Goal: Transaction & Acquisition: Purchase product/service

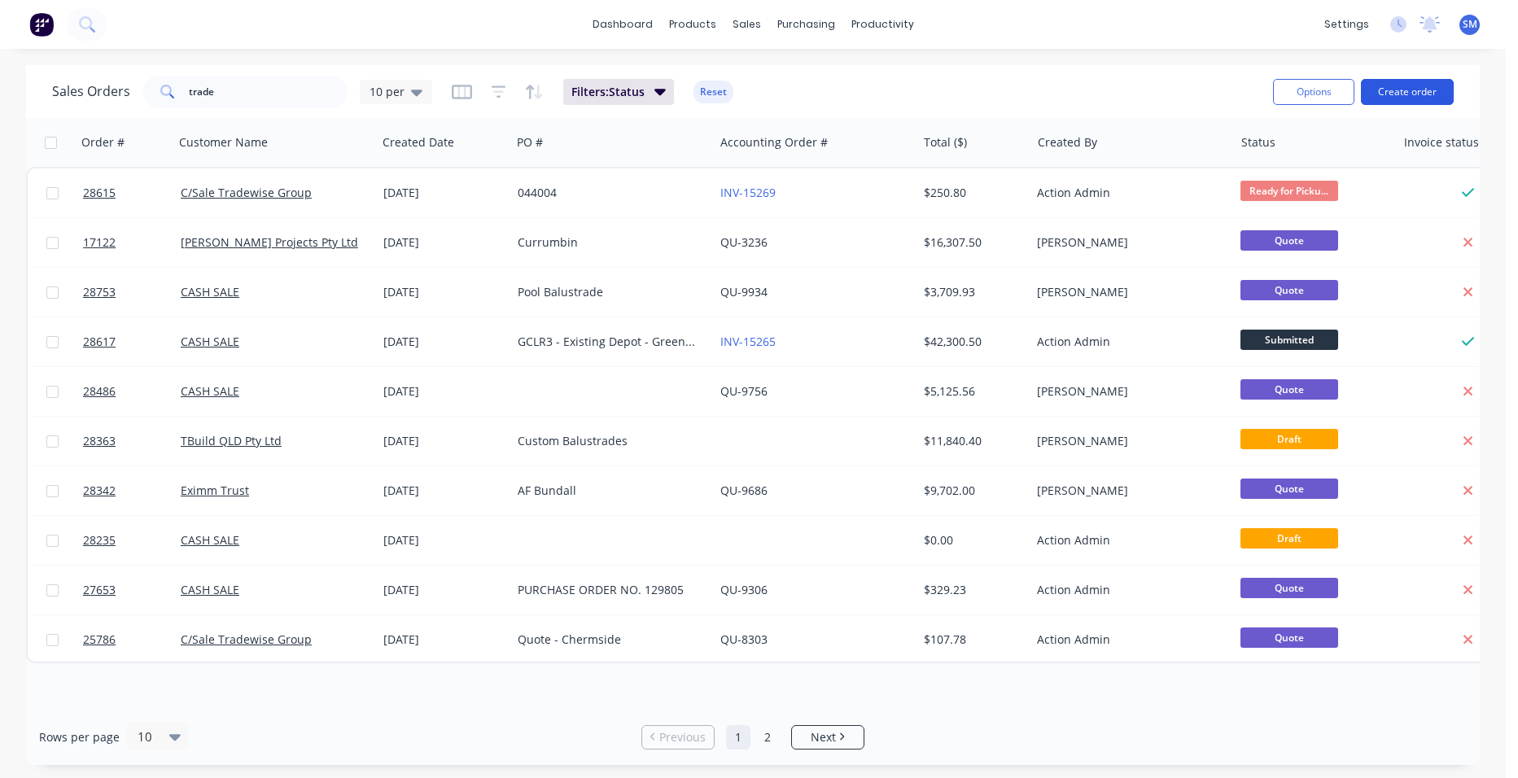
click at [1423, 92] on button "Create order" at bounding box center [1407, 92] width 93 height 26
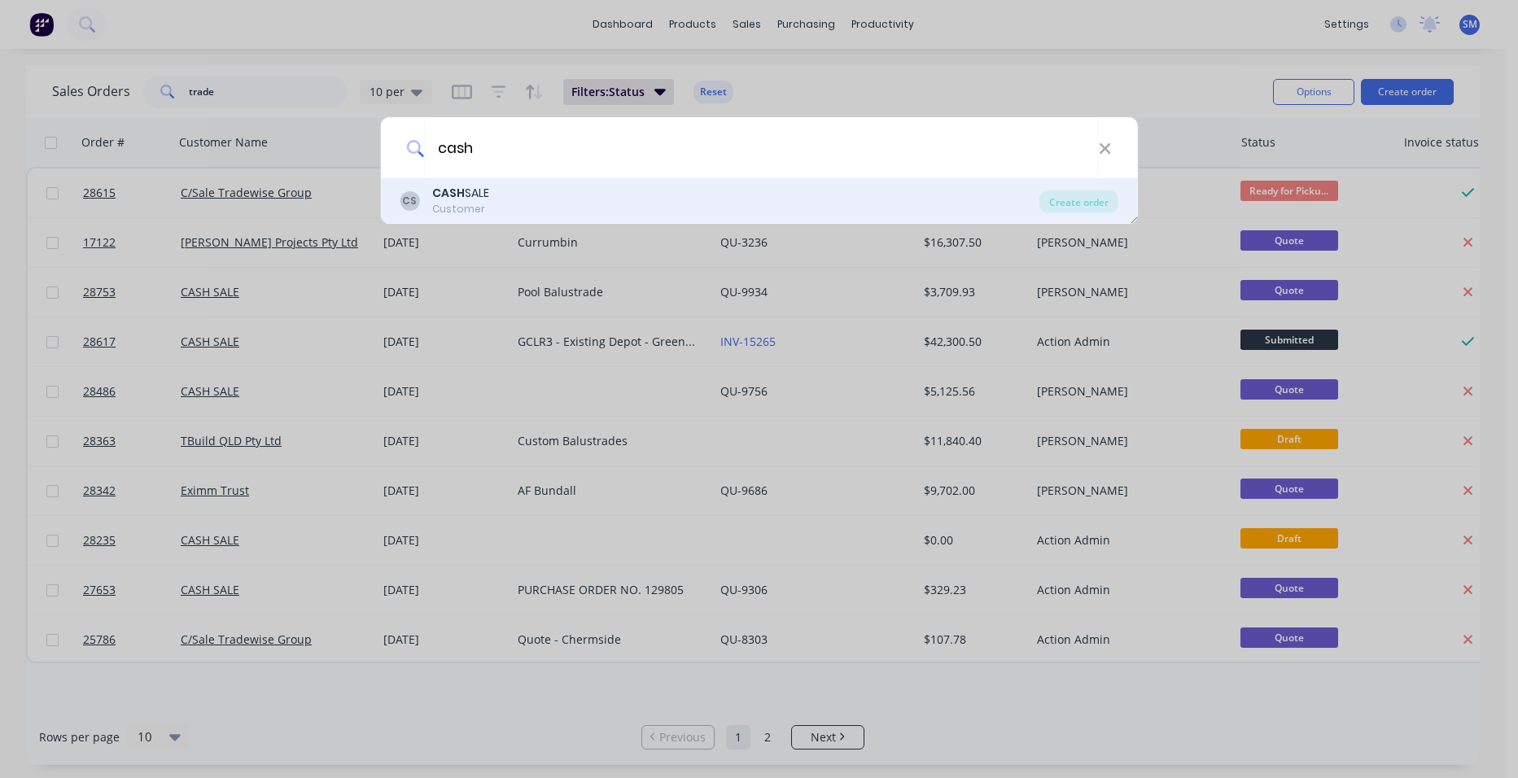
type input "cash"
click at [521, 186] on div "CS CASH SALE Customer" at bounding box center [720, 201] width 640 height 32
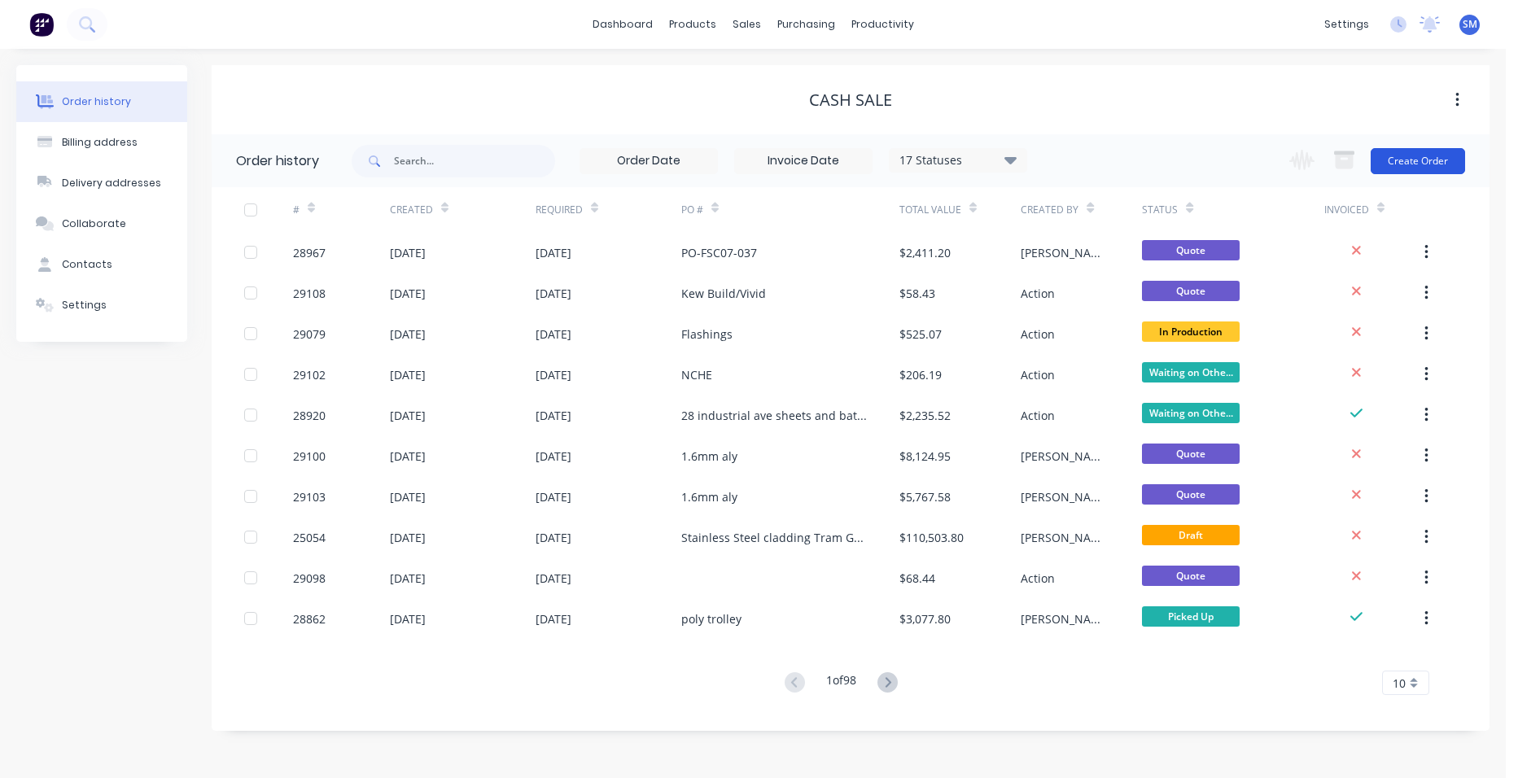
click at [1393, 158] on button "Create Order" at bounding box center [1417, 161] width 94 height 26
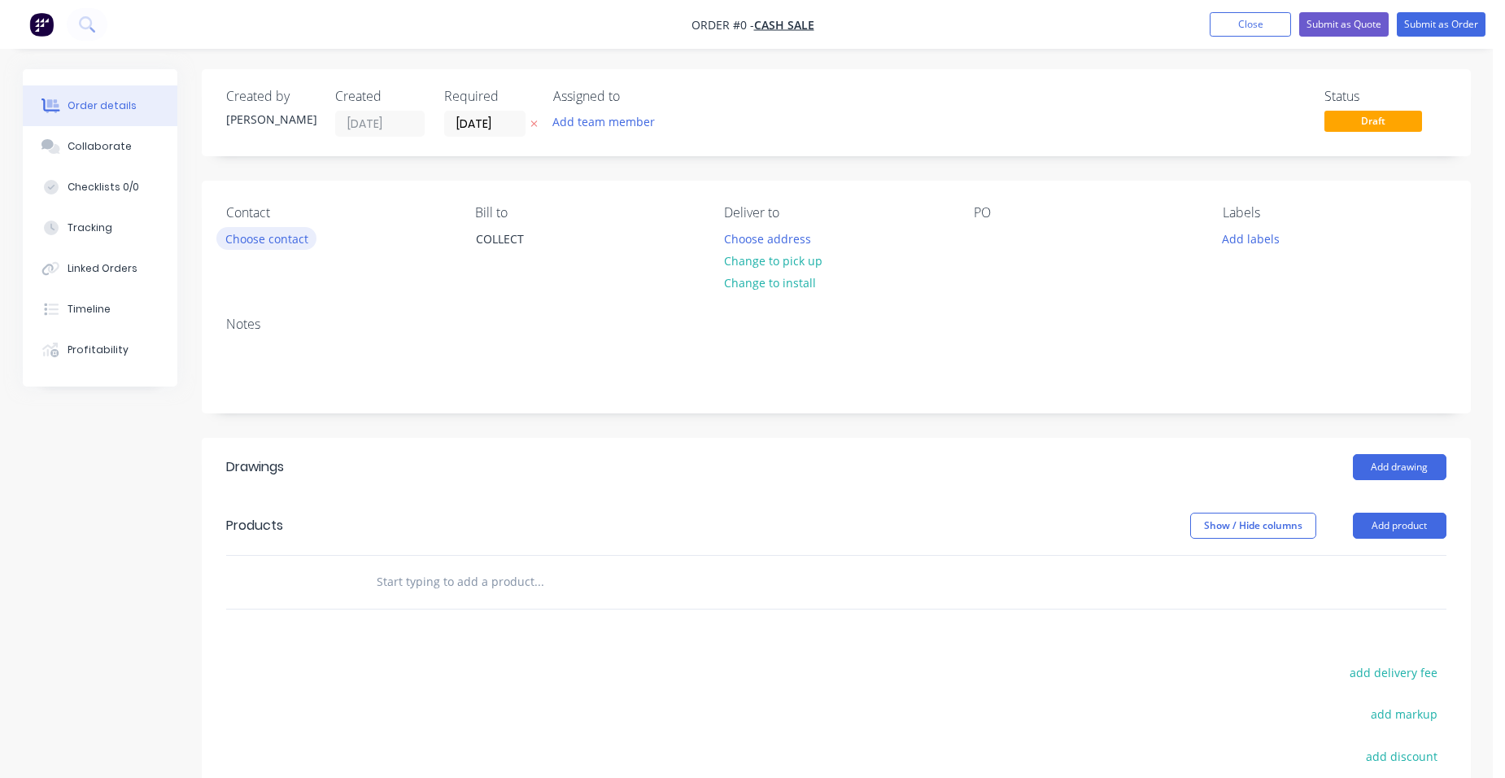
click at [272, 243] on button "Choose contact" at bounding box center [266, 238] width 100 height 22
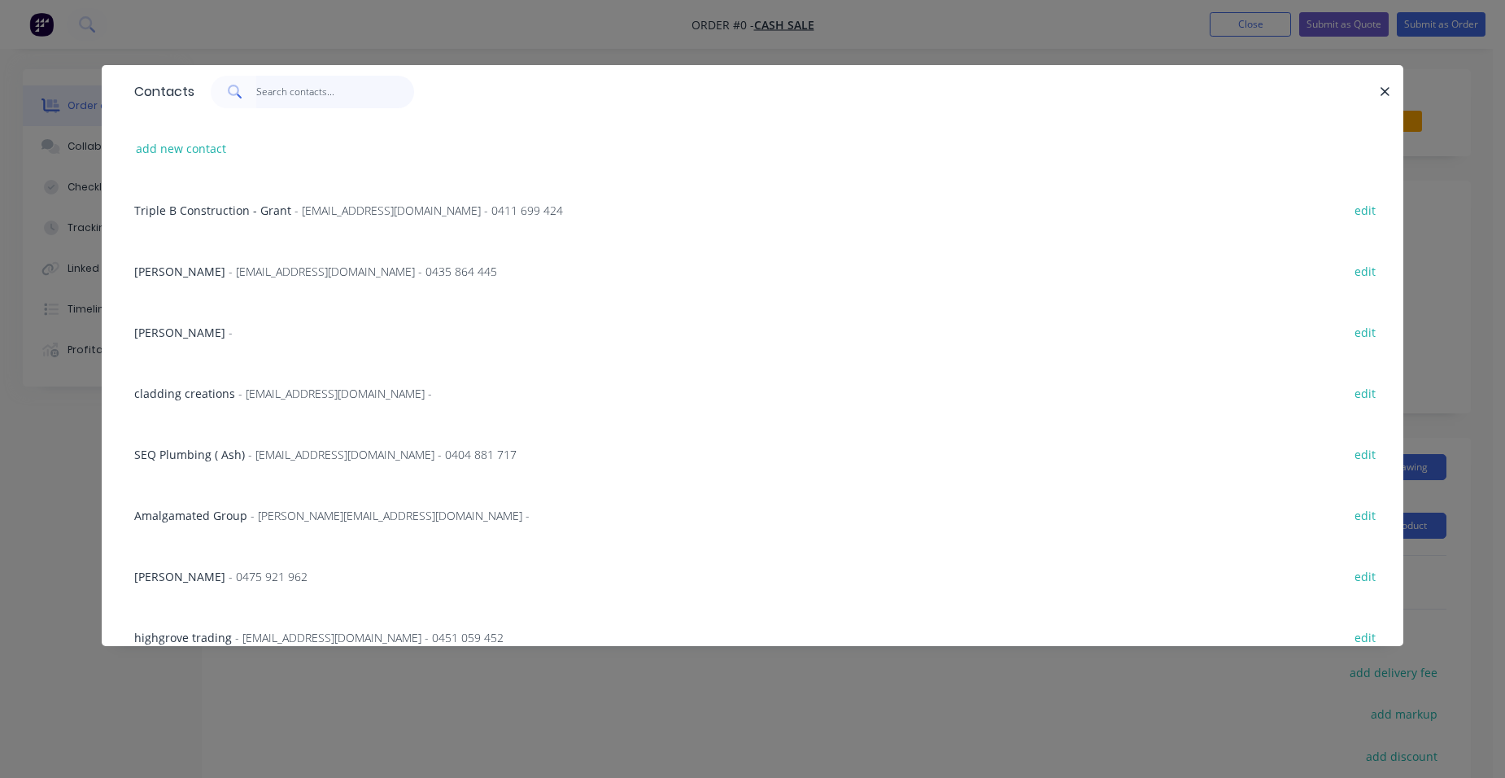
click at [273, 94] on input "text" at bounding box center [335, 92] width 159 height 33
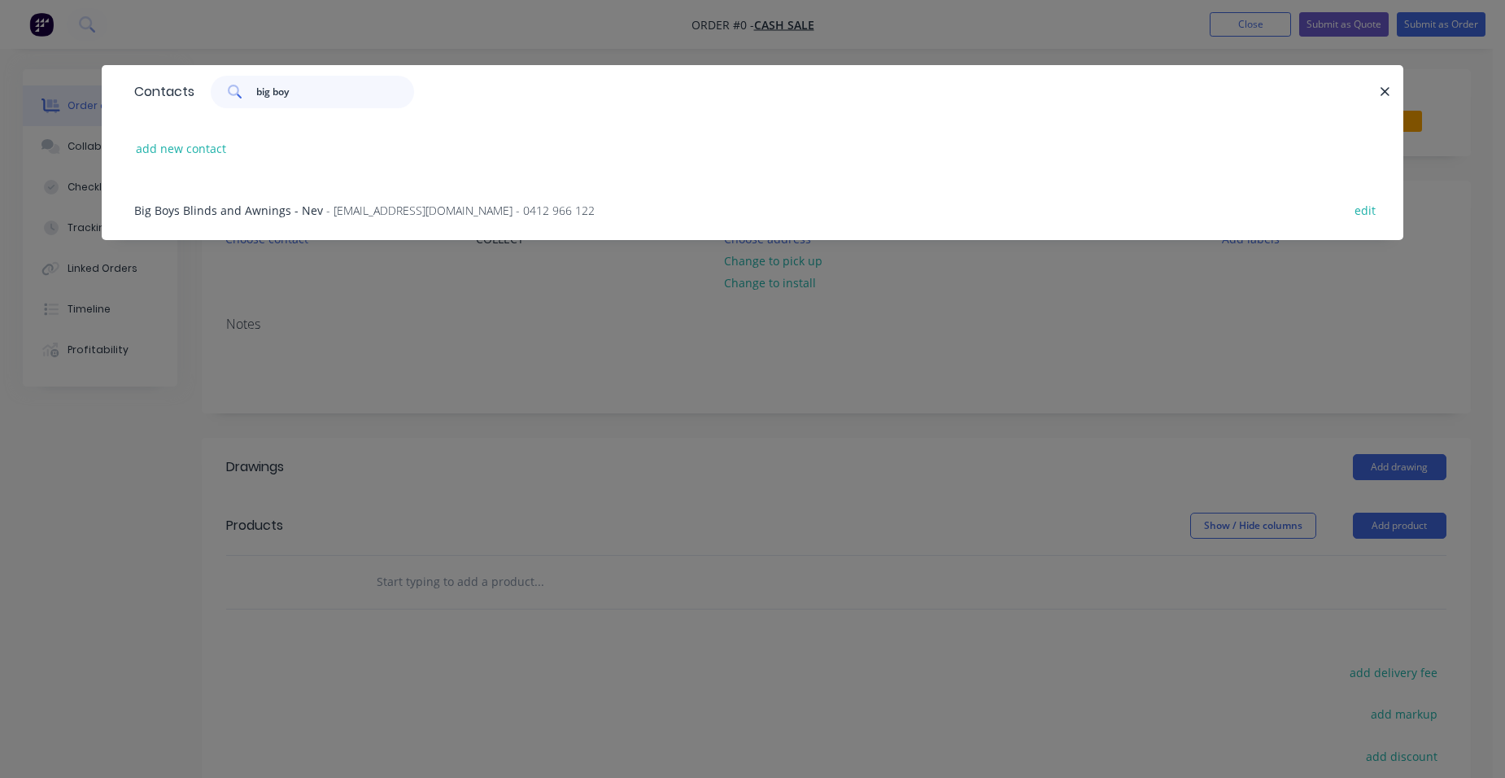
type input "big boy"
click at [326, 212] on span "- [EMAIL_ADDRESS][DOMAIN_NAME] - 0412 966 122" at bounding box center [460, 210] width 269 height 15
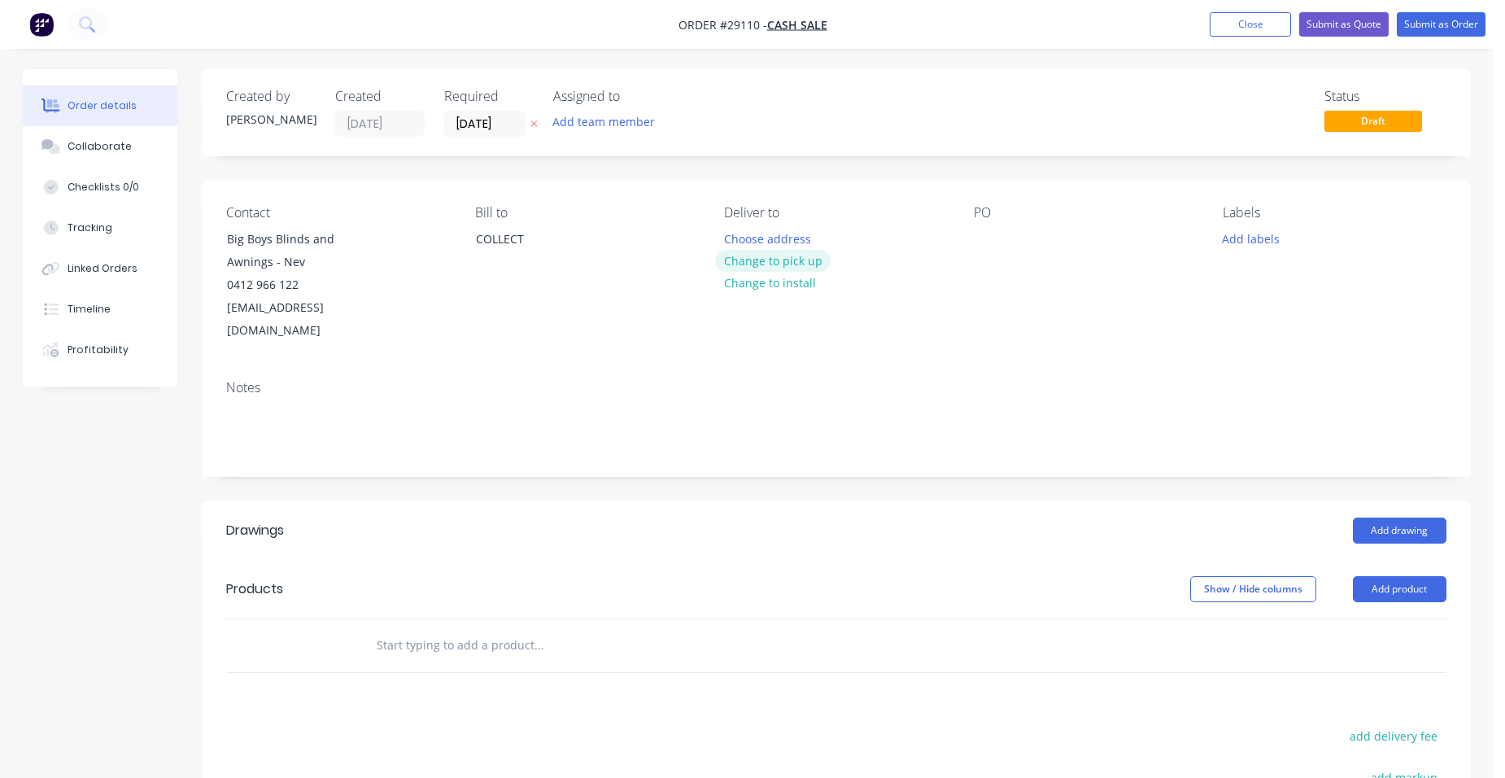
click at [812, 260] on button "Change to pick up" at bounding box center [773, 261] width 116 height 22
click at [1412, 518] on button "Add drawing" at bounding box center [1400, 531] width 94 height 26
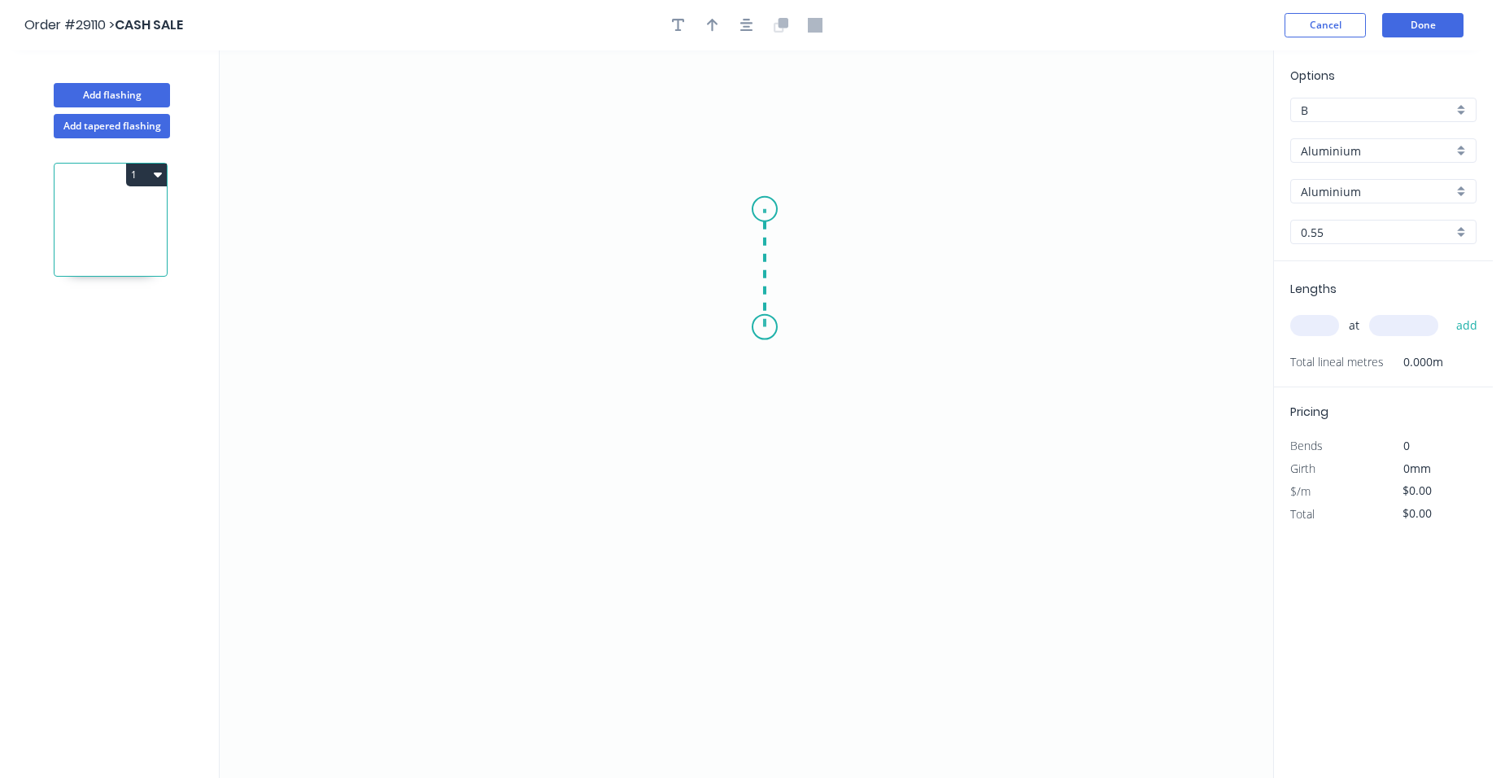
drag, startPoint x: 765, startPoint y: 327, endPoint x: 766, endPoint y: 209, distance: 118.0
click at [766, 209] on icon "0" at bounding box center [747, 413] width 1054 height 727
click at [513, 216] on icon "0 ?" at bounding box center [747, 413] width 1054 height 727
click at [504, 531] on icon "0 ? ?" at bounding box center [747, 413] width 1054 height 727
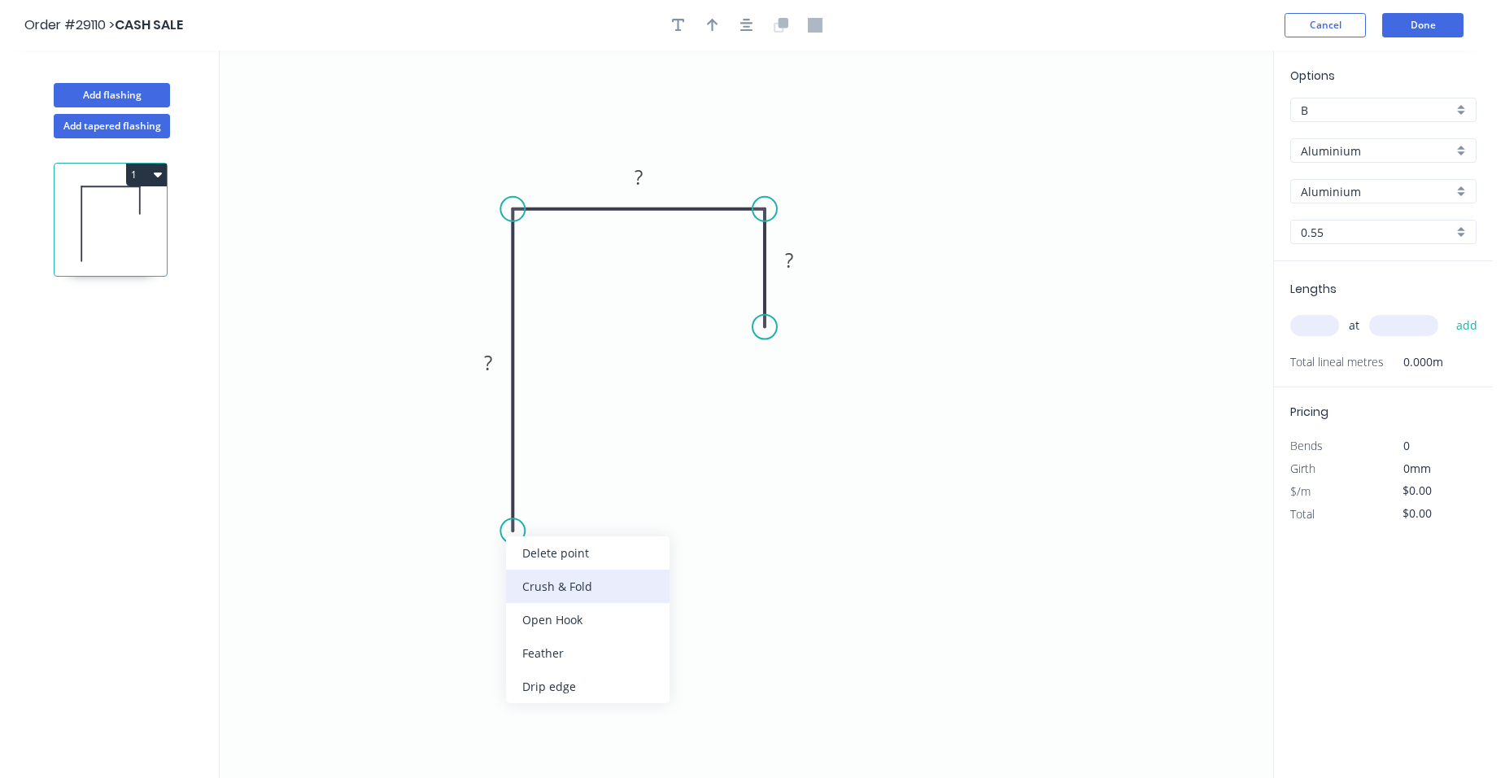
click at [554, 592] on div "Crush & Fold" at bounding box center [588, 586] width 164 height 33
click at [486, 363] on tspan "?" at bounding box center [488, 362] width 8 height 27
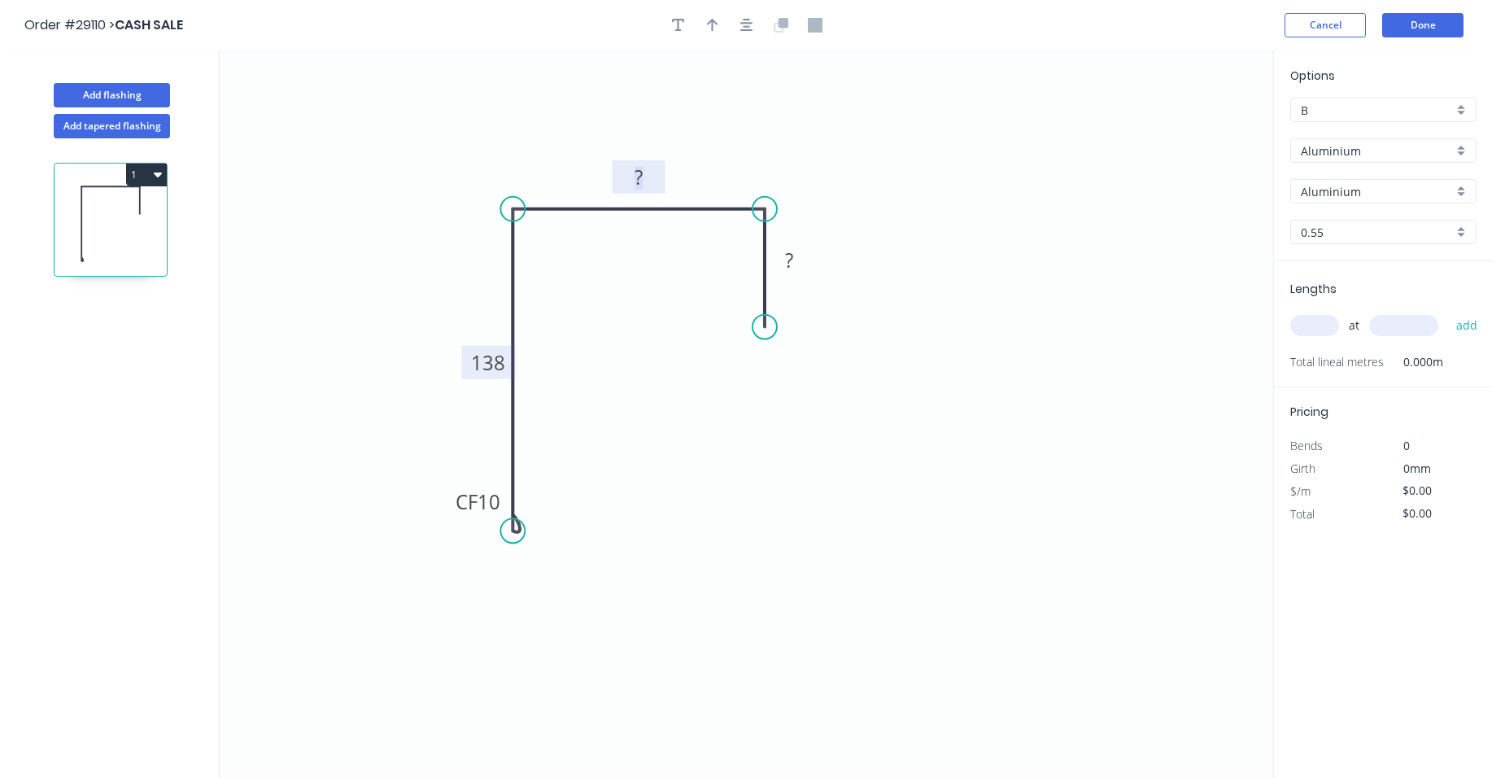
click at [649, 171] on rect at bounding box center [639, 178] width 33 height 23
click at [794, 259] on rect at bounding box center [789, 261] width 33 height 23
click at [702, 20] on button "button" at bounding box center [713, 25] width 24 height 24
type input "$1.00"
drag, startPoint x: 1186, startPoint y: 131, endPoint x: 429, endPoint y: 256, distance: 767.9
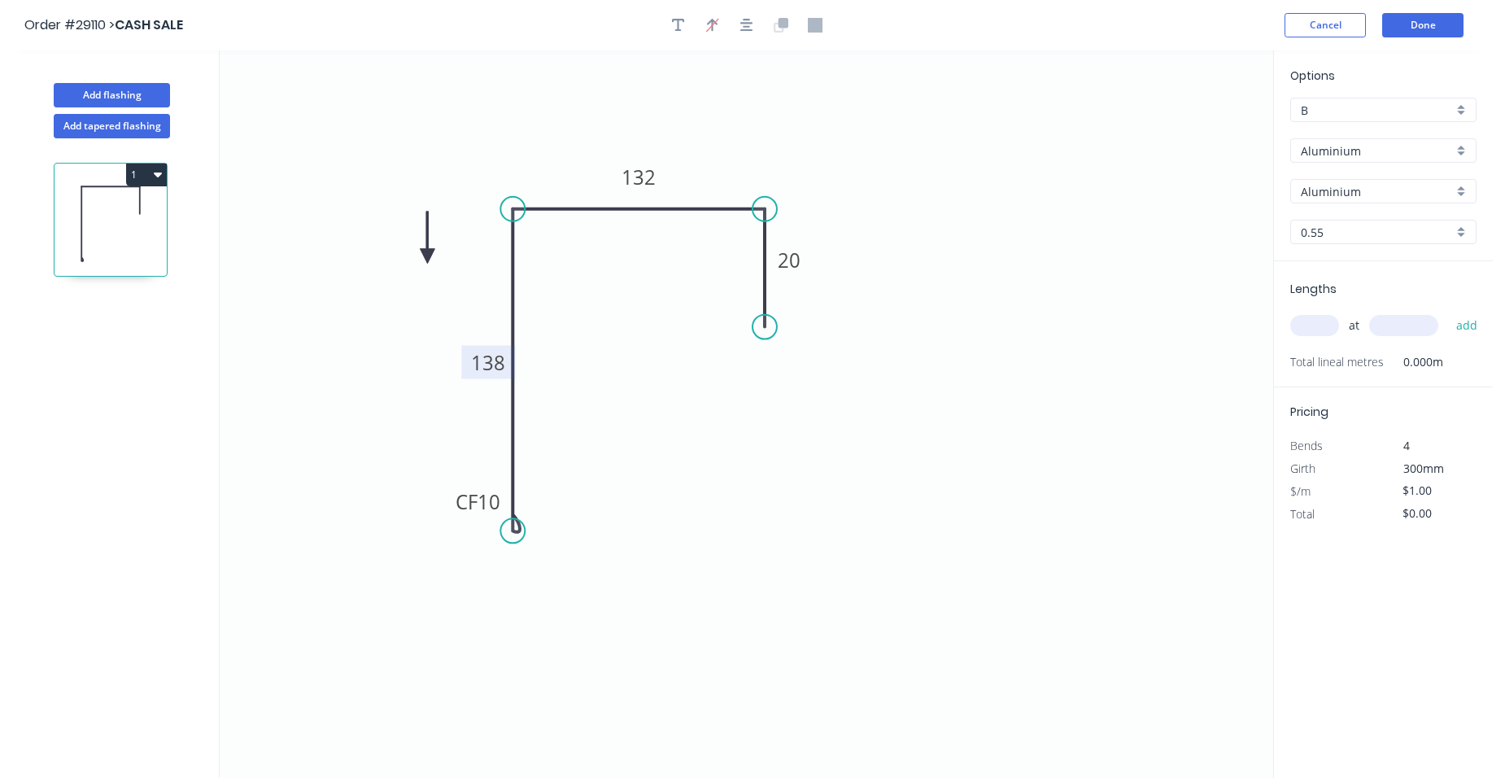
click at [429, 256] on icon at bounding box center [427, 238] width 15 height 52
click at [1459, 150] on div "Aluminium" at bounding box center [1384, 150] width 186 height 24
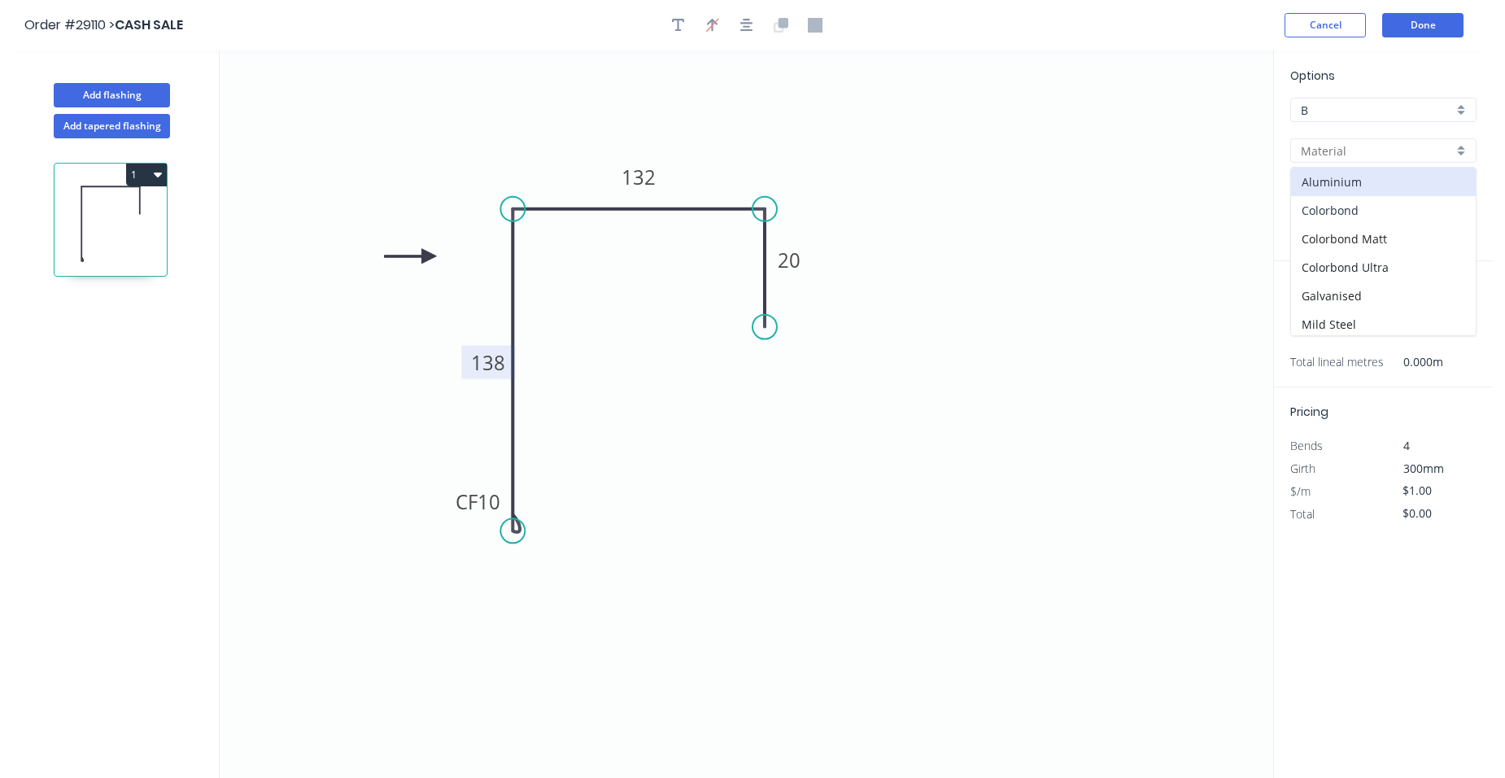
click at [1388, 213] on div "Colorbond" at bounding box center [1383, 210] width 185 height 28
type input "Colorbond"
type input "Basalt"
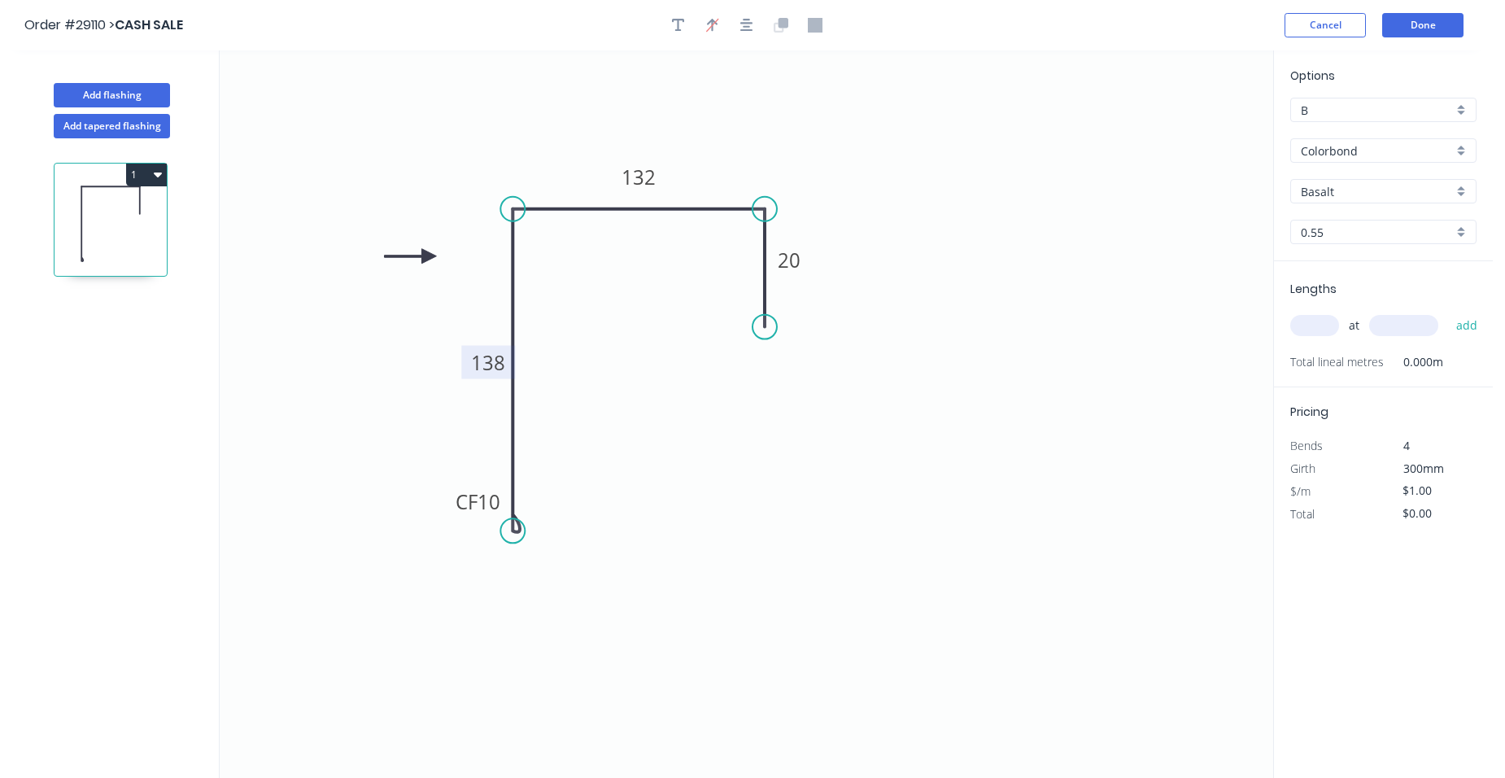
type input "$14.21"
click at [1457, 106] on div "B" at bounding box center [1384, 110] width 186 height 24
click at [1434, 129] on div "A" at bounding box center [1383, 141] width 185 height 28
type input "A"
type input "$13.66"
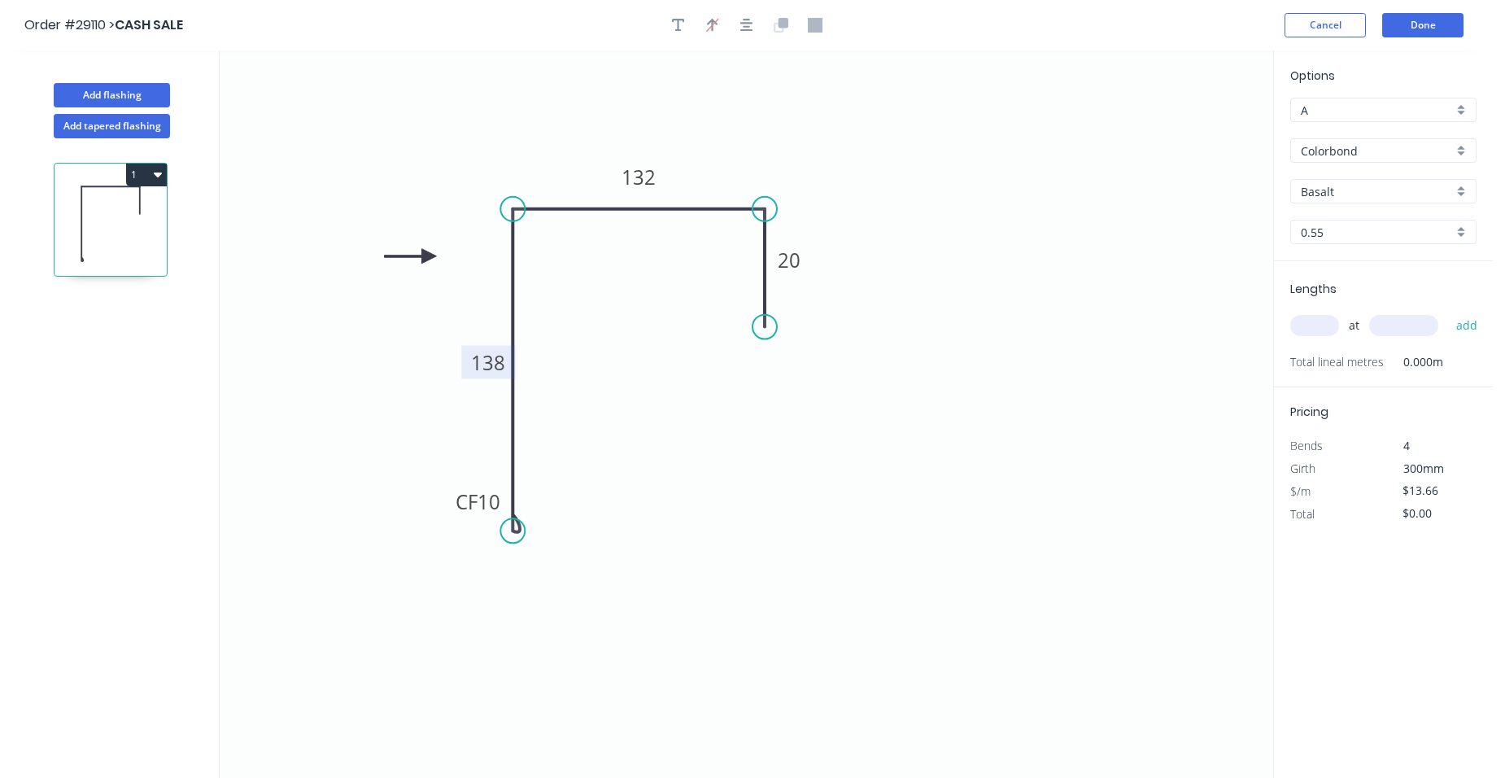
click at [1309, 327] on input "text" at bounding box center [1315, 325] width 49 height 21
type input "1"
type input "1000"
click at [1448, 312] on button "add" at bounding box center [1467, 326] width 38 height 28
type input "$13.66"
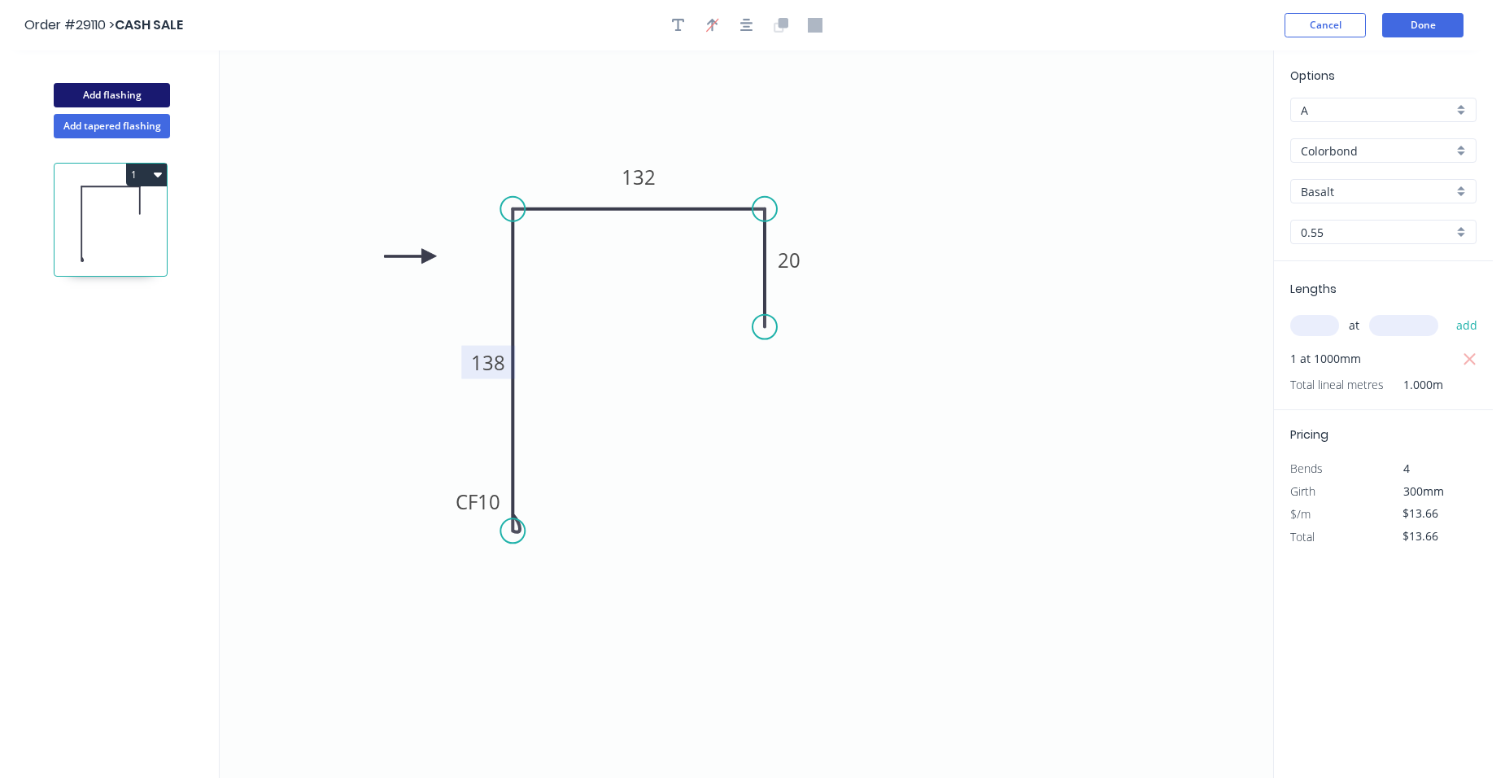
click at [116, 85] on button "Add flashing" at bounding box center [112, 95] width 116 height 24
type input "B"
type input "$0.00"
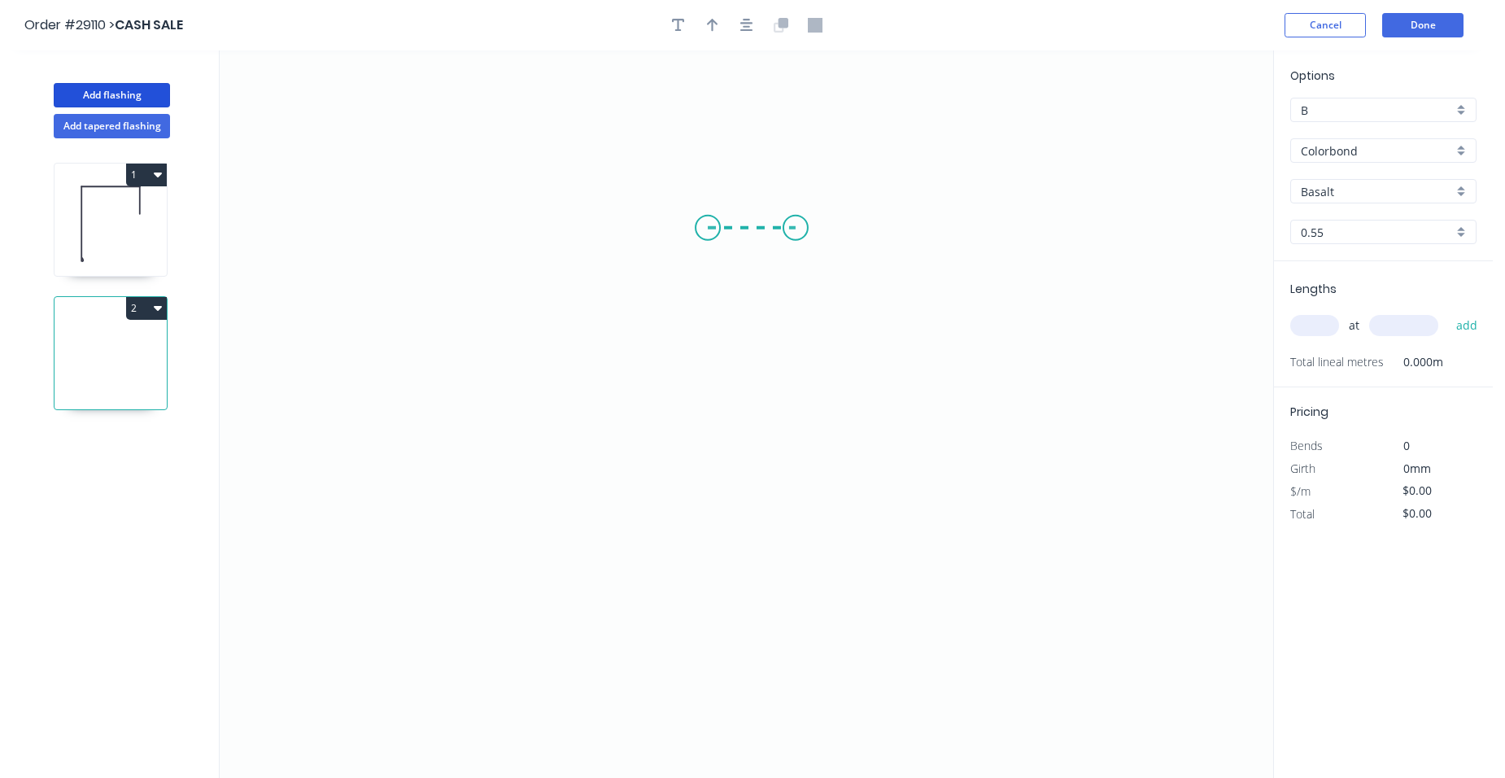
drag, startPoint x: 708, startPoint y: 228, endPoint x: 795, endPoint y: 232, distance: 87.2
click at [795, 232] on icon "0" at bounding box center [747, 413] width 1054 height 727
click at [789, 468] on icon "0 ?" at bounding box center [747, 413] width 1054 height 727
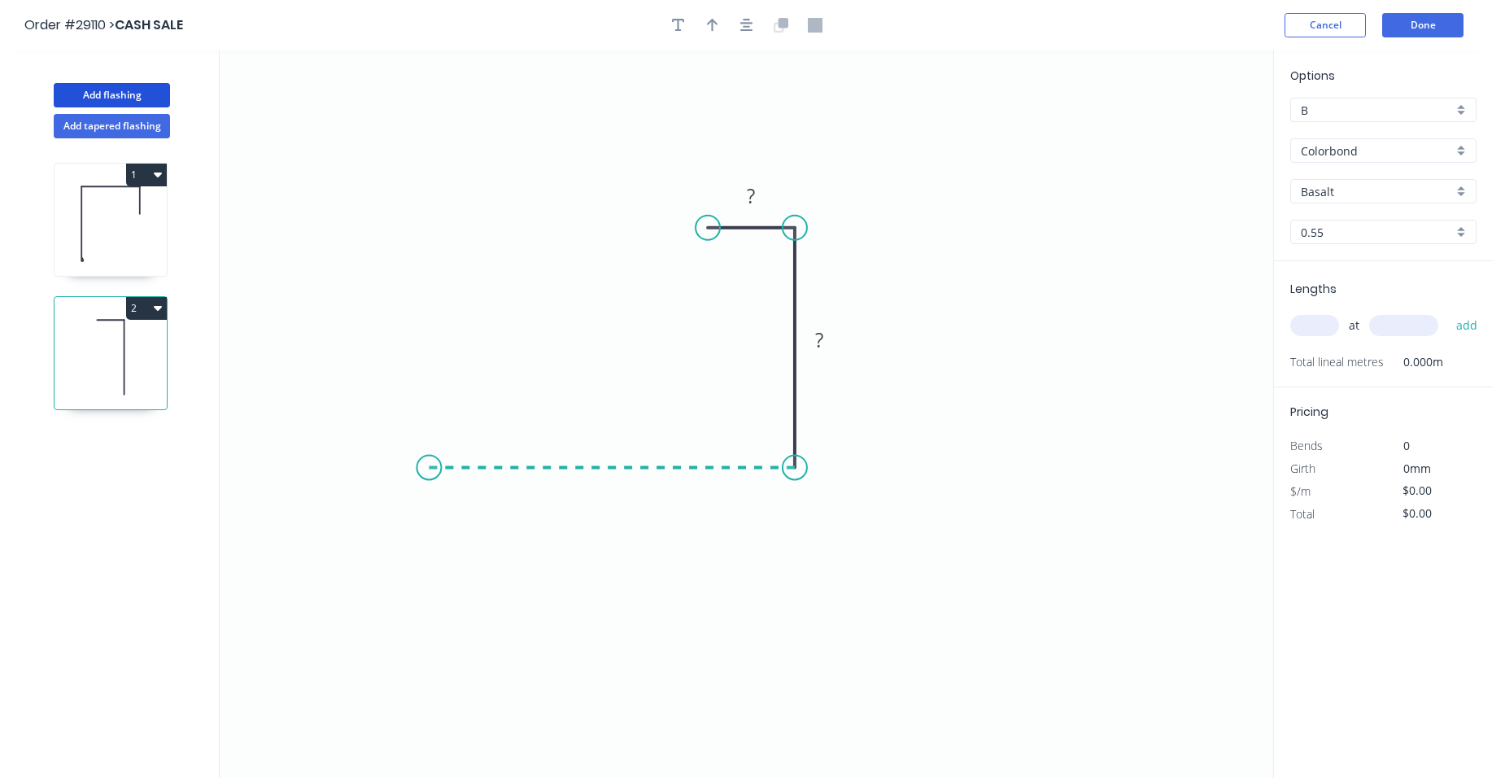
click at [429, 456] on icon "0 ? ?" at bounding box center [747, 413] width 1054 height 727
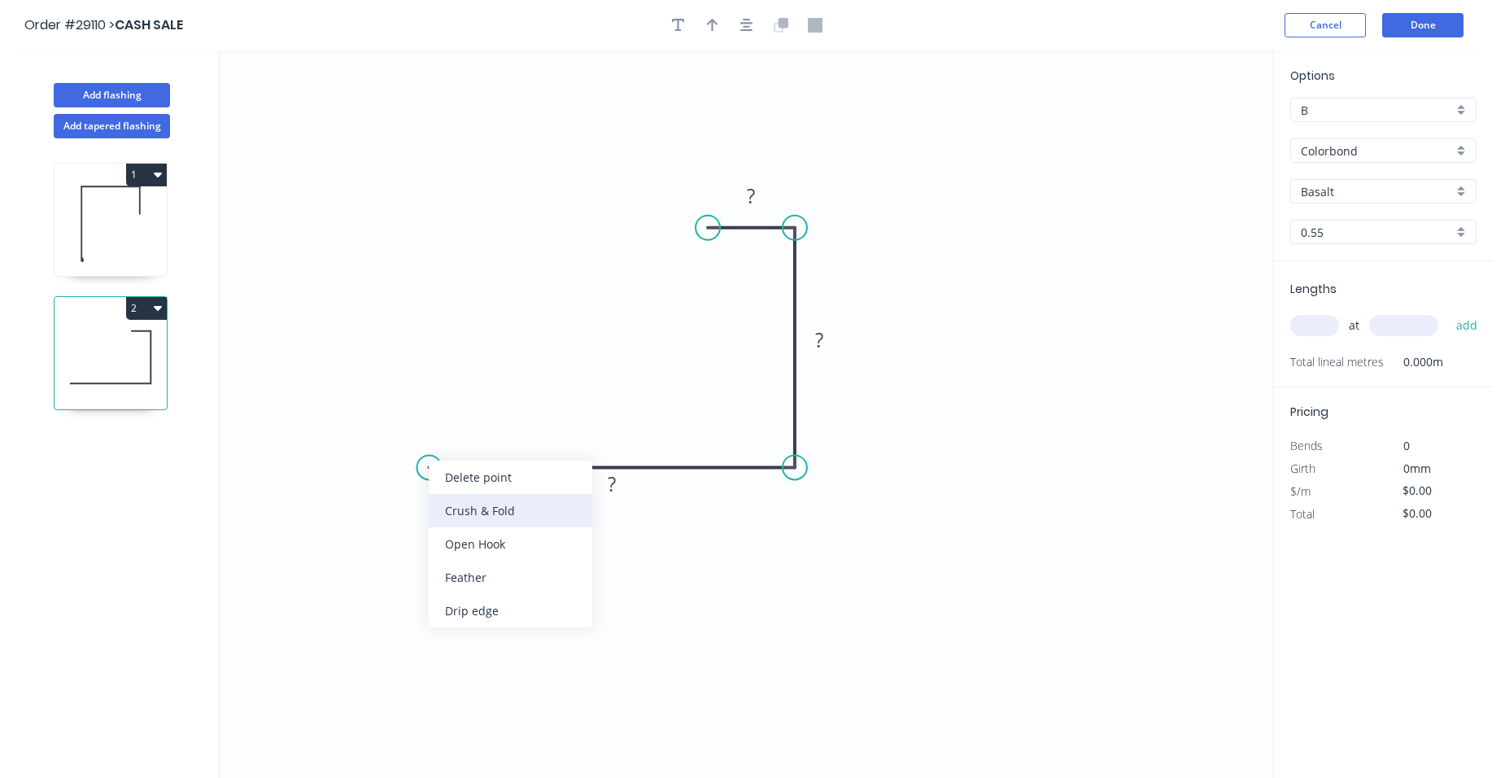
click at [463, 513] on div "Crush & Fold" at bounding box center [511, 510] width 164 height 33
click at [470, 526] on div "Flip bend" at bounding box center [514, 523] width 164 height 33
click at [612, 482] on tspan "?" at bounding box center [612, 483] width 8 height 27
click at [815, 330] on tspan "?" at bounding box center [819, 339] width 8 height 27
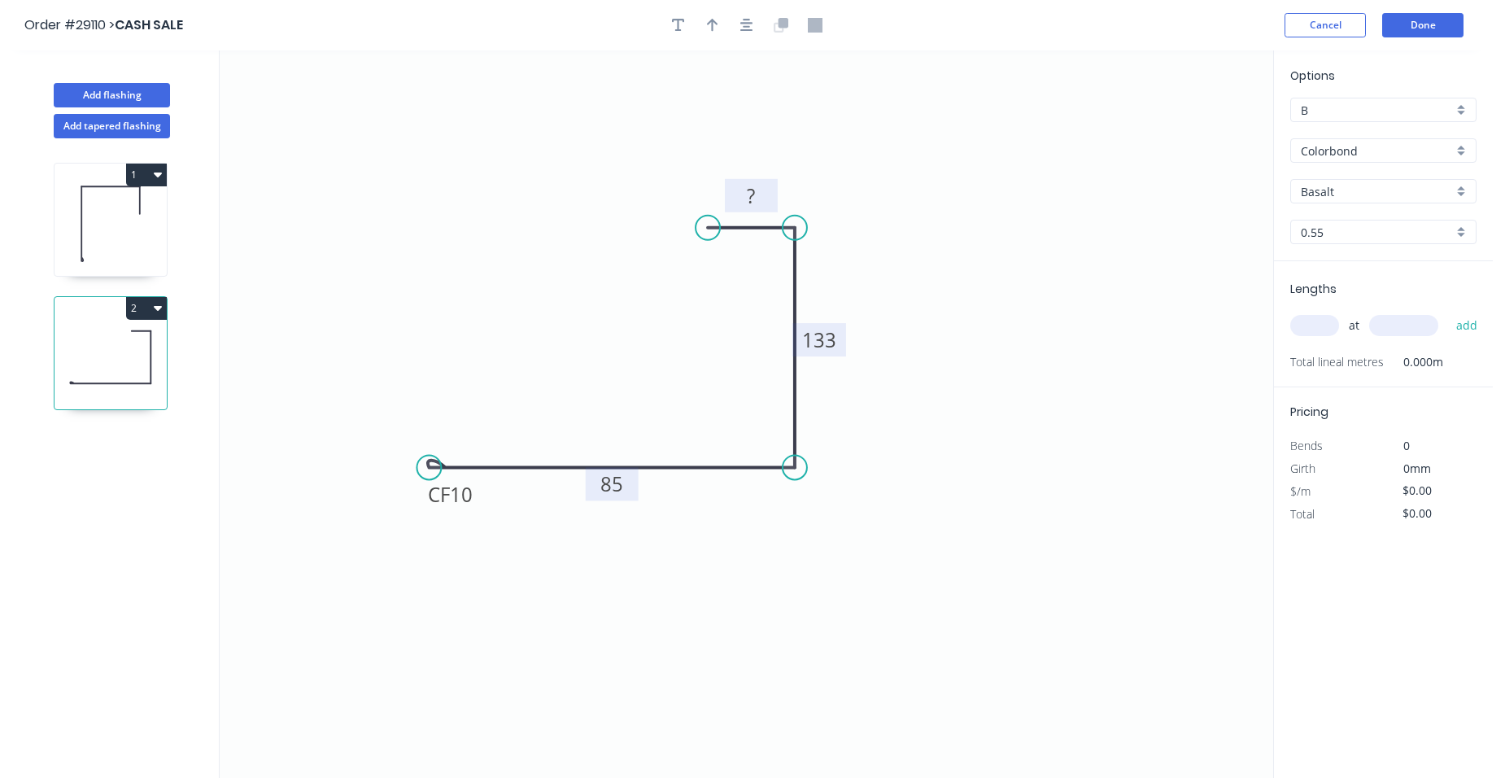
click at [755, 199] on tspan "?" at bounding box center [751, 195] width 8 height 27
click at [701, 22] on button "button" at bounding box center [713, 25] width 24 height 24
type input "$14.21"
drag, startPoint x: 1190, startPoint y: 132, endPoint x: 902, endPoint y: 421, distance: 407.4
click at [902, 421] on icon at bounding box center [902, 402] width 15 height 52
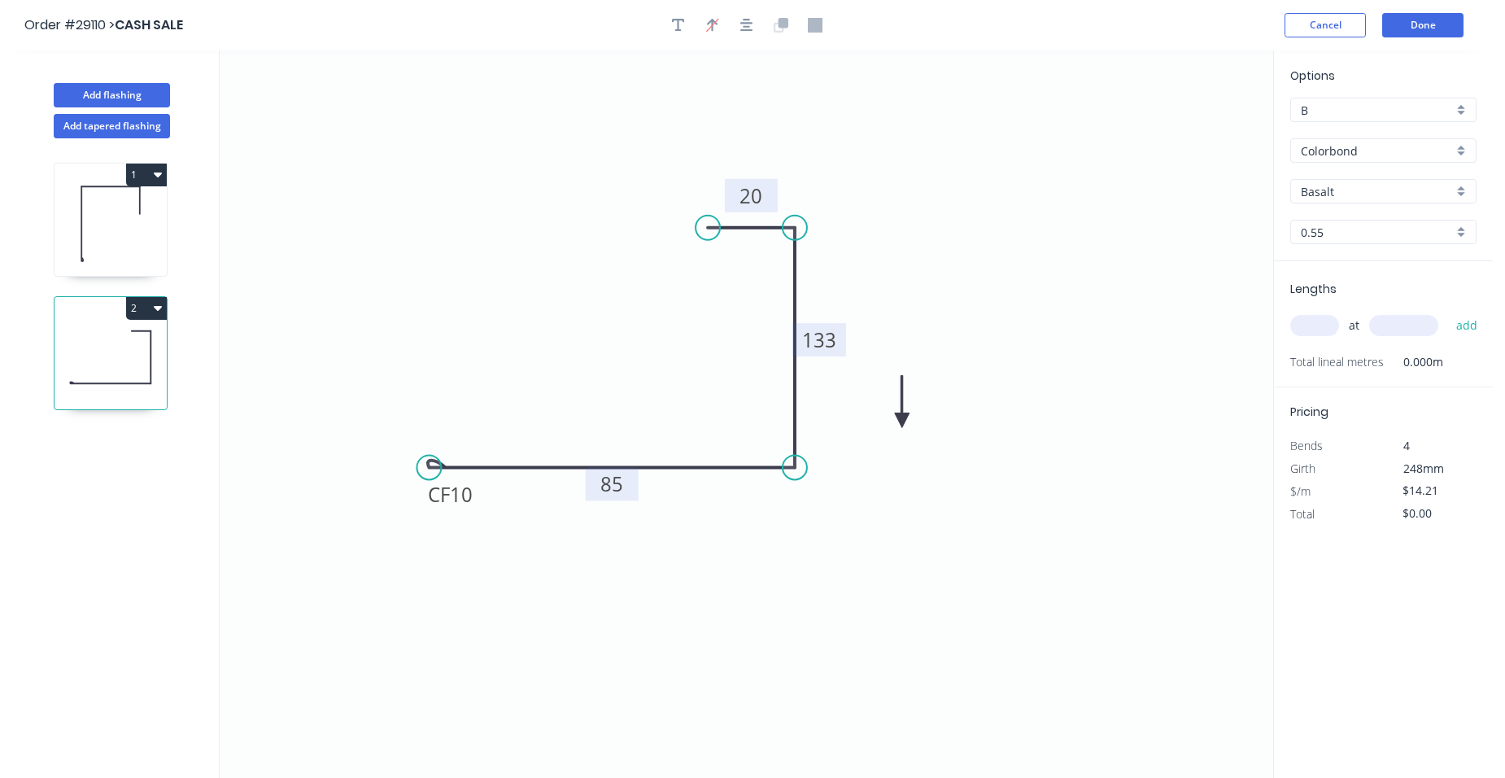
click at [902, 421] on icon at bounding box center [902, 402] width 15 height 52
click at [902, 421] on icon at bounding box center [915, 406] width 47 height 47
click at [1457, 102] on div "B" at bounding box center [1384, 110] width 186 height 24
click at [1347, 146] on div "A" at bounding box center [1383, 141] width 185 height 28
type input "A"
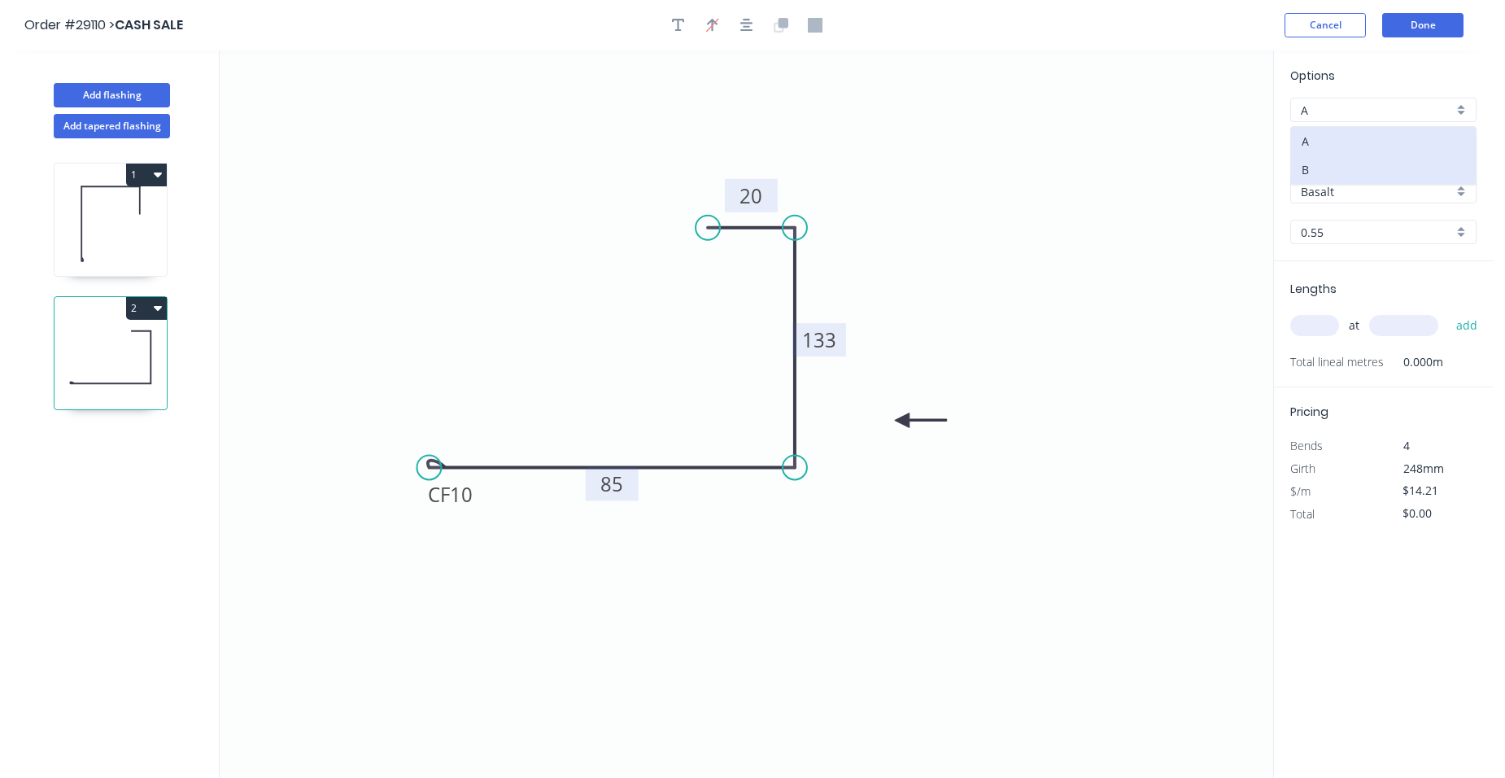
type input "$13.66"
click at [1326, 332] on input "text" at bounding box center [1315, 325] width 49 height 21
type input "1"
type input "1000"
click at [1448, 312] on button "add" at bounding box center [1467, 326] width 38 height 28
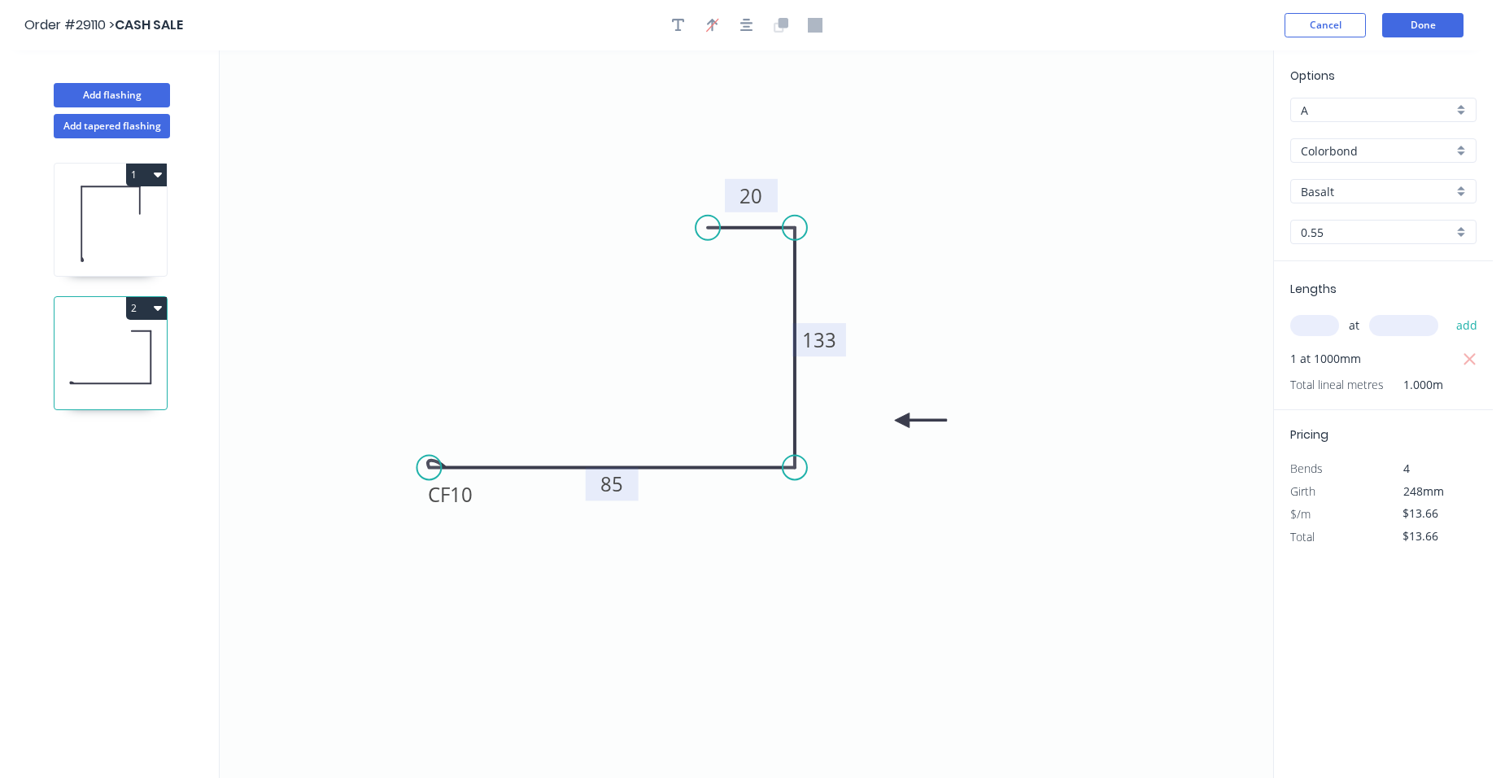
click at [139, 216] on icon at bounding box center [111, 224] width 112 height 104
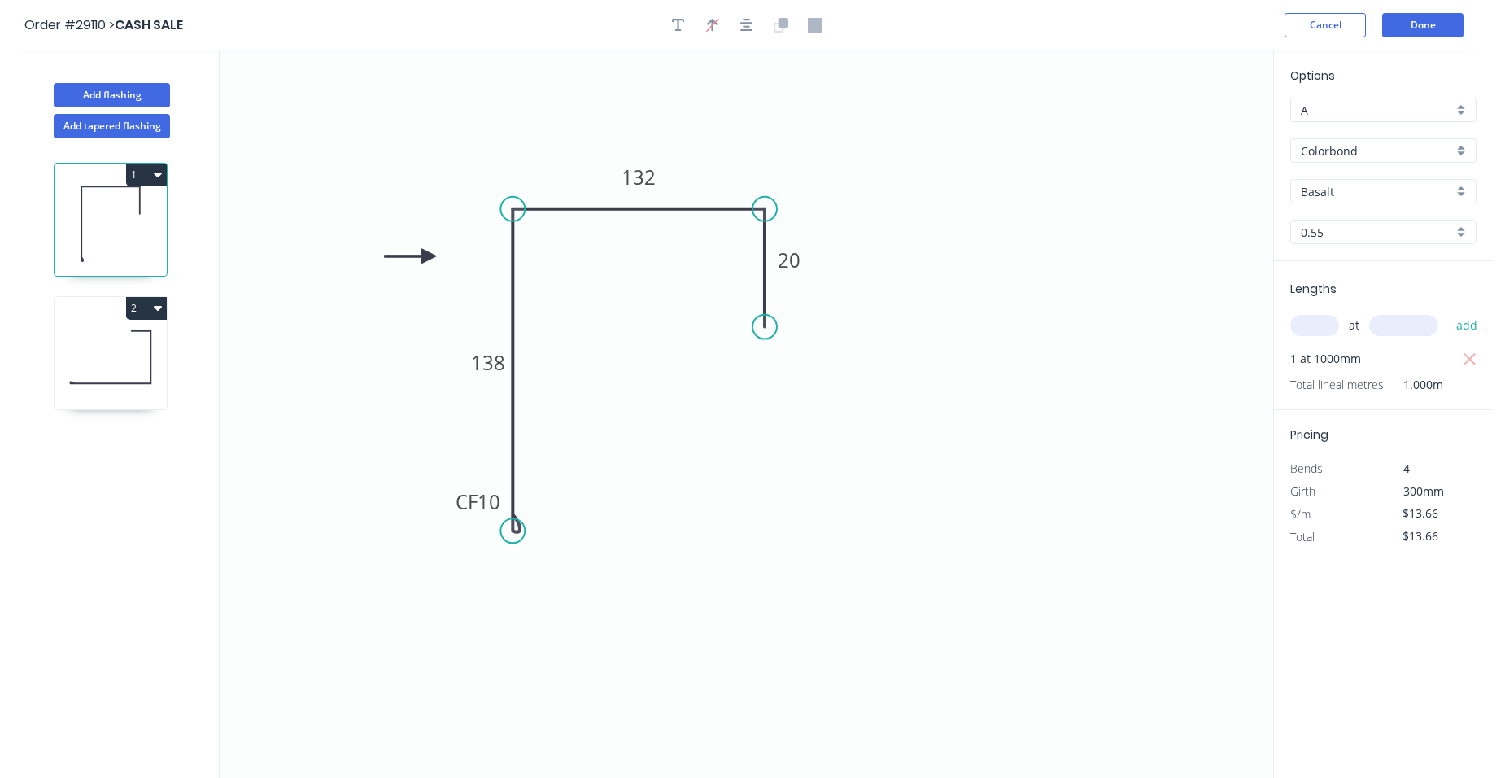
click at [73, 344] on icon at bounding box center [111, 357] width 112 height 104
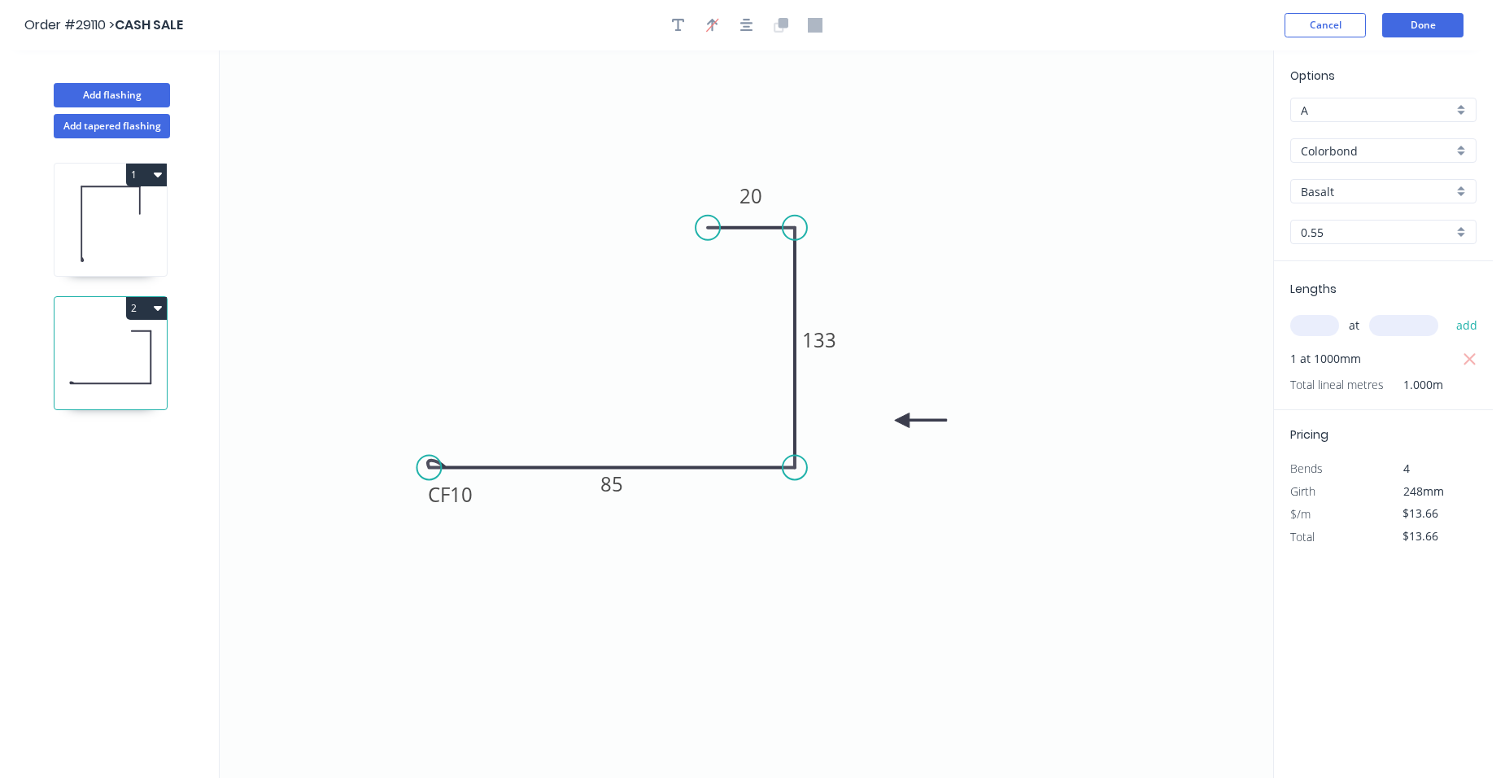
click at [95, 212] on icon at bounding box center [111, 224] width 112 height 104
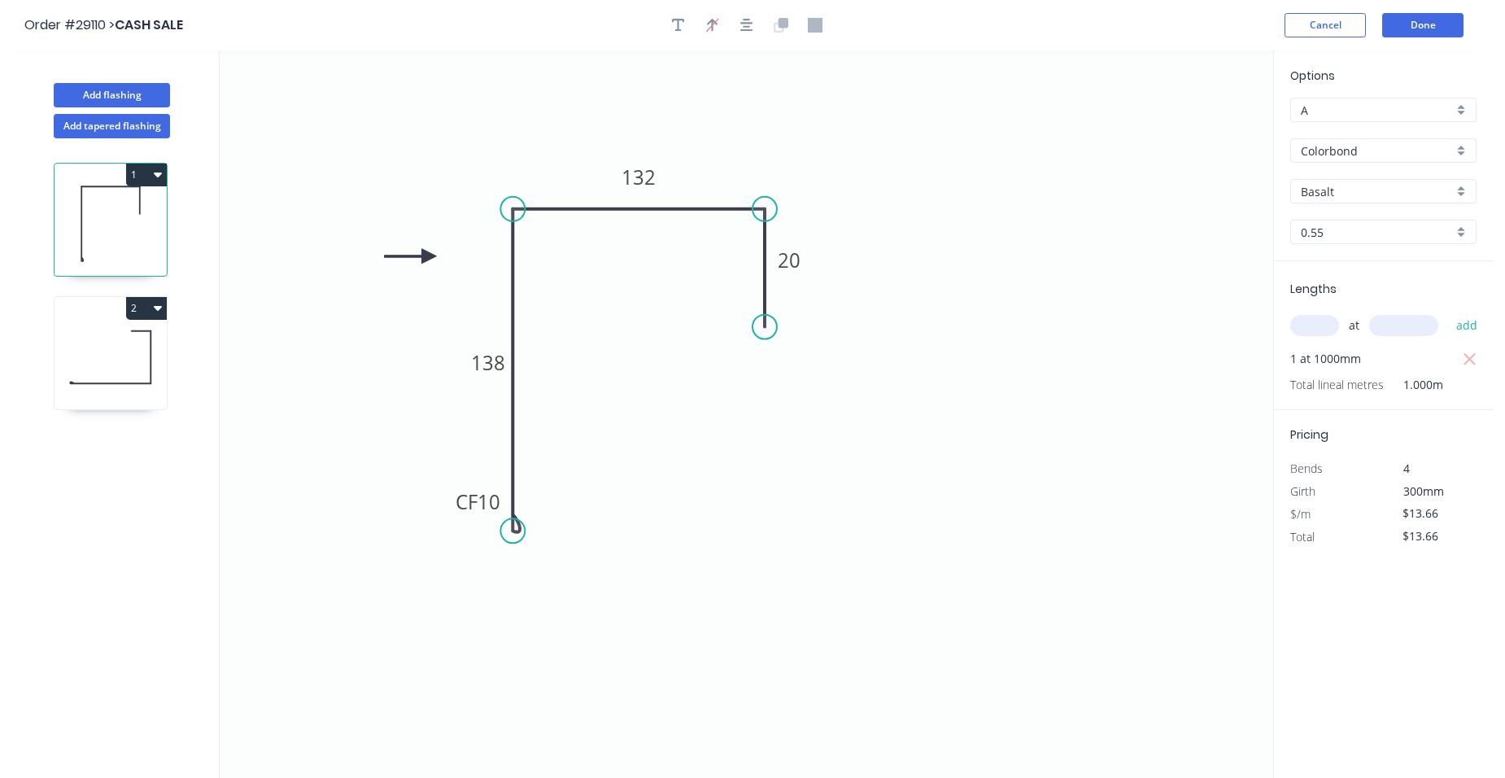
click at [148, 173] on button "1" at bounding box center [146, 175] width 41 height 23
click at [102, 215] on div "Duplicate" at bounding box center [89, 215] width 125 height 24
type input "$0.00"
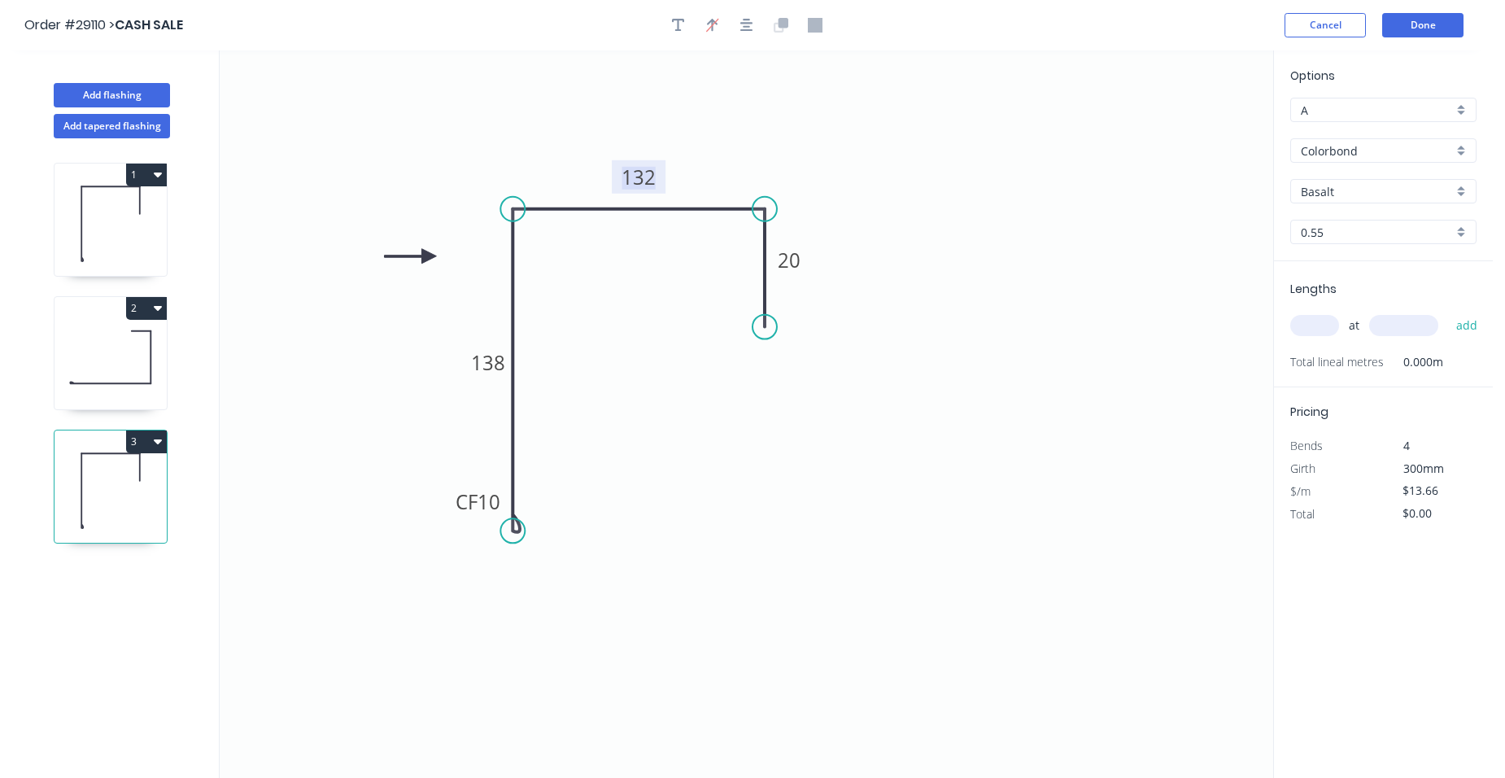
click at [650, 175] on tspan "132" at bounding box center [639, 177] width 34 height 27
click at [492, 365] on tspan "138" at bounding box center [488, 362] width 34 height 27
click at [491, 504] on tspan "10" at bounding box center [489, 501] width 23 height 27
click at [566, 483] on icon "0 CF 30 170 161 20" at bounding box center [747, 413] width 1054 height 727
click at [108, 240] on icon at bounding box center [111, 224] width 112 height 104
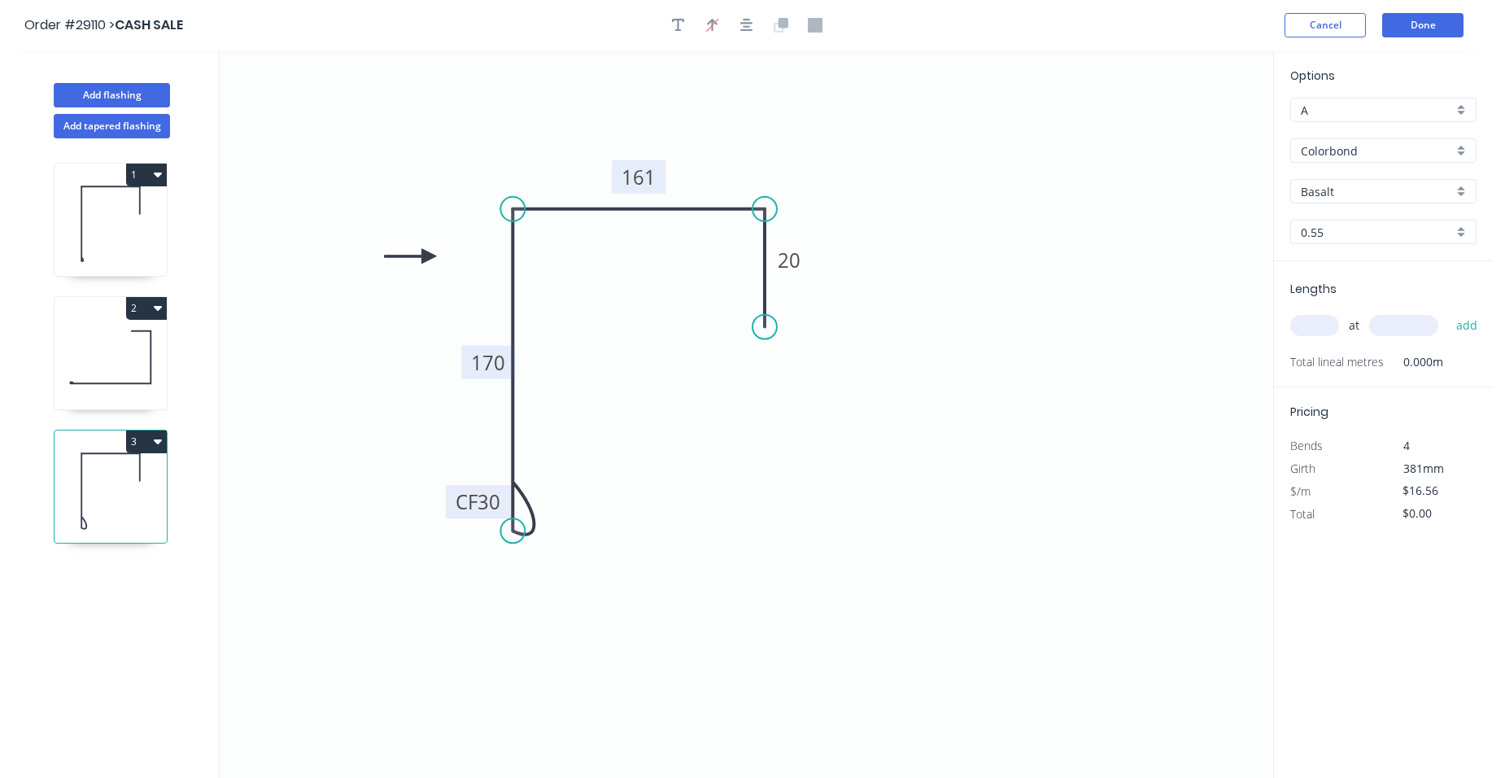
type input "$13.66"
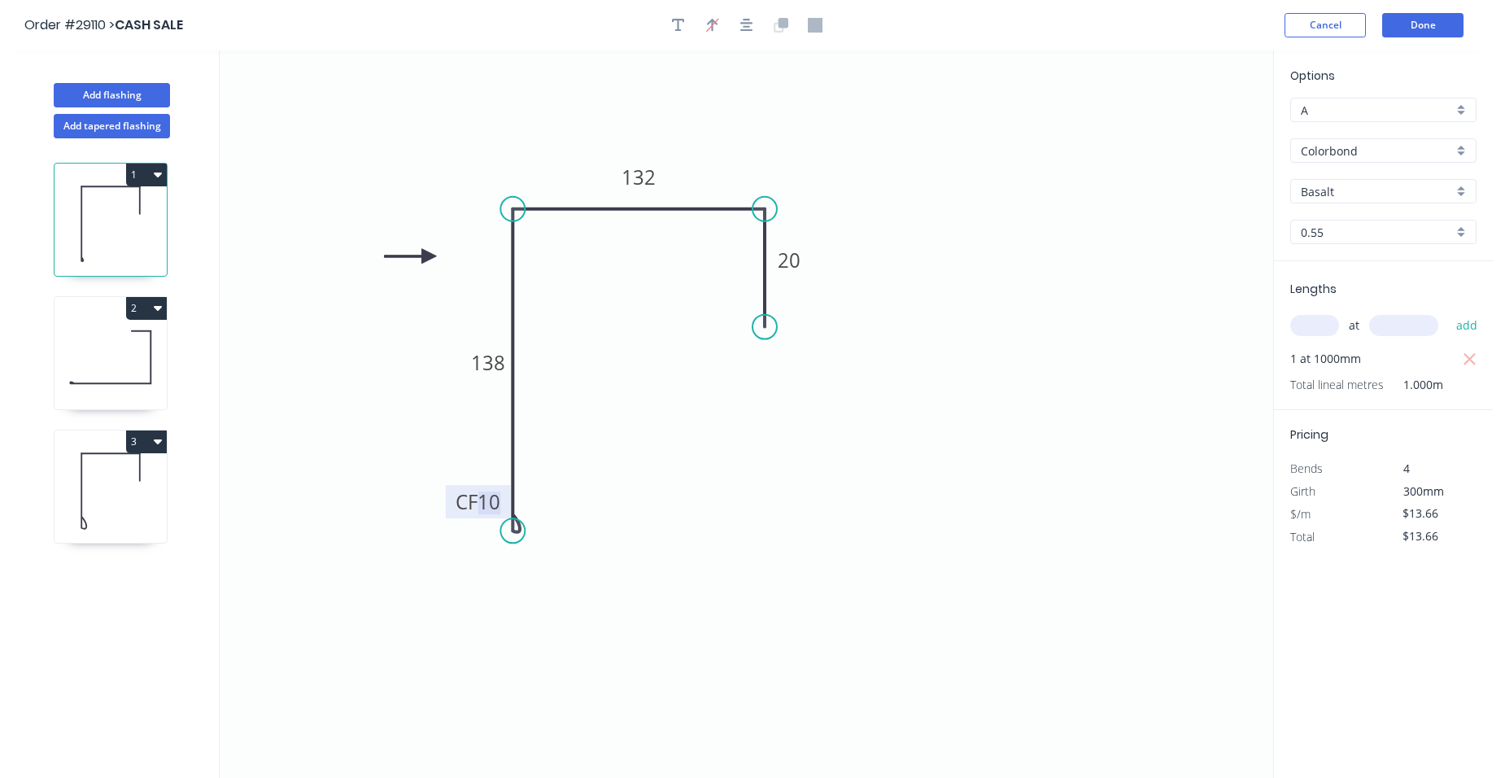
click at [496, 502] on tspan "10" at bounding box center [489, 501] width 23 height 27
click at [642, 478] on icon "0 CF 30 138 132 20" at bounding box center [747, 413] width 1054 height 727
type input "$15.80"
click at [134, 371] on icon at bounding box center [111, 357] width 112 height 104
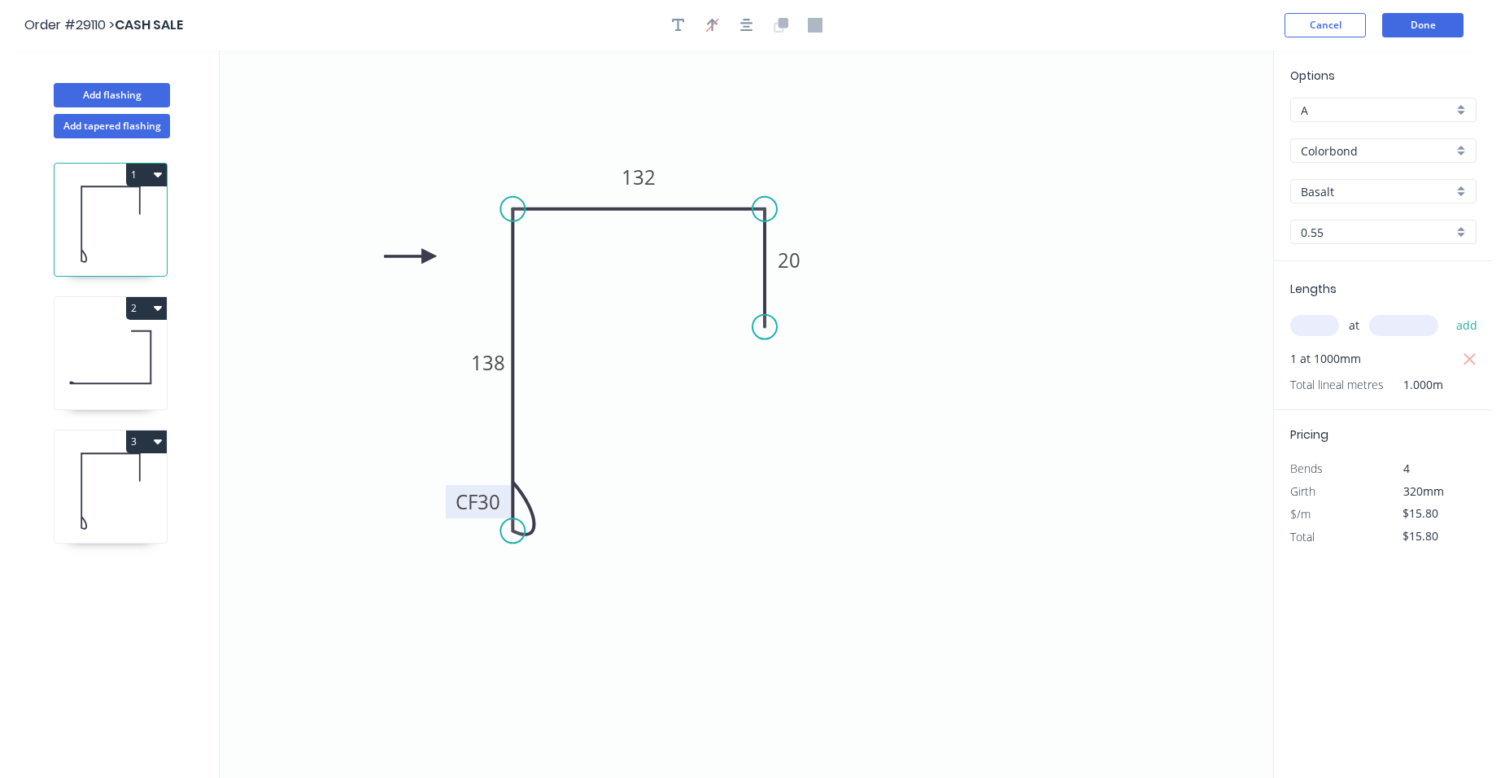
type input "$13.66"
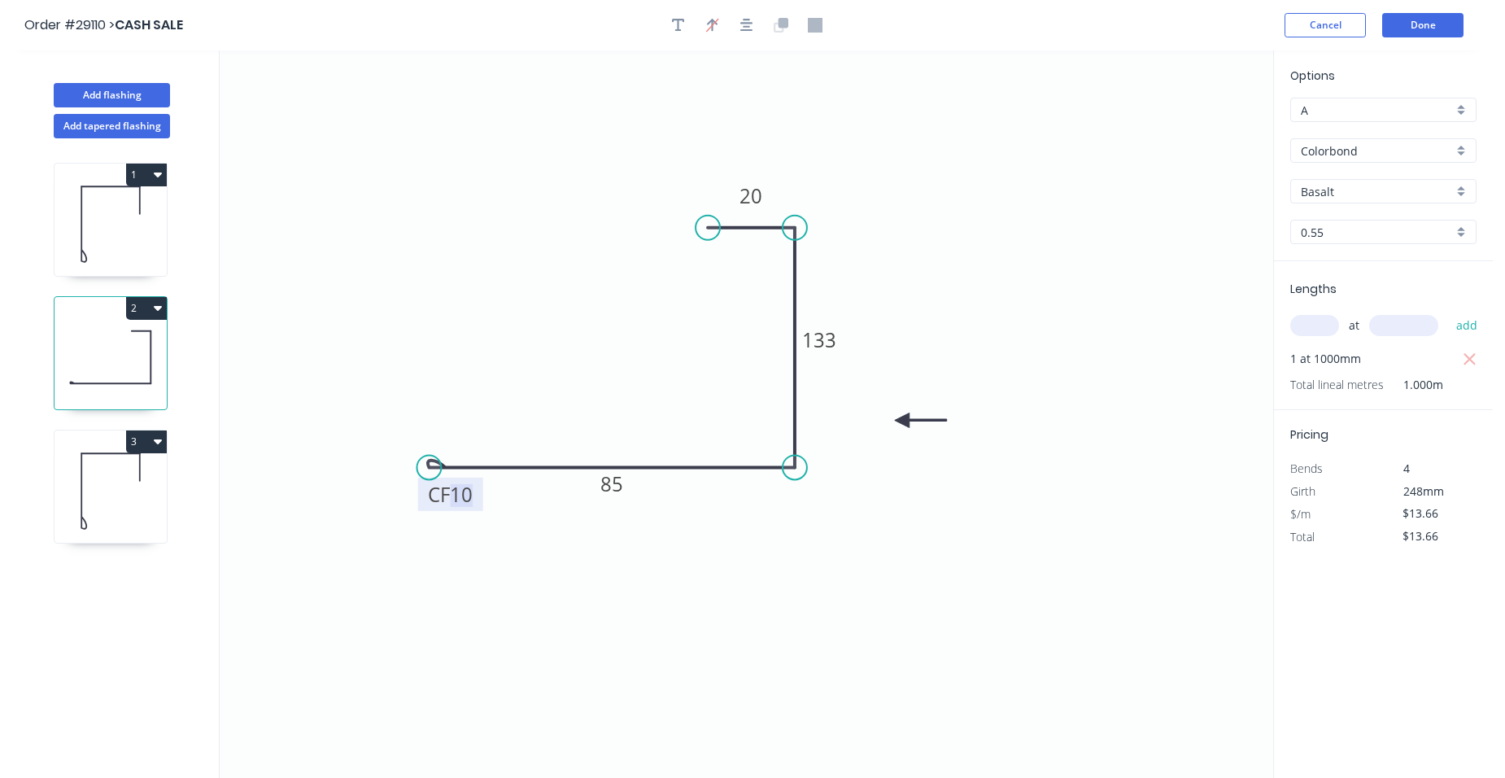
click at [471, 496] on tspan "10" at bounding box center [461, 494] width 23 height 27
click at [832, 503] on icon "0 CF 30 85 133 20" at bounding box center [747, 413] width 1054 height 727
click at [151, 506] on icon at bounding box center [111, 491] width 112 height 104
type input "$16.56"
type input "$0.00"
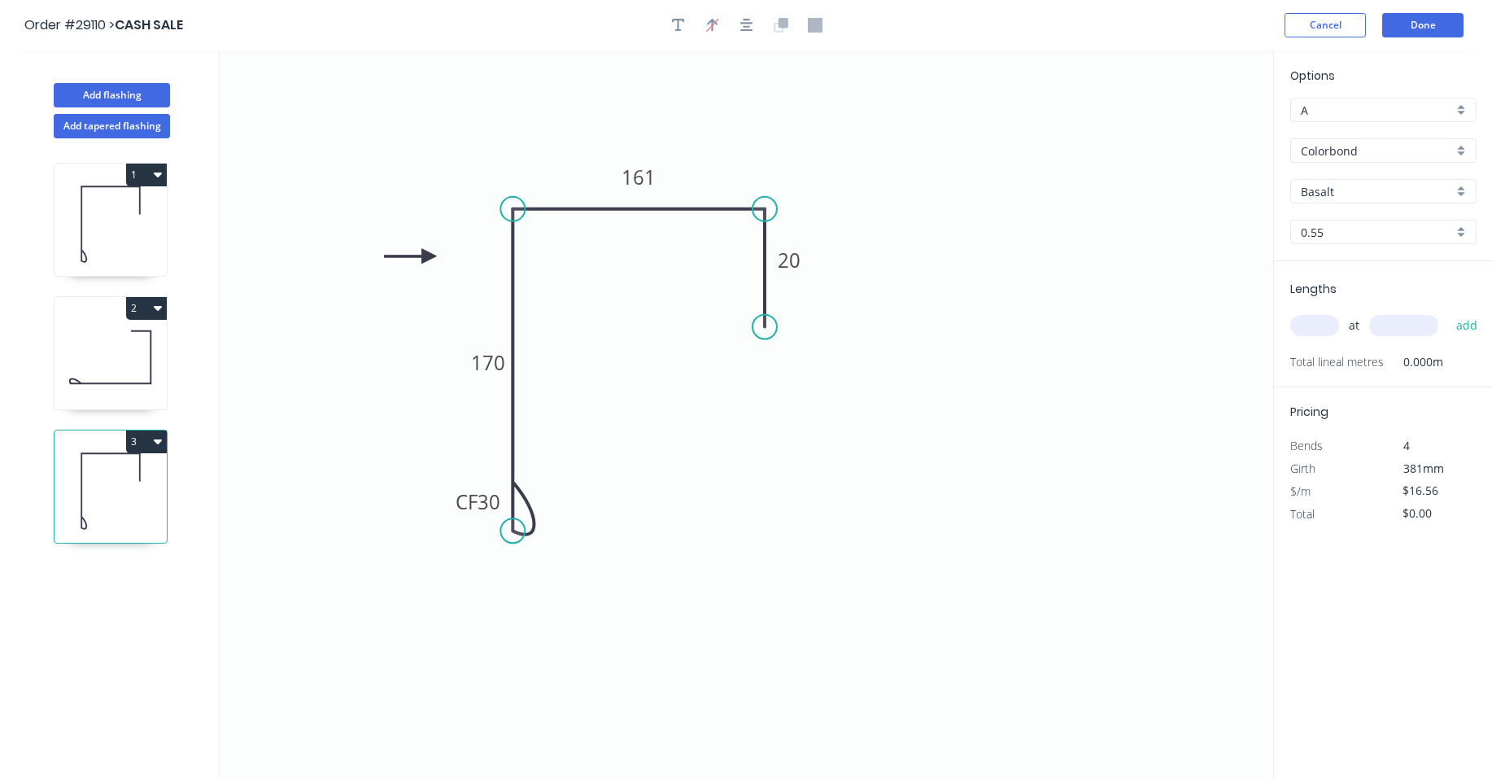
click at [150, 305] on button "2" at bounding box center [146, 308] width 41 height 23
click at [94, 339] on div "Duplicate" at bounding box center [89, 349] width 125 height 24
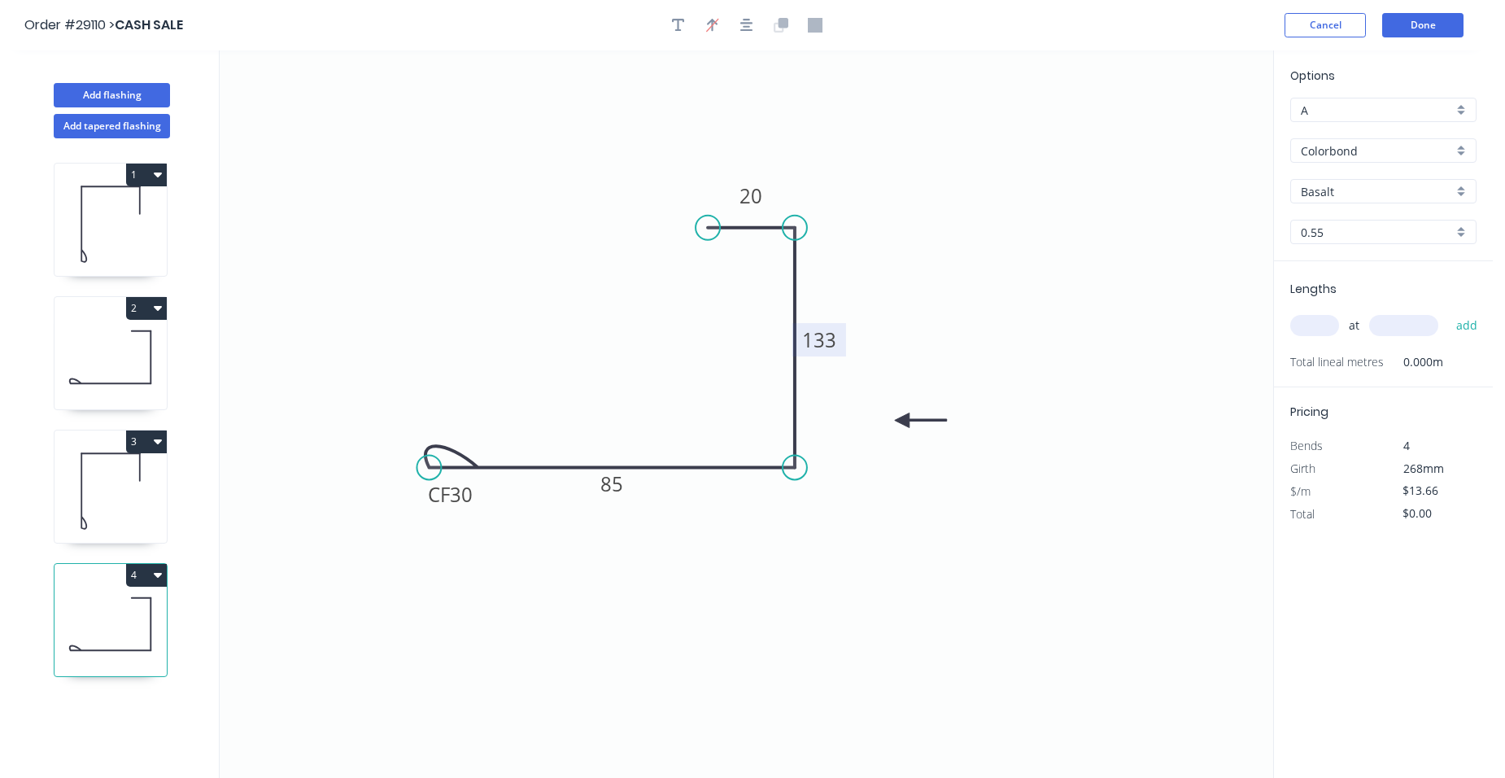
click at [830, 339] on tspan "133" at bounding box center [819, 339] width 34 height 27
click at [614, 478] on tspan "85" at bounding box center [612, 483] width 23 height 27
click at [937, 554] on icon "0 CF 30 110 164 20" at bounding box center [747, 413] width 1054 height 727
type input "$15.80"
click at [139, 245] on icon at bounding box center [111, 224] width 112 height 104
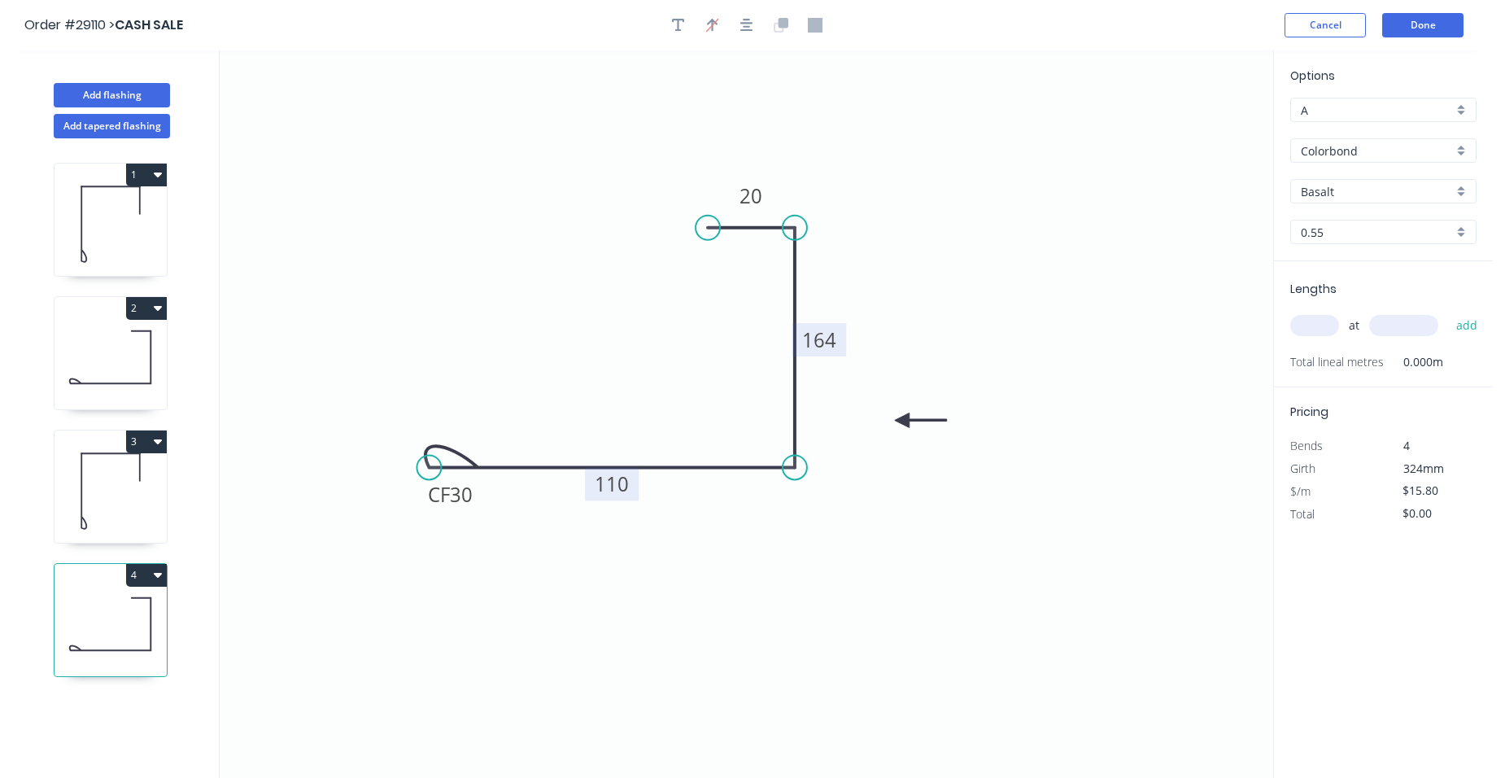
type input "$15.80"
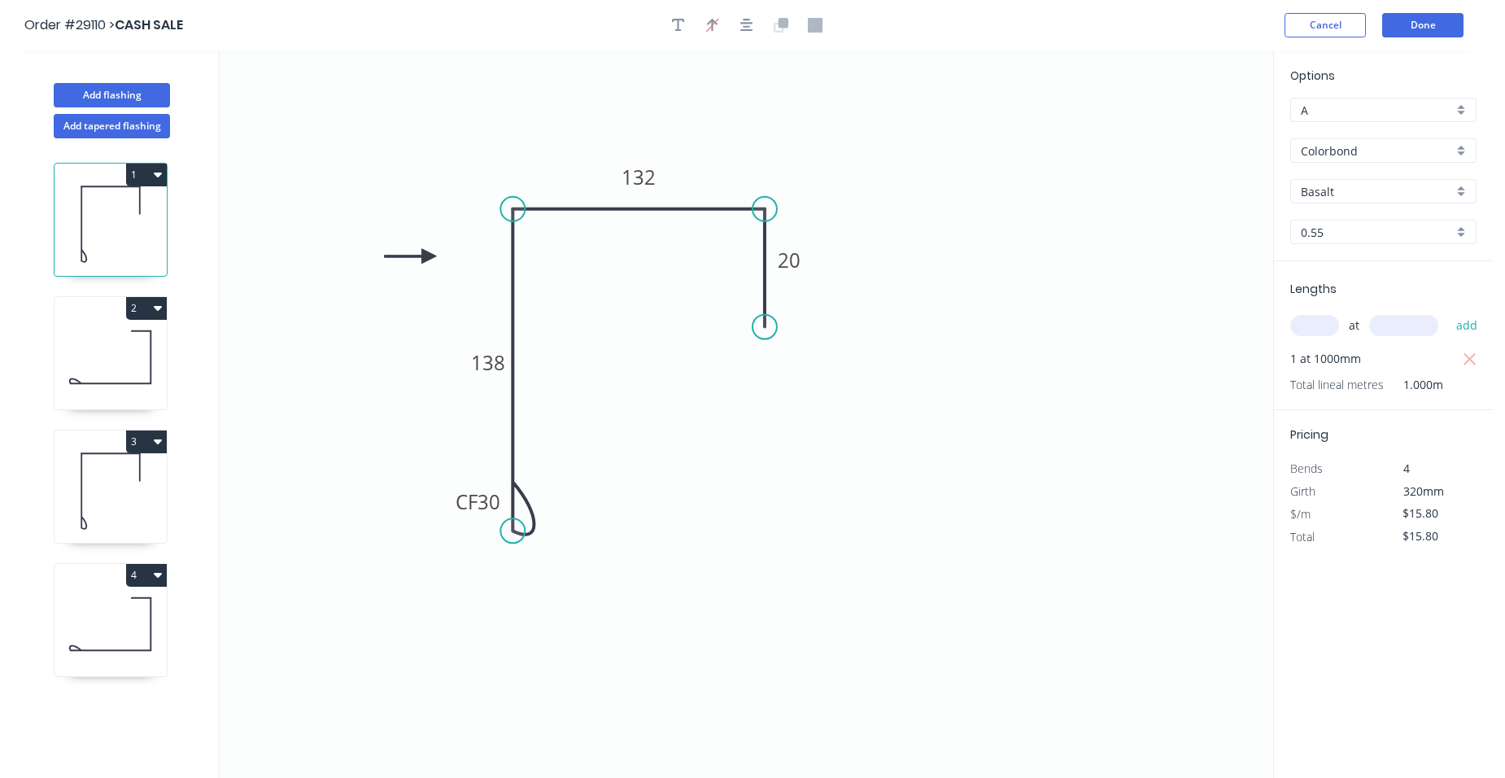
click at [126, 330] on icon at bounding box center [111, 357] width 112 height 104
type input "$13.66"
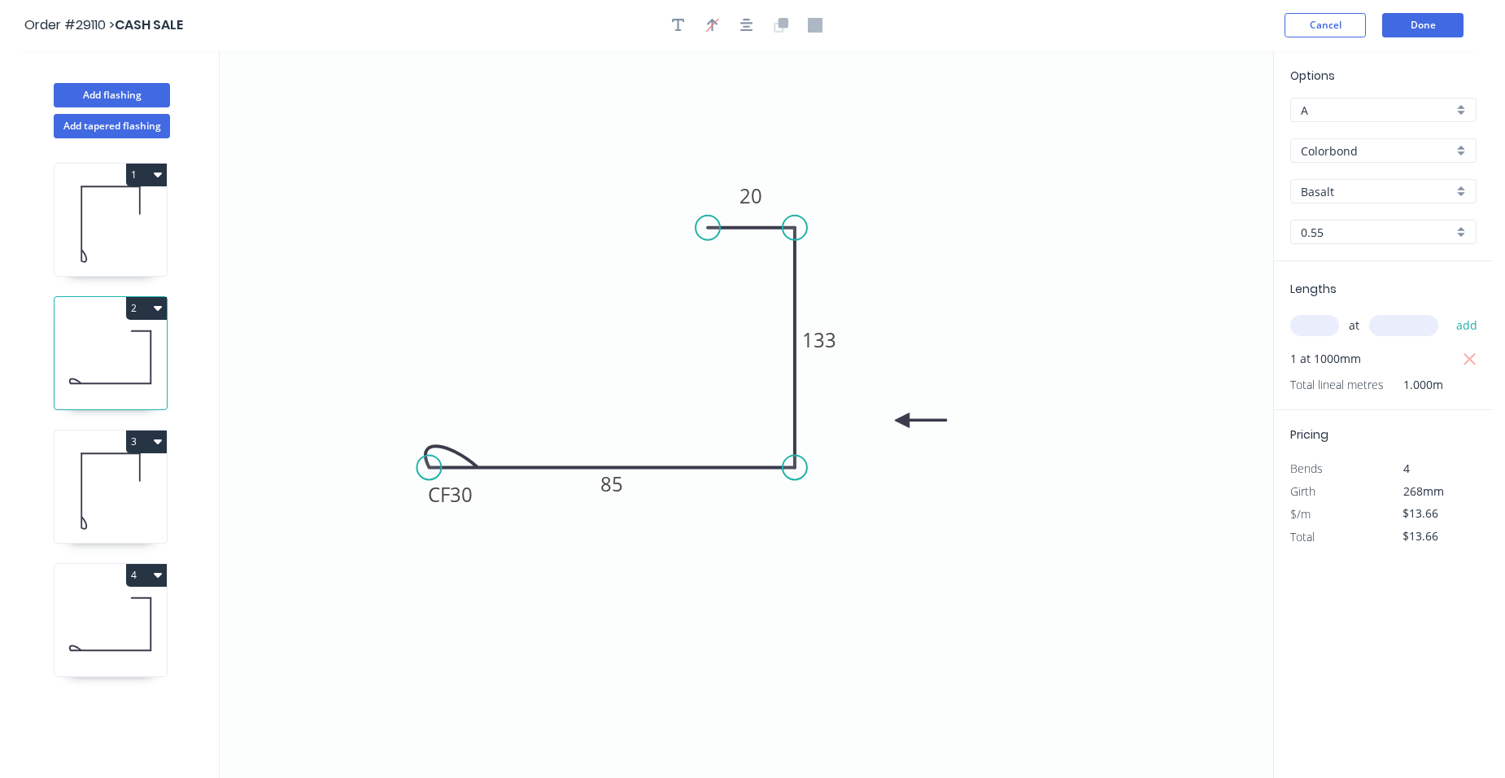
click at [1459, 111] on div "A" at bounding box center [1384, 110] width 186 height 24
click at [1376, 169] on div "B" at bounding box center [1383, 169] width 185 height 28
type input "B"
type input "$14.21"
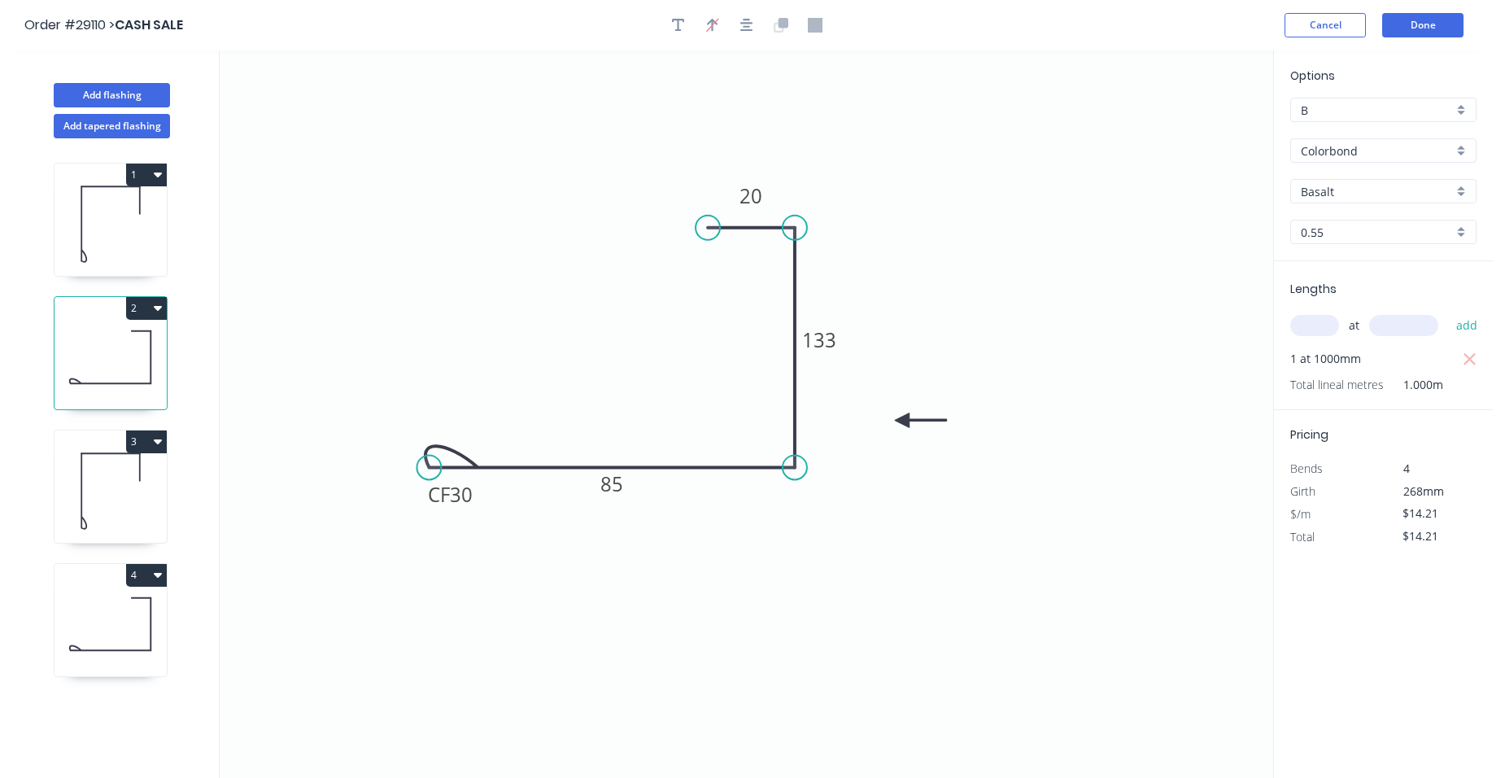
click at [146, 231] on icon at bounding box center [111, 224] width 112 height 104
type input "A"
type input "$15.80"
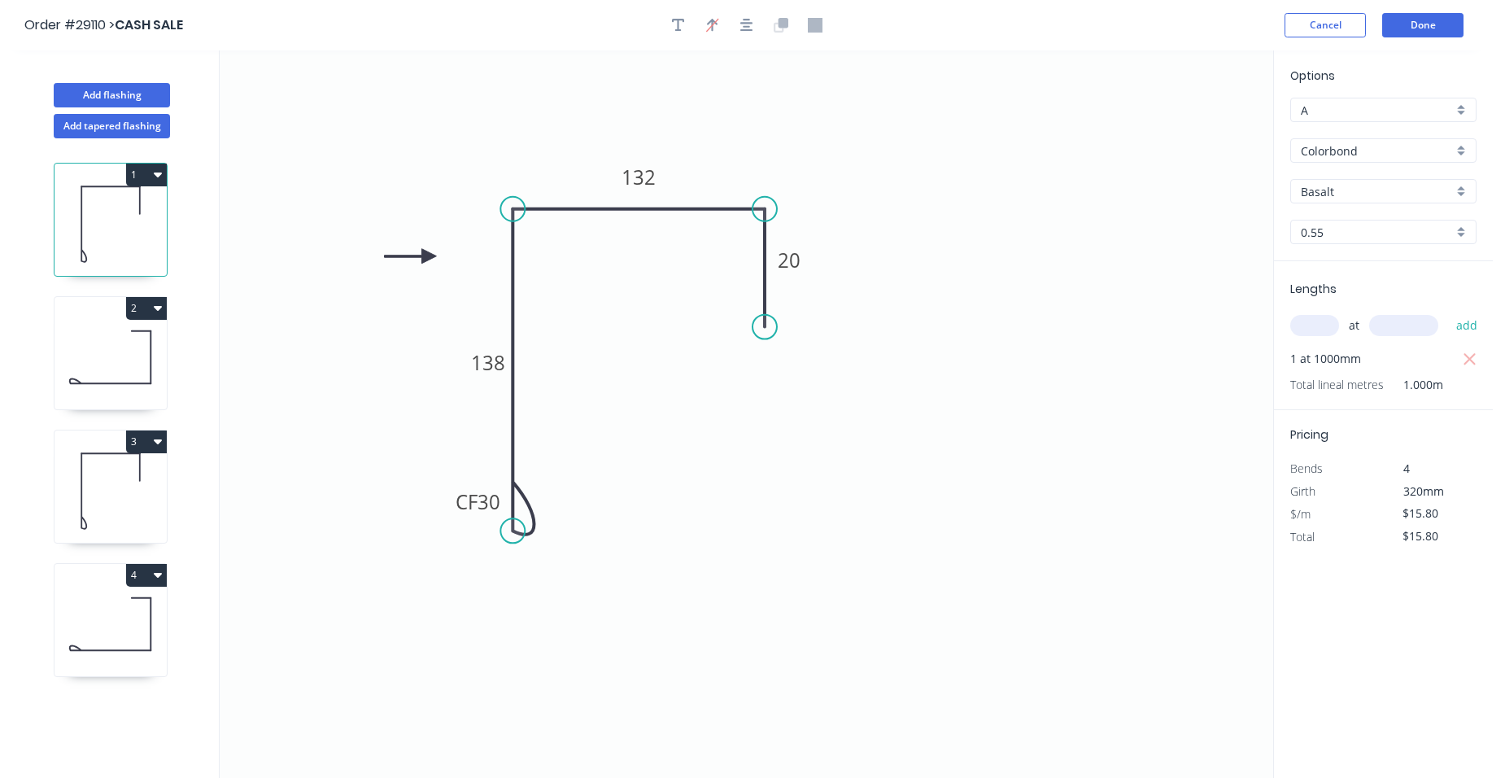
click at [1457, 105] on div "A" at bounding box center [1384, 110] width 186 height 24
click at [1388, 168] on div "B" at bounding box center [1383, 169] width 185 height 28
type input "B"
type input "$16.43"
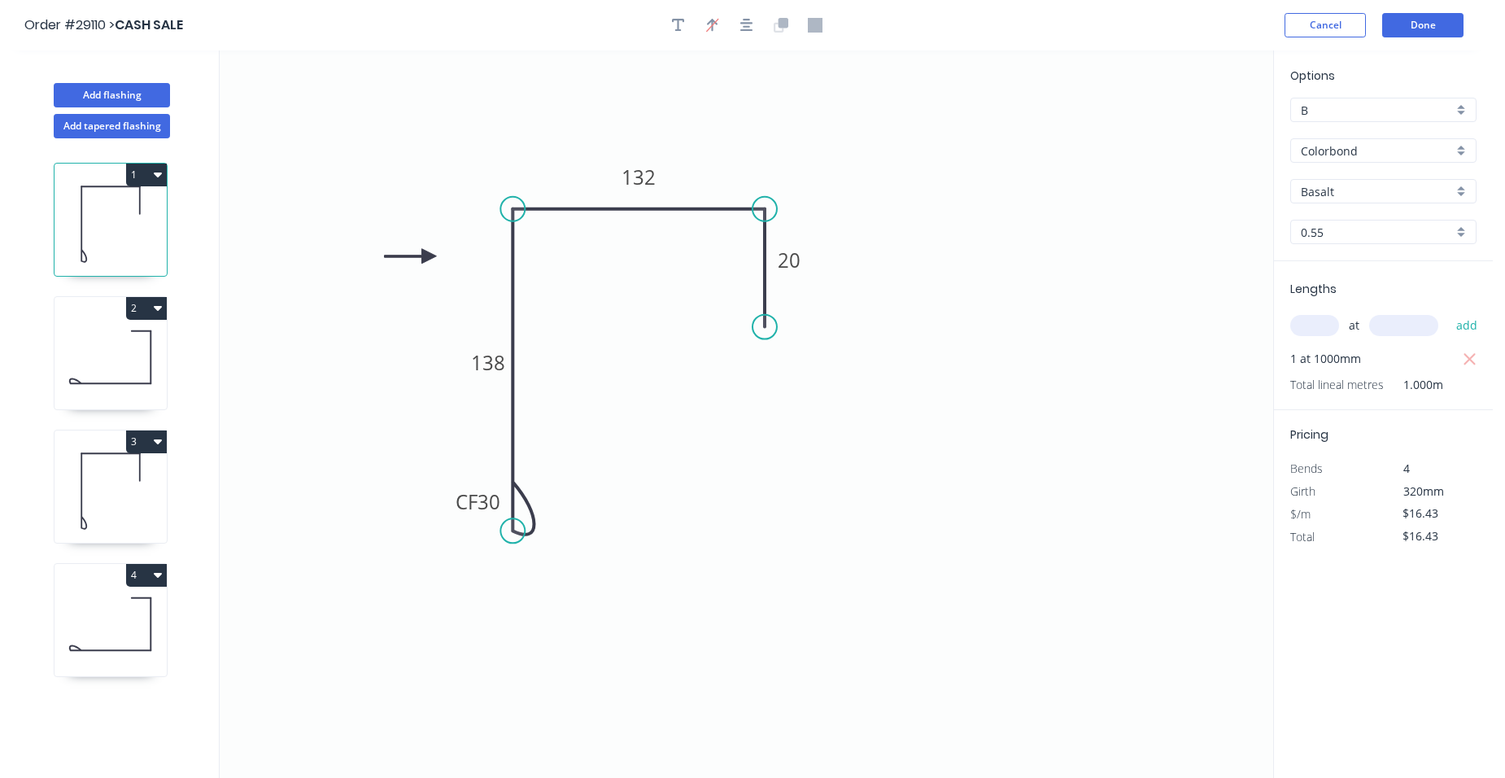
click at [94, 328] on icon at bounding box center [111, 357] width 112 height 104
type input "$14.21"
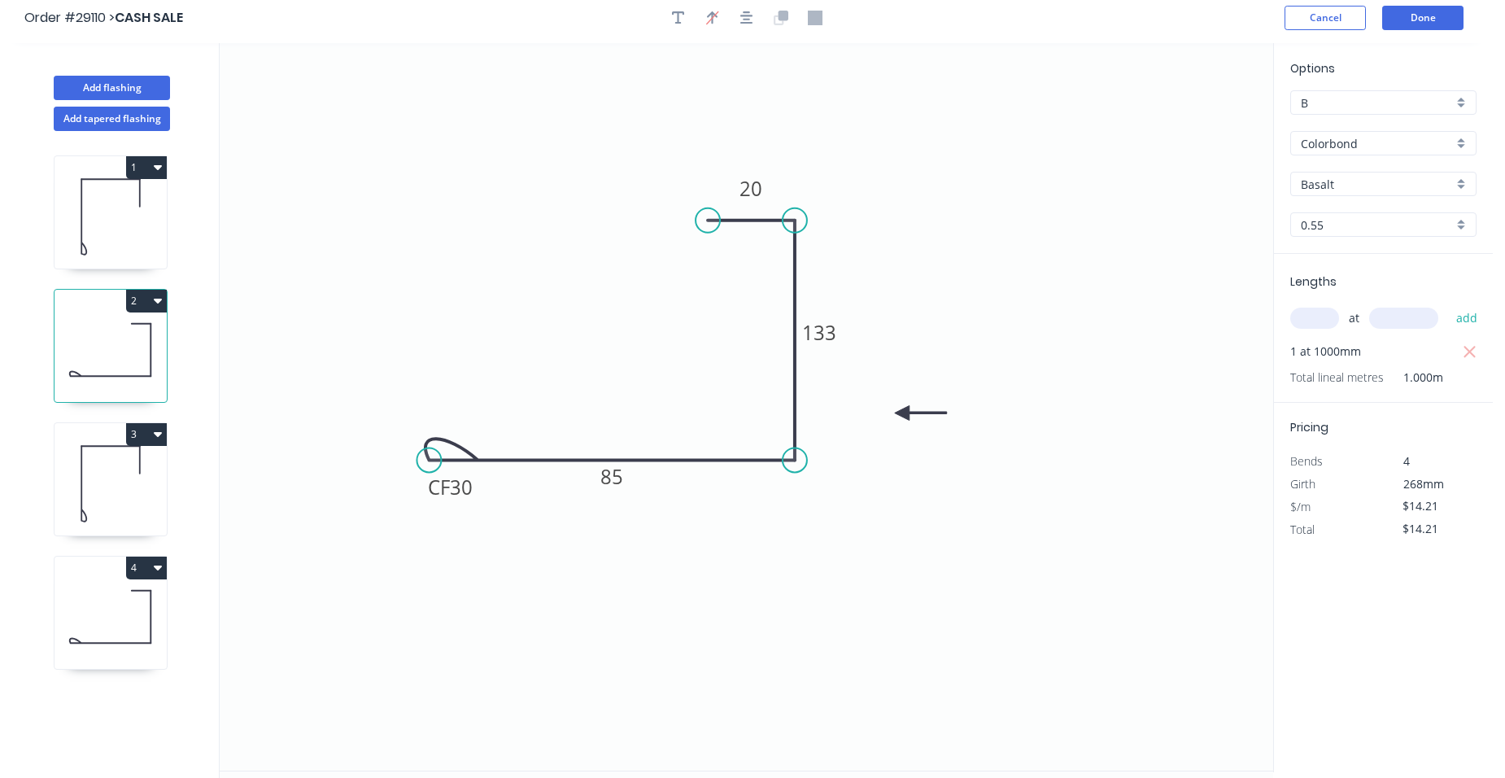
scroll to position [30, 0]
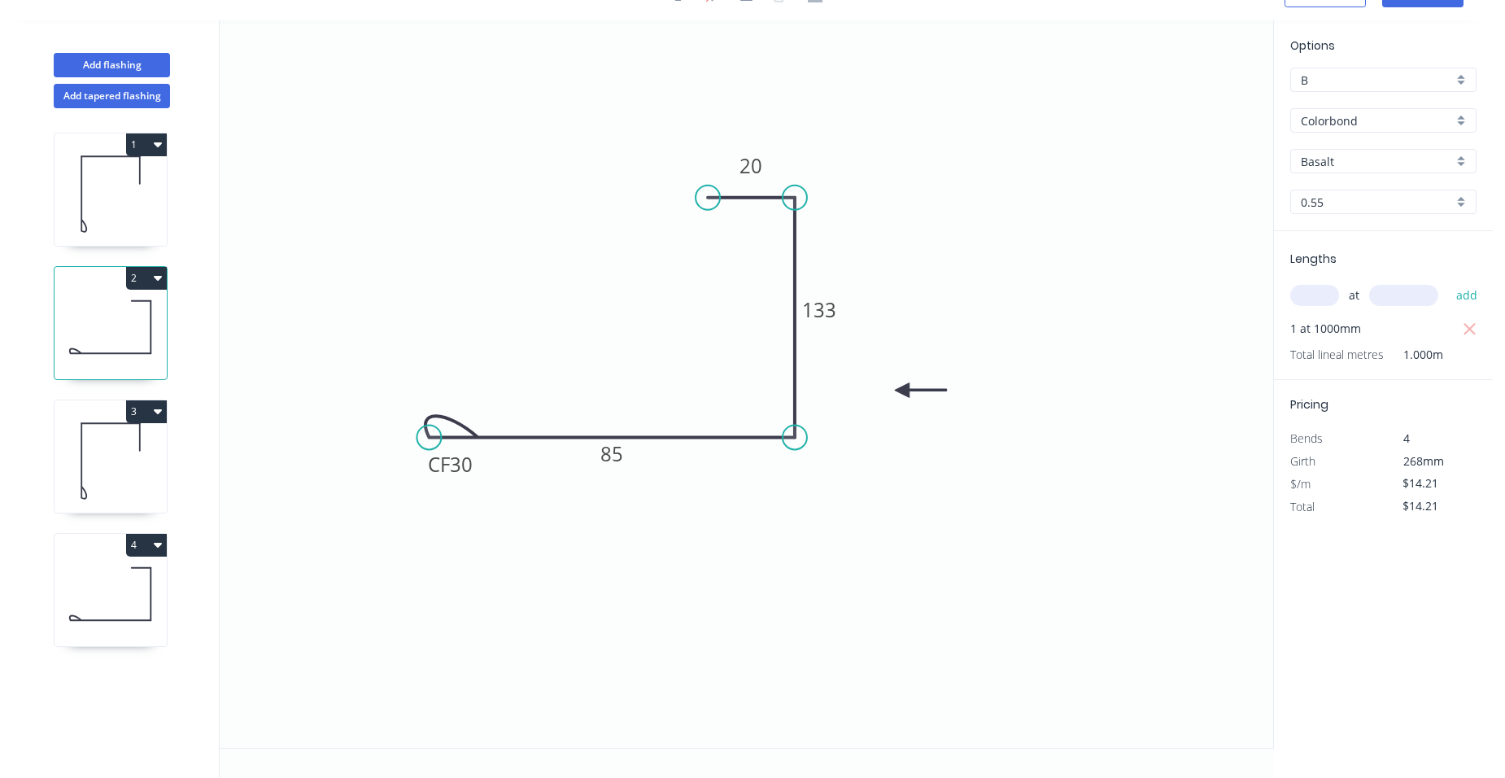
click at [116, 448] on icon at bounding box center [111, 461] width 112 height 104
type input "A"
type input "$16.56"
type input "$0.00"
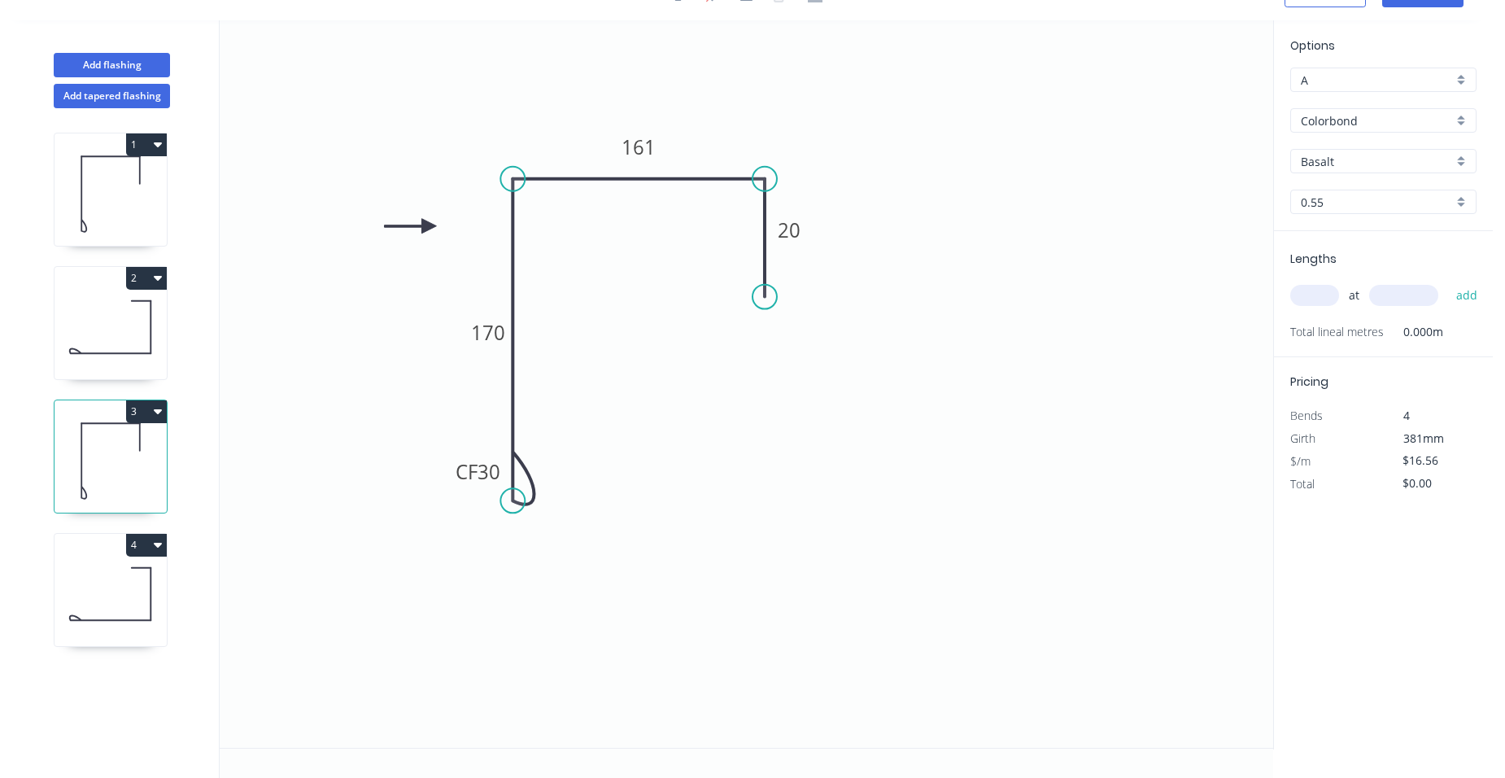
click at [1462, 79] on div "A" at bounding box center [1384, 80] width 186 height 24
click at [1355, 131] on div "B" at bounding box center [1383, 139] width 185 height 28
type input "B"
type input "$17.22"
click at [146, 595] on icon at bounding box center [111, 594] width 112 height 104
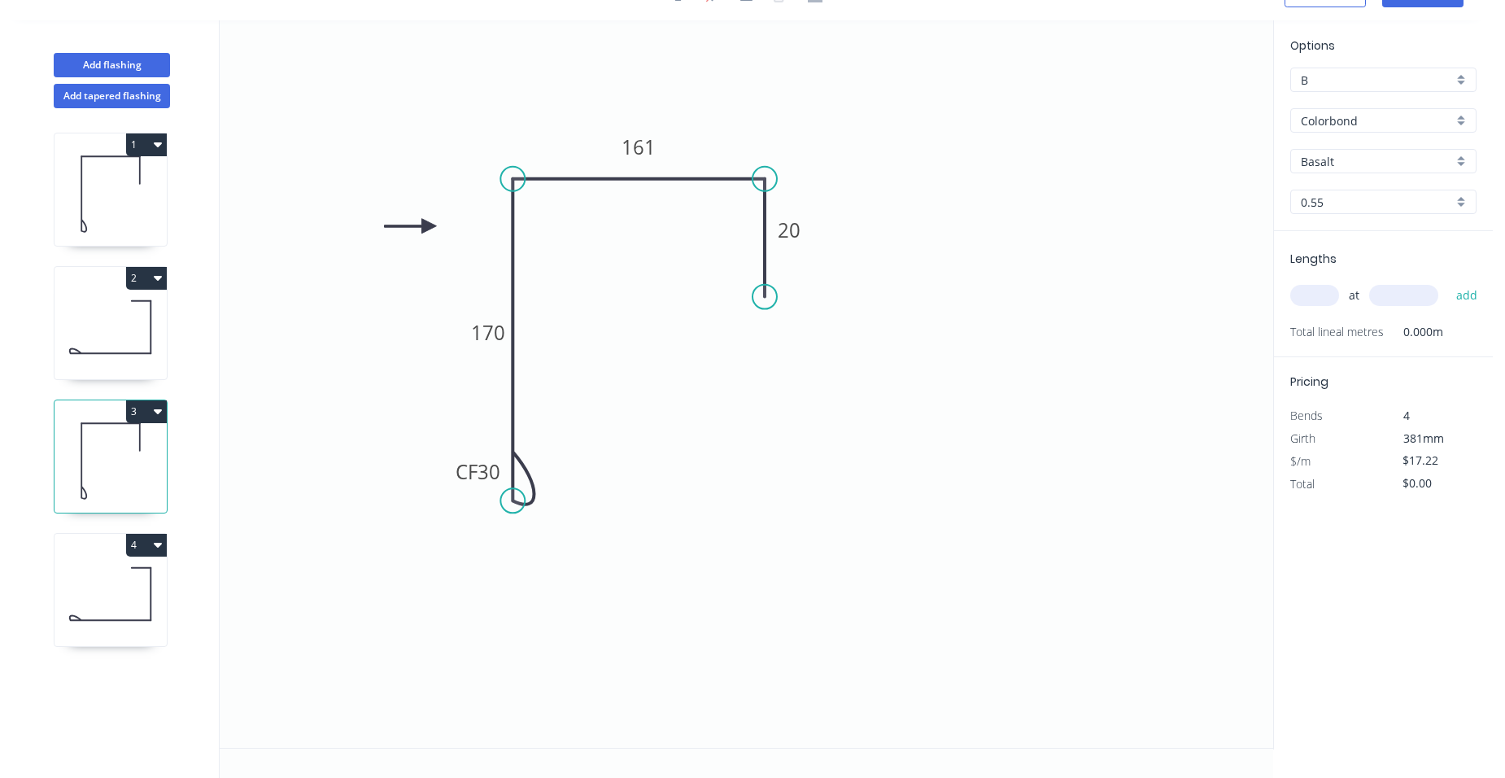
type input "A"
type input "$15.80"
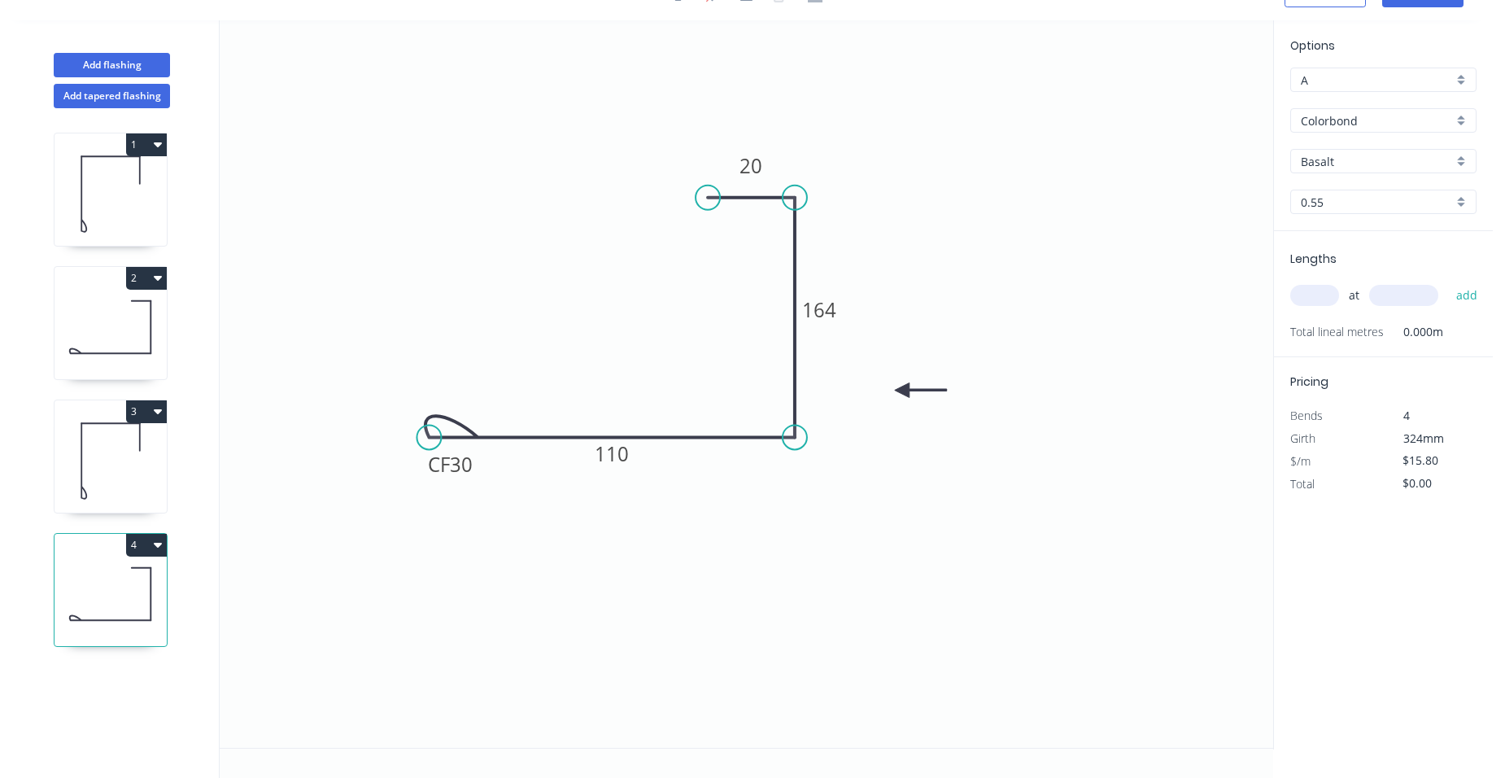
click at [1466, 80] on div "A" at bounding box center [1384, 80] width 186 height 24
click at [1396, 135] on div "B" at bounding box center [1383, 139] width 185 height 28
type input "B"
type input "$16.43"
drag, startPoint x: 133, startPoint y: 203, endPoint x: 148, endPoint y: 203, distance: 15.5
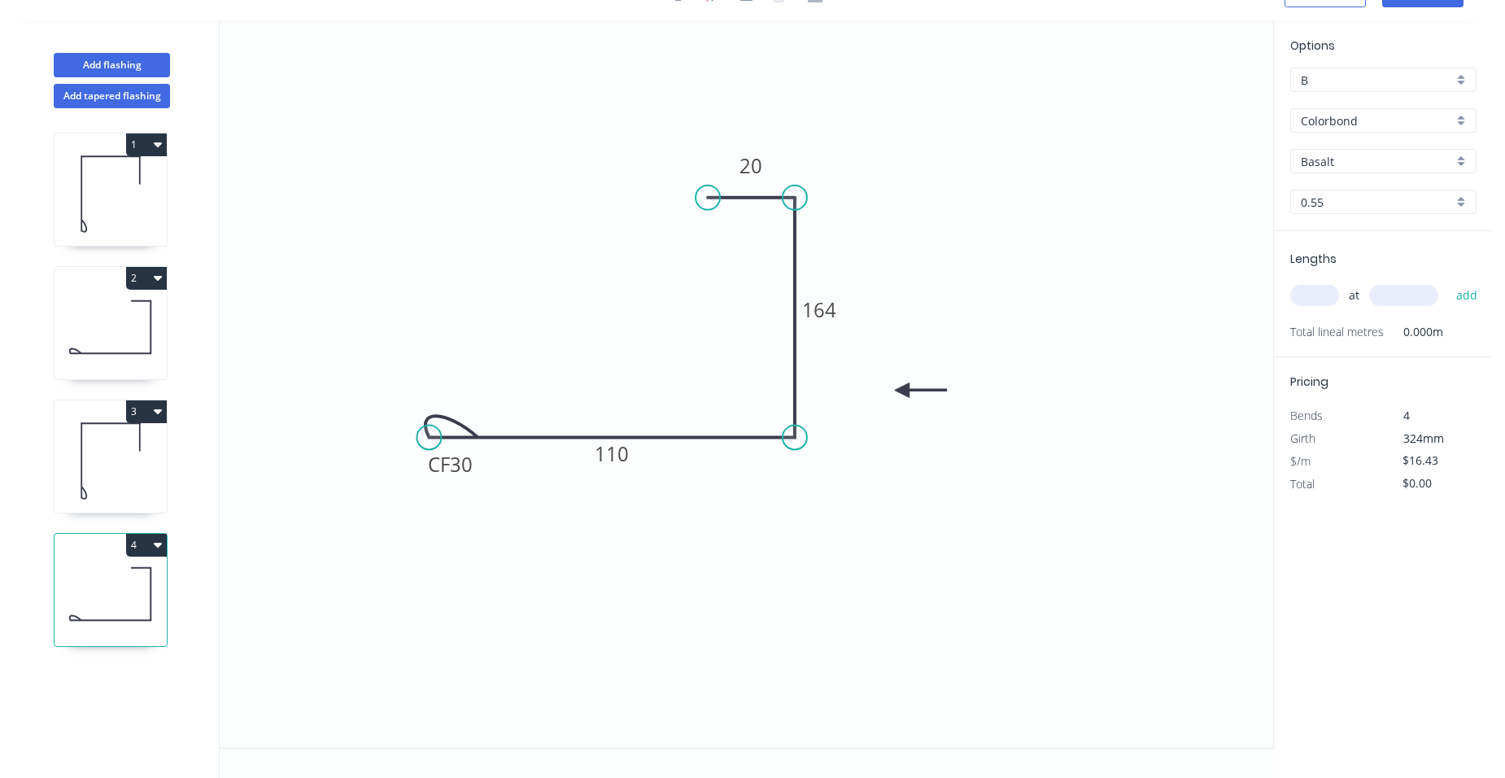
click at [136, 203] on icon at bounding box center [111, 194] width 112 height 104
type input "$16.43"
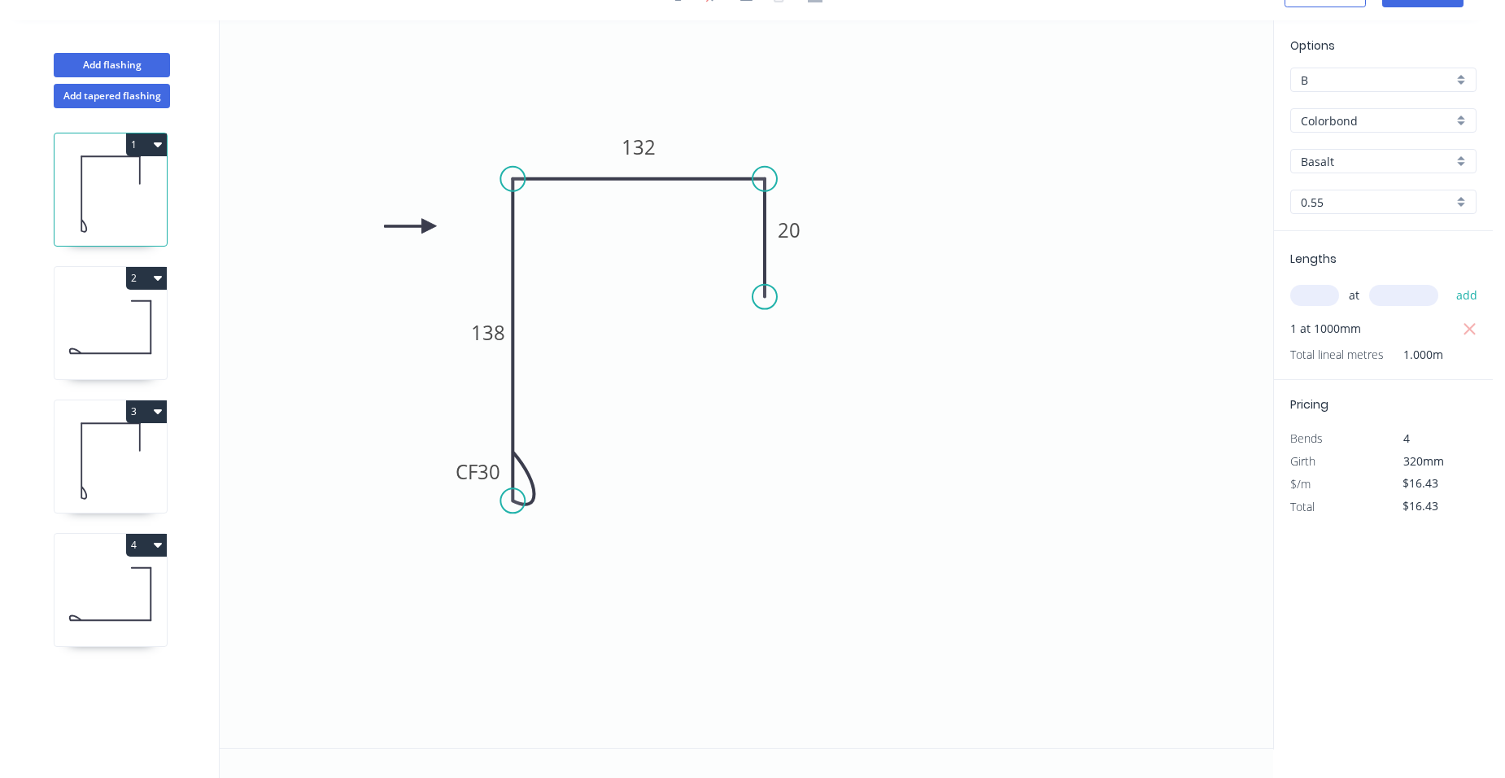
click at [101, 304] on icon at bounding box center [111, 327] width 112 height 104
type input "$14.21"
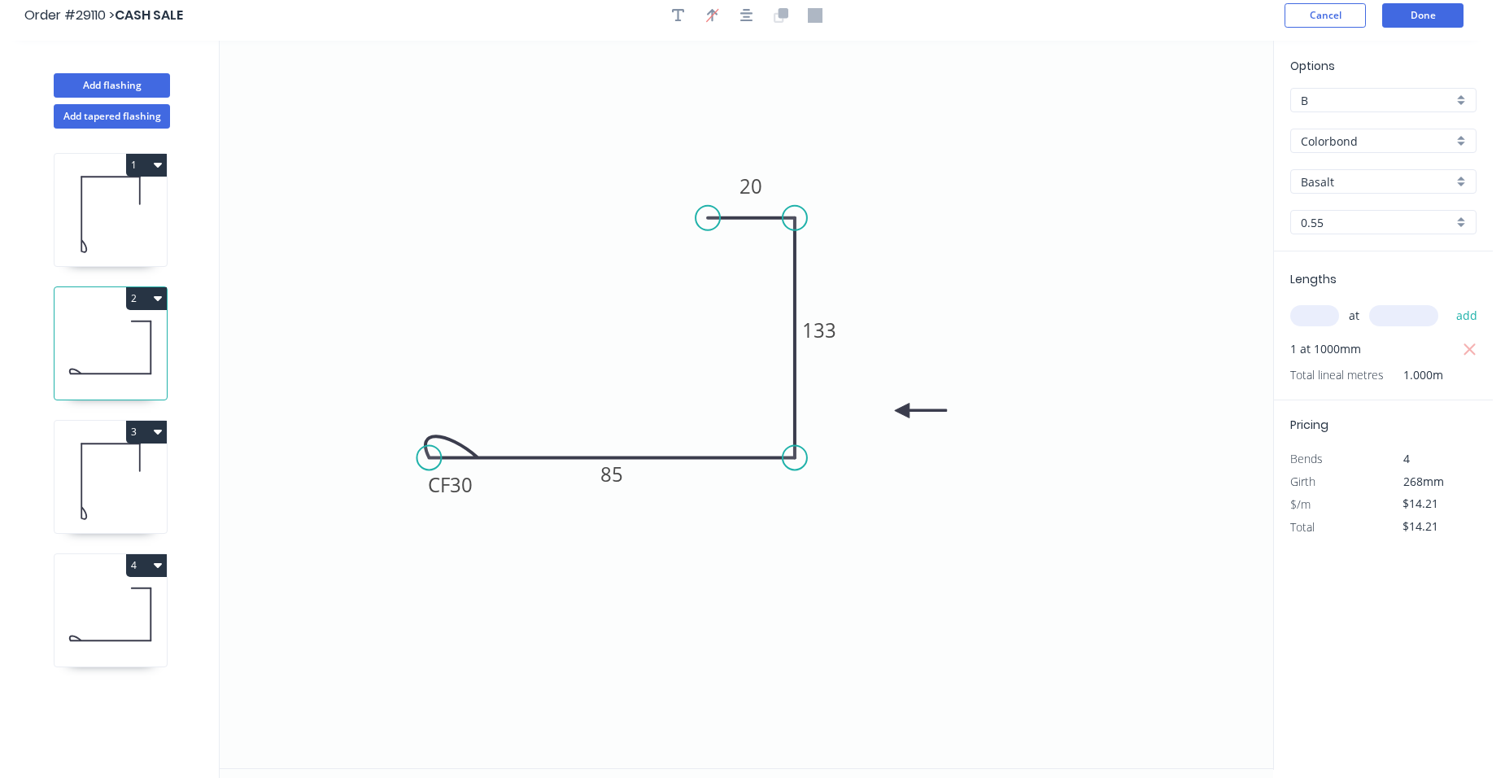
scroll to position [0, 0]
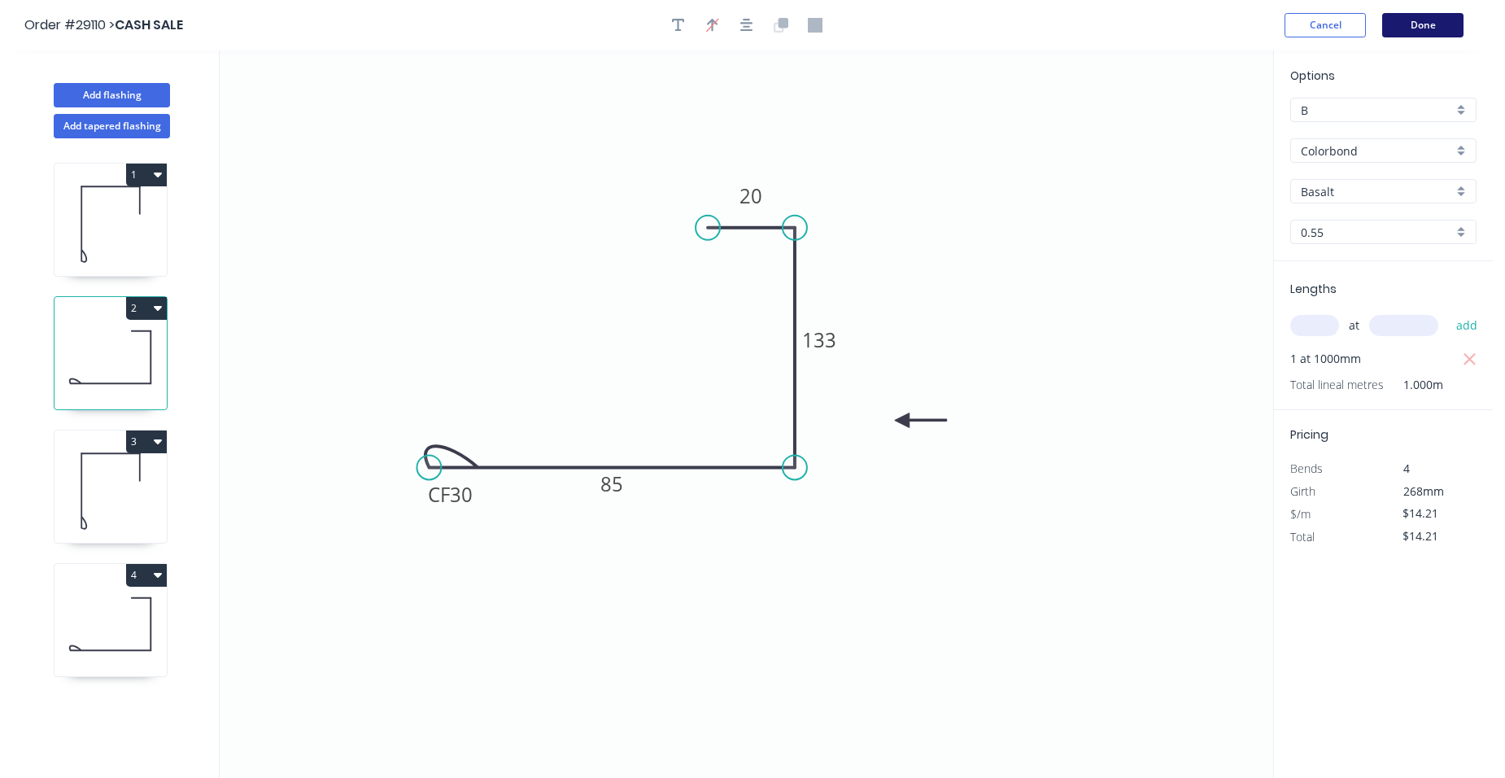
click at [1405, 23] on button "Done" at bounding box center [1423, 25] width 81 height 24
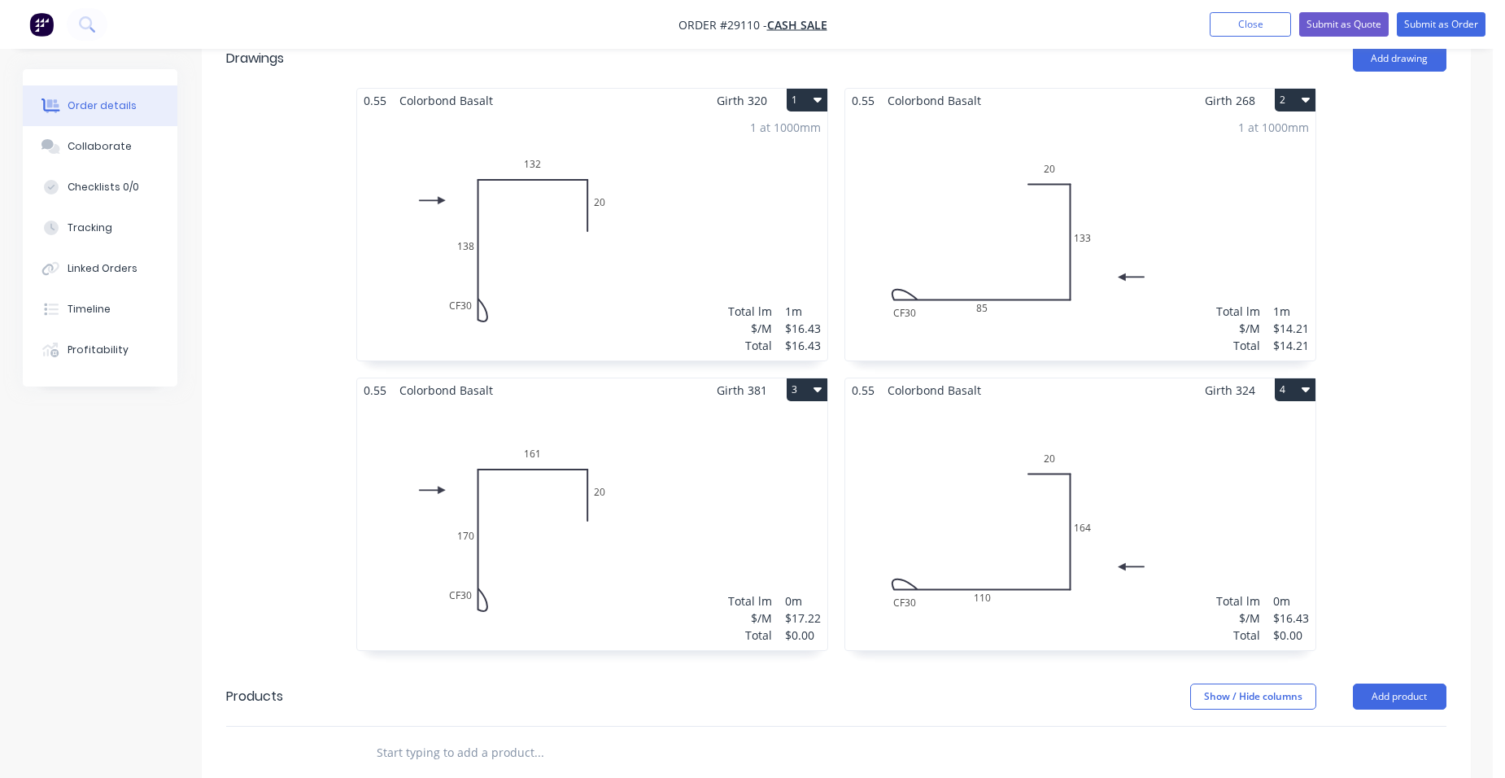
scroll to position [488, 0]
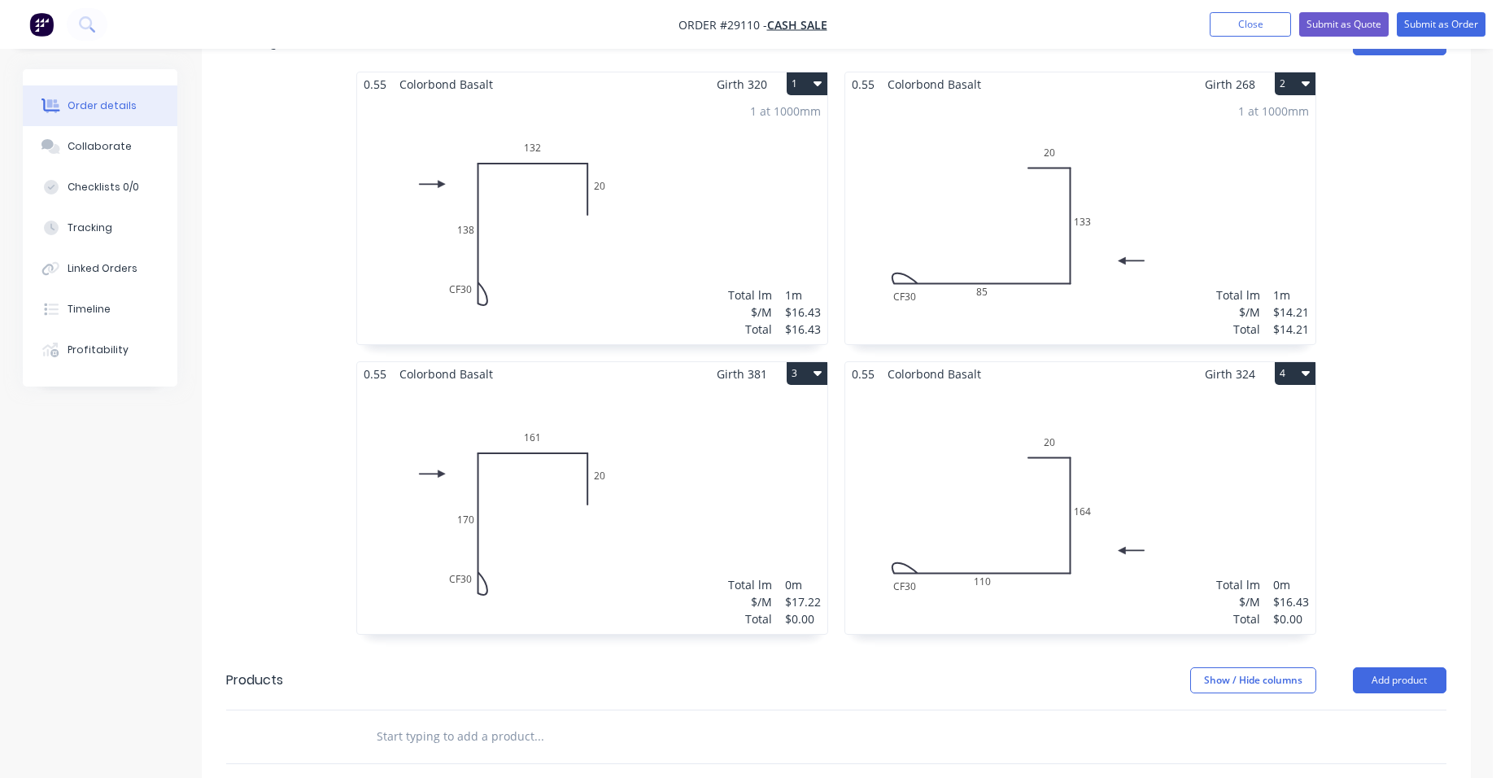
click at [751, 442] on div "Total lm $/M Total 0m $17.22 $0.00" at bounding box center [592, 510] width 470 height 248
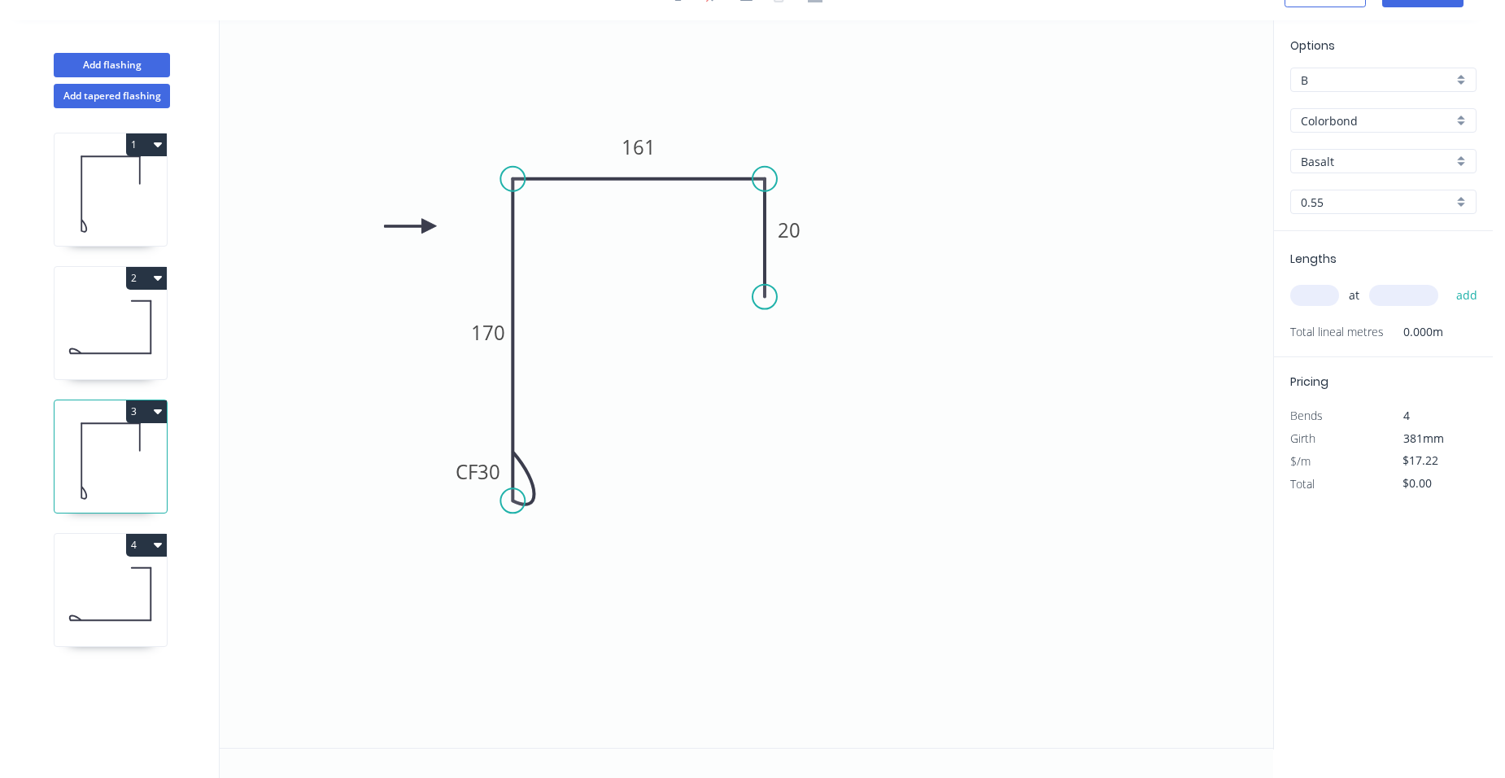
scroll to position [30, 0]
click at [1314, 293] on input "text" at bounding box center [1315, 295] width 49 height 21
type input "1"
type input "1000"
click at [1448, 282] on button "add" at bounding box center [1467, 296] width 38 height 28
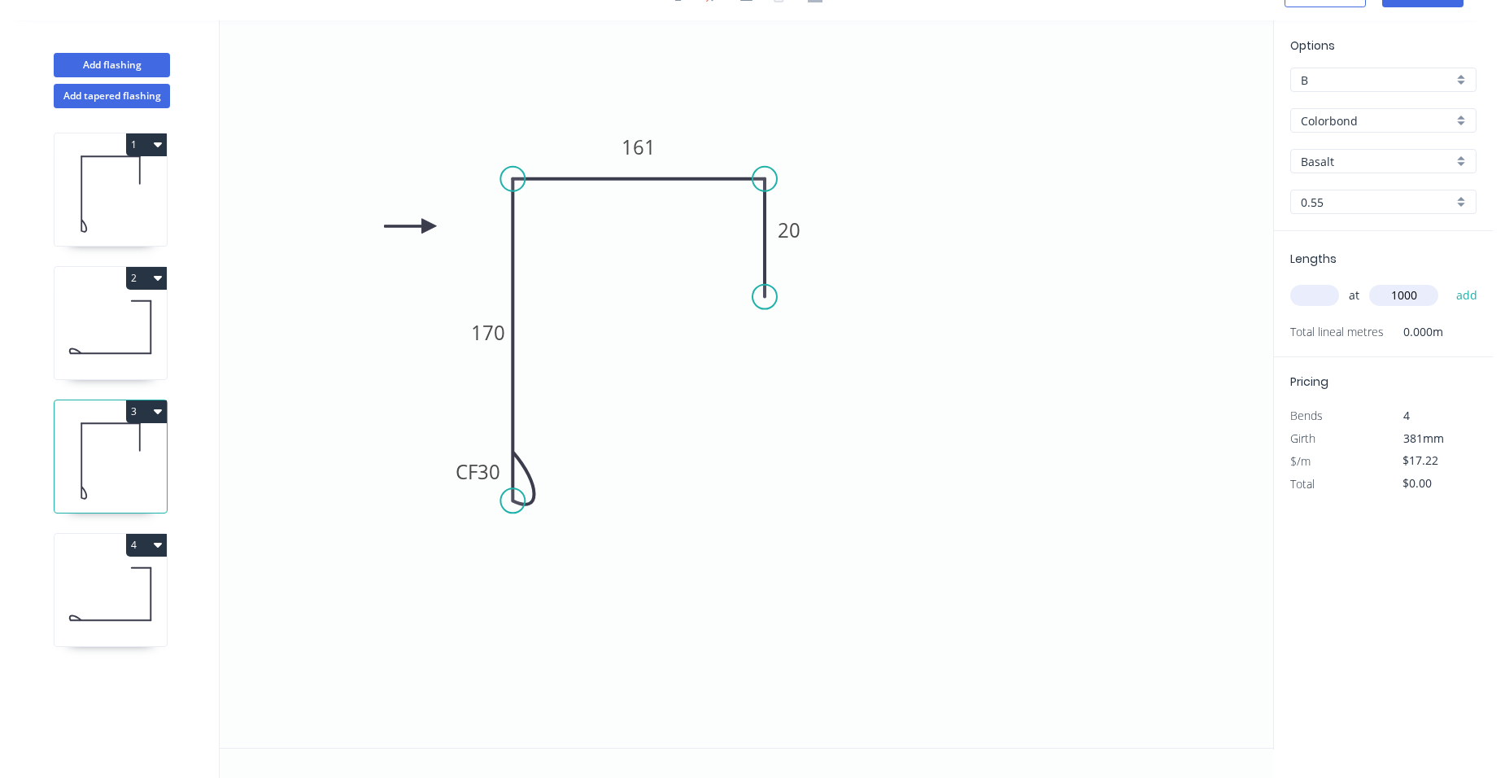
type input "$17.22"
drag, startPoint x: 132, startPoint y: 574, endPoint x: 213, endPoint y: 562, distance: 82.2
click at [131, 575] on icon at bounding box center [111, 594] width 112 height 104
type input "$16.43"
type input "$0.00"
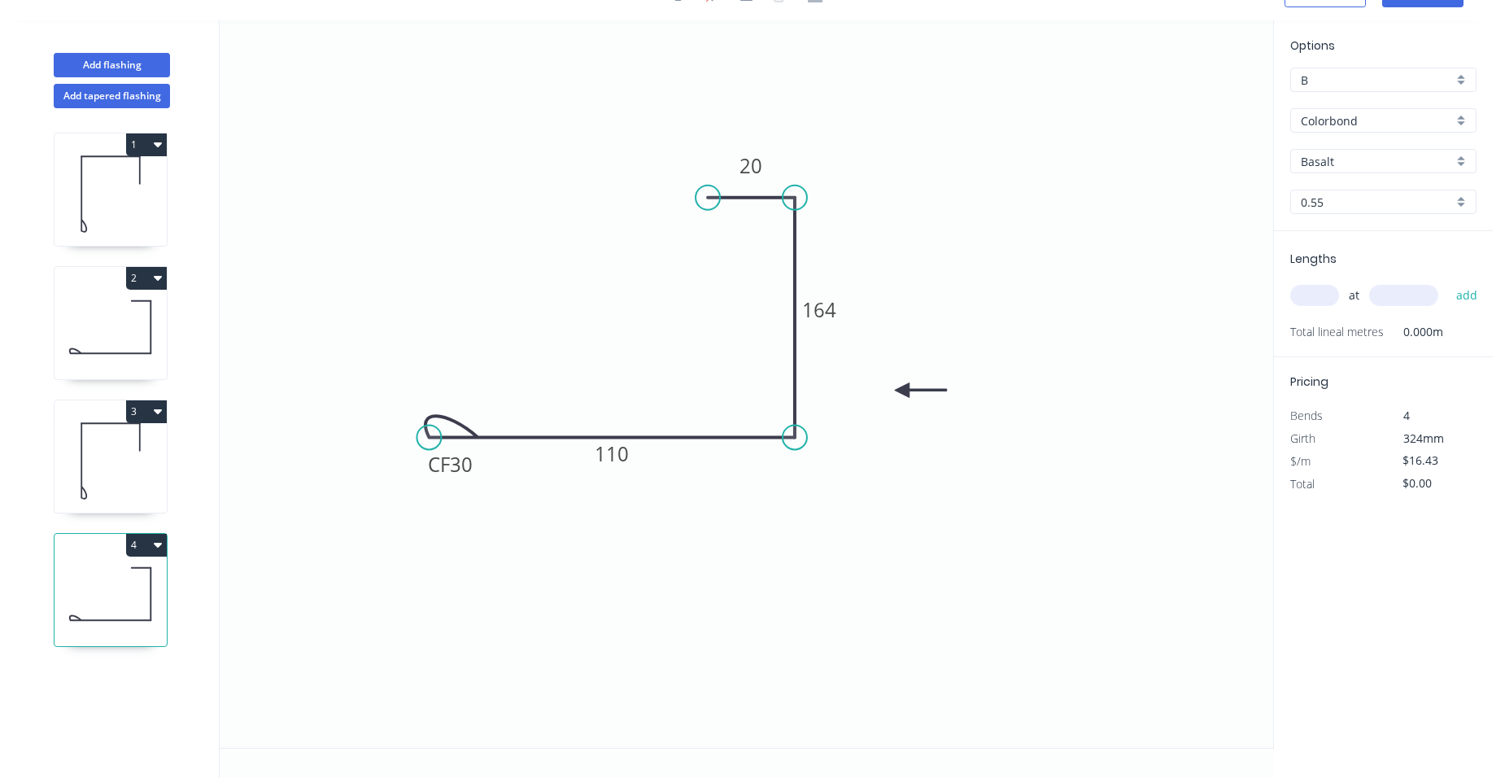
click at [1298, 293] on input "text" at bounding box center [1315, 295] width 49 height 21
type input "1"
type input "1000"
click at [1448, 282] on button "add" at bounding box center [1467, 296] width 38 height 28
type input "$16.43"
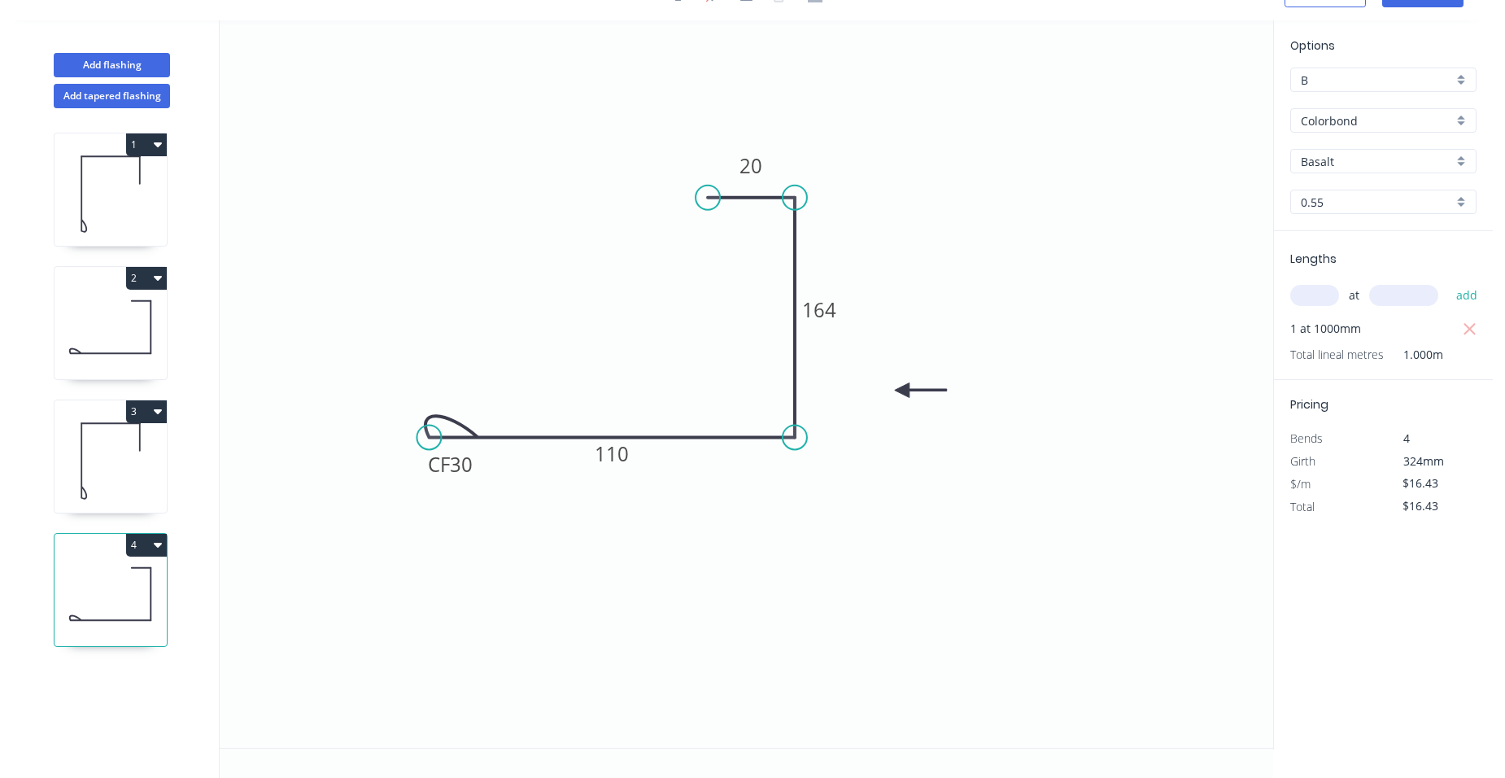
click at [287, 455] on icon "0 CF 30 110 164 20" at bounding box center [747, 383] width 1054 height 727
click at [147, 456] on icon at bounding box center [111, 461] width 112 height 104
type input "$17.22"
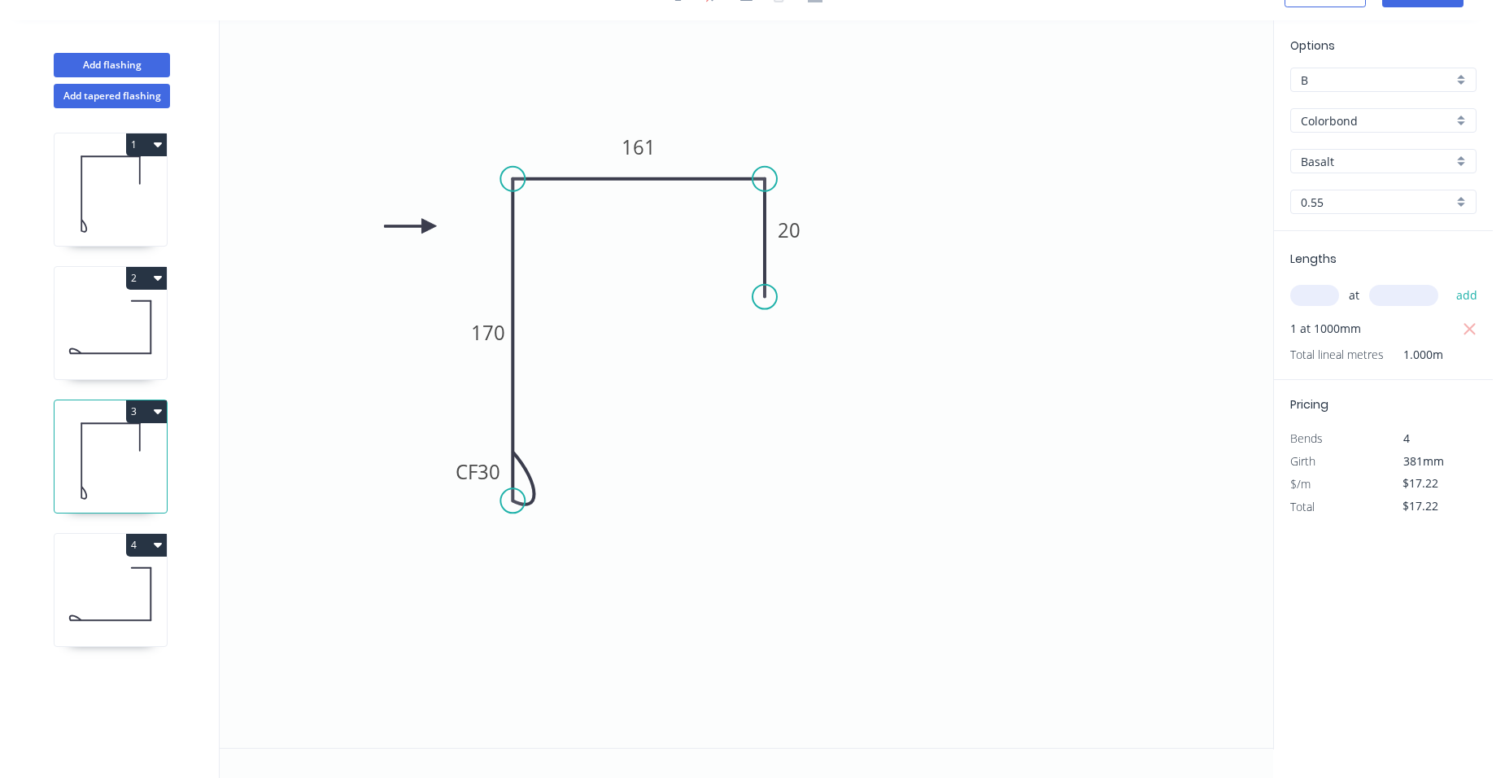
click at [139, 352] on icon at bounding box center [111, 327] width 112 height 104
type input "$14.21"
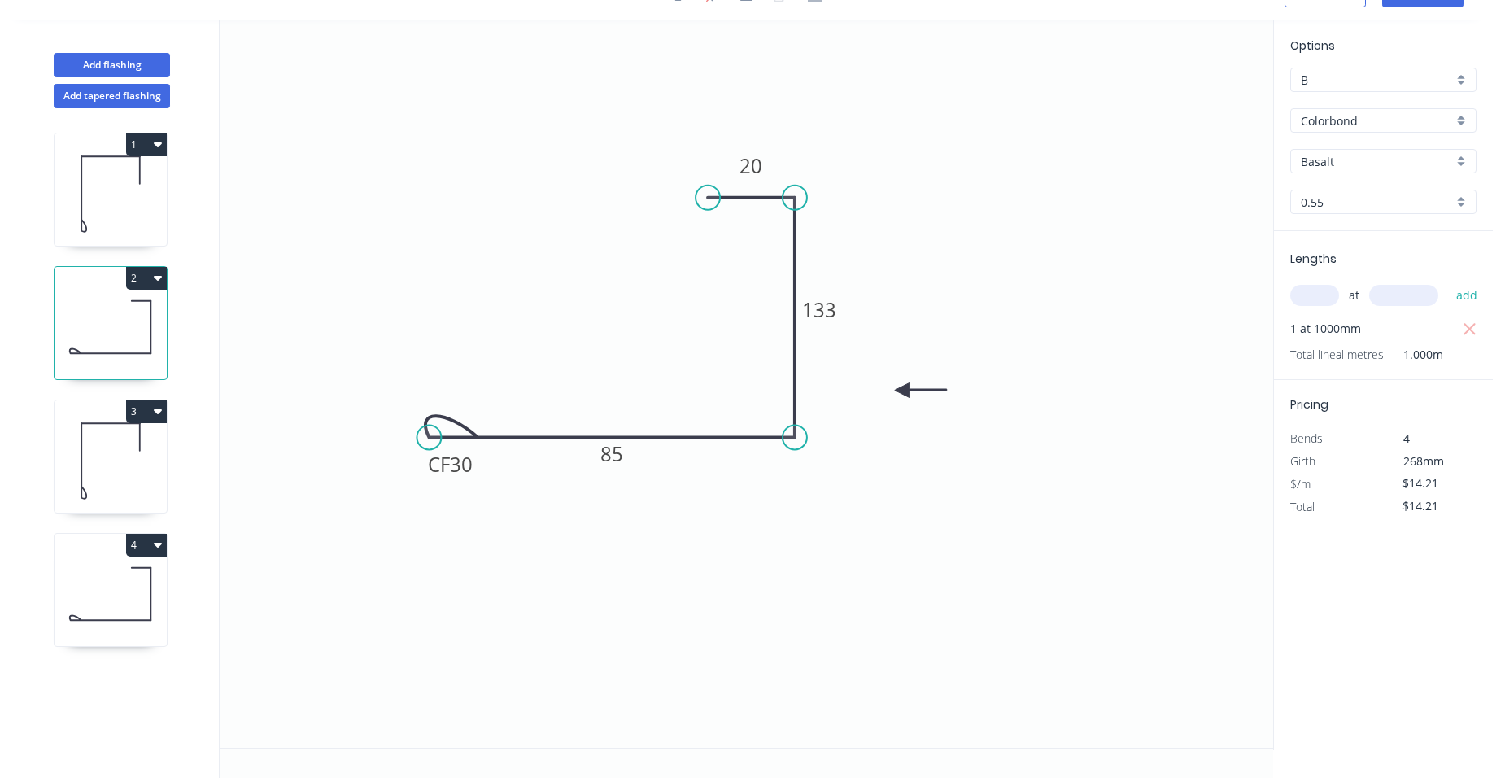
click at [133, 211] on icon at bounding box center [111, 194] width 112 height 104
type input "$16.43"
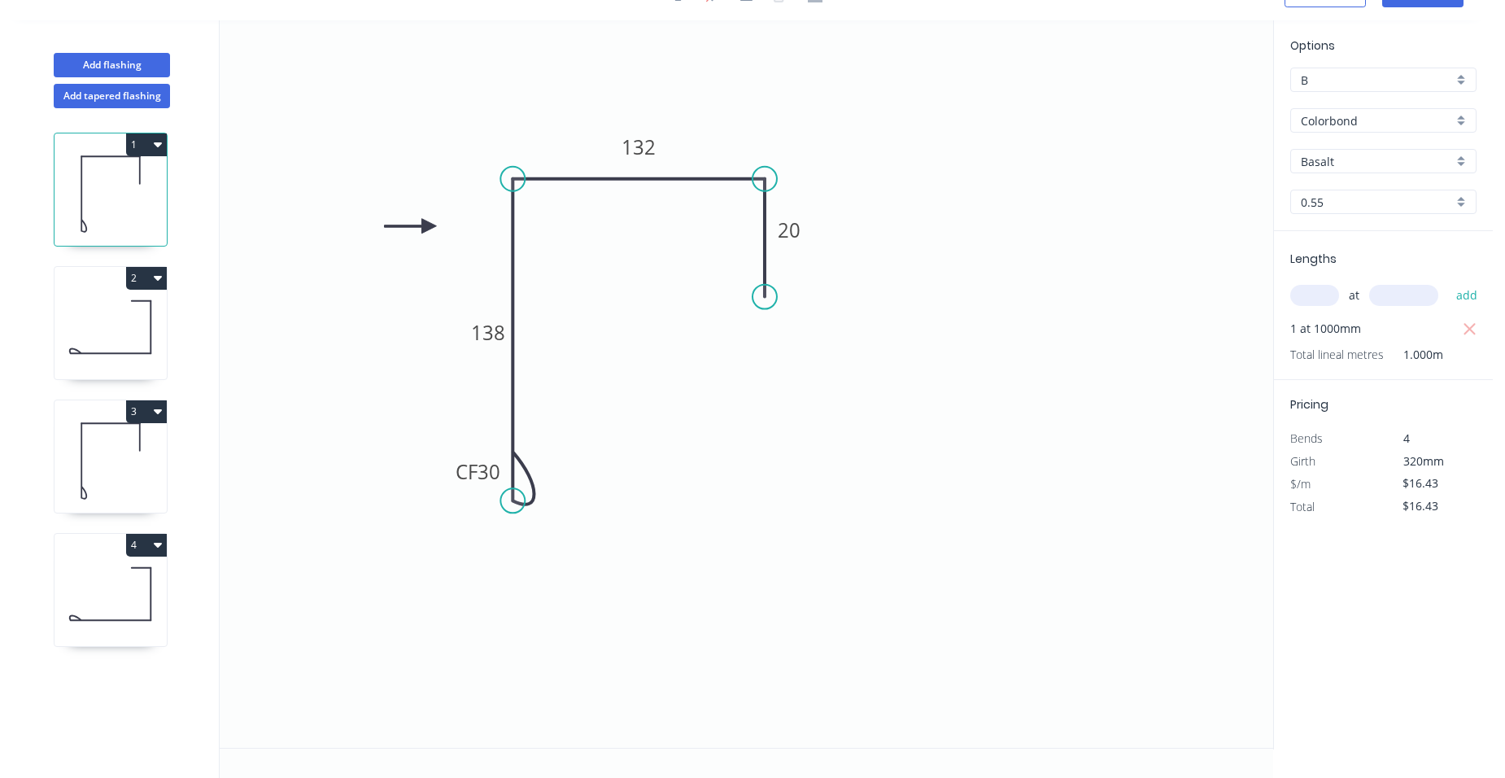
click at [114, 327] on icon at bounding box center [111, 327] width 112 height 104
type input "$14.21"
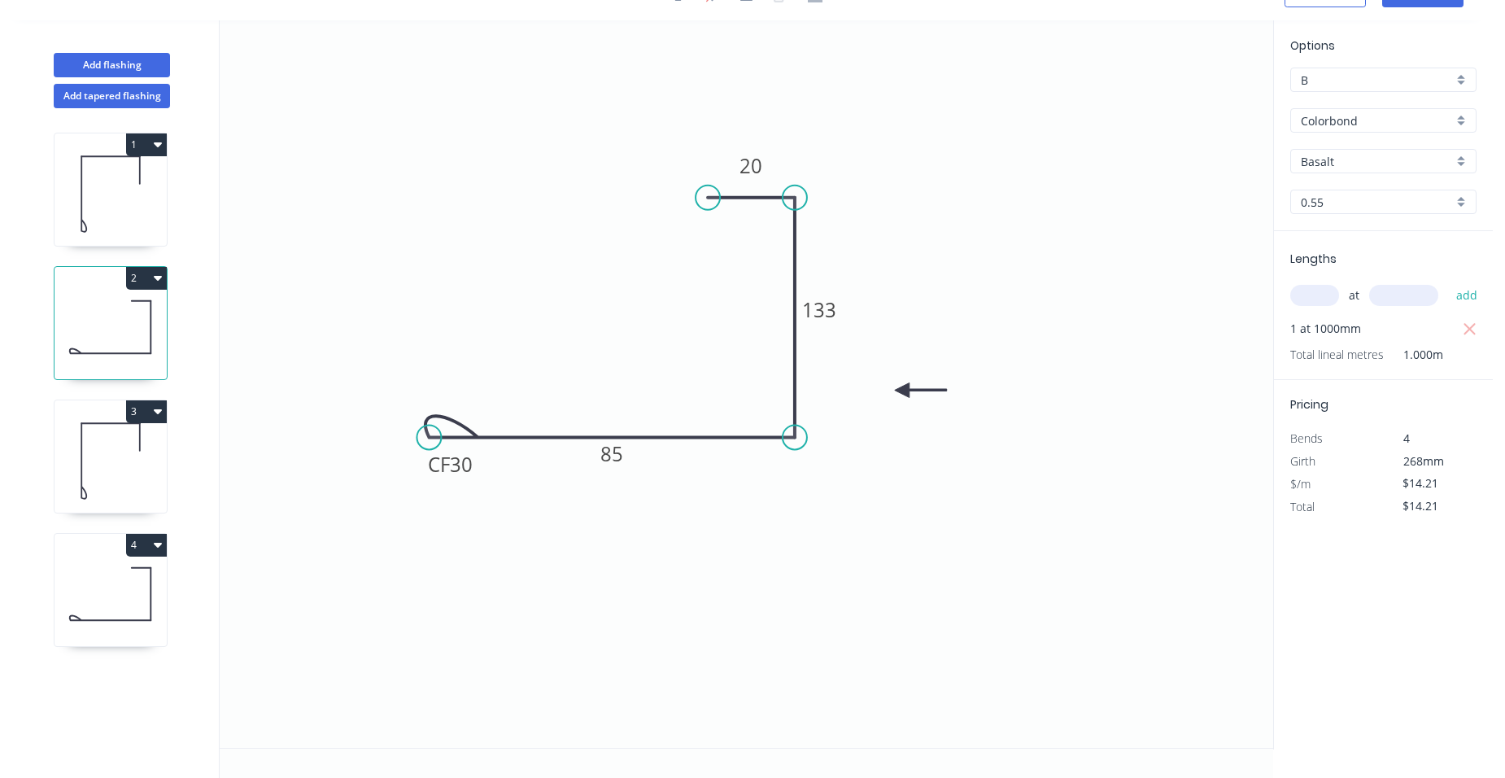
scroll to position [0, 0]
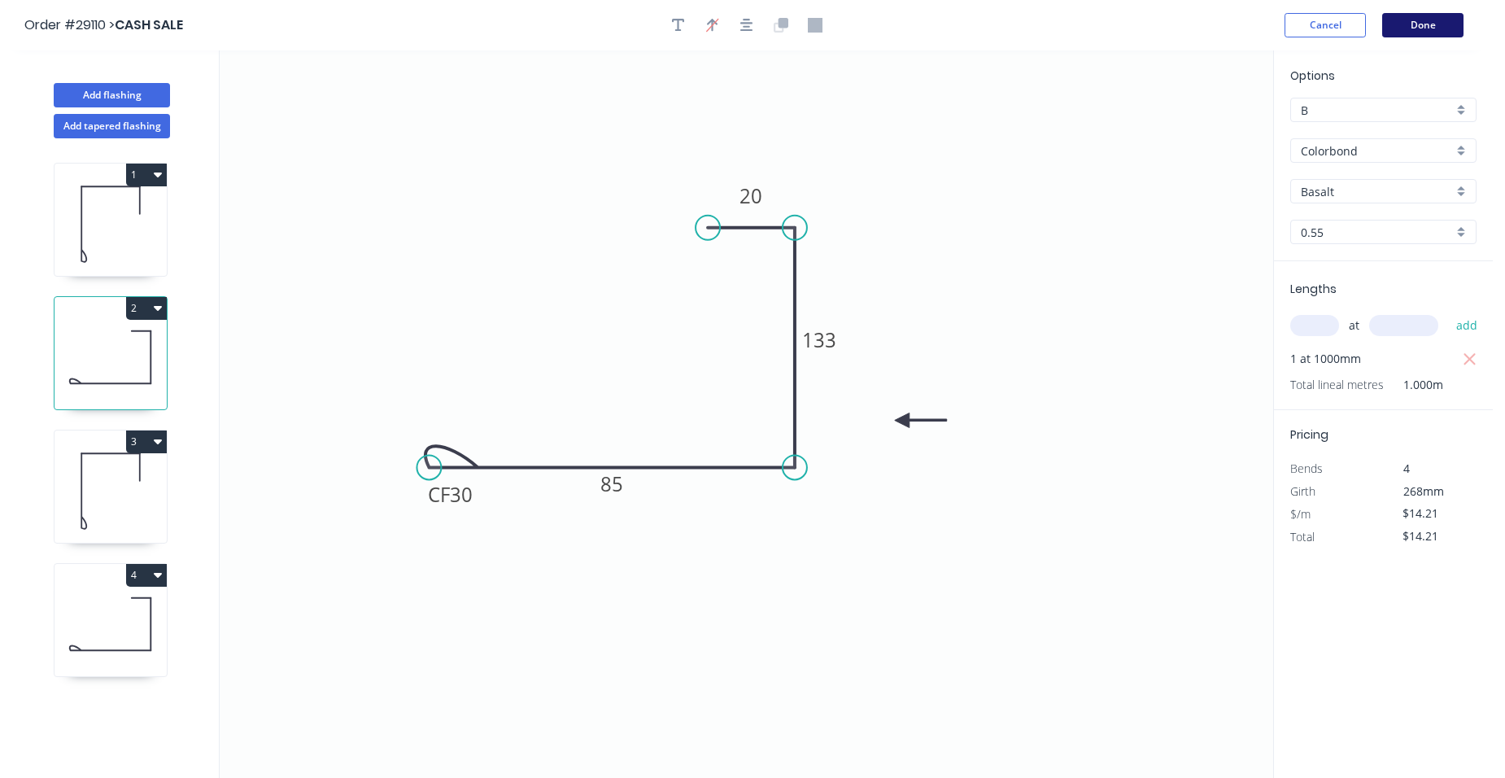
click at [1418, 28] on button "Done" at bounding box center [1423, 25] width 81 height 24
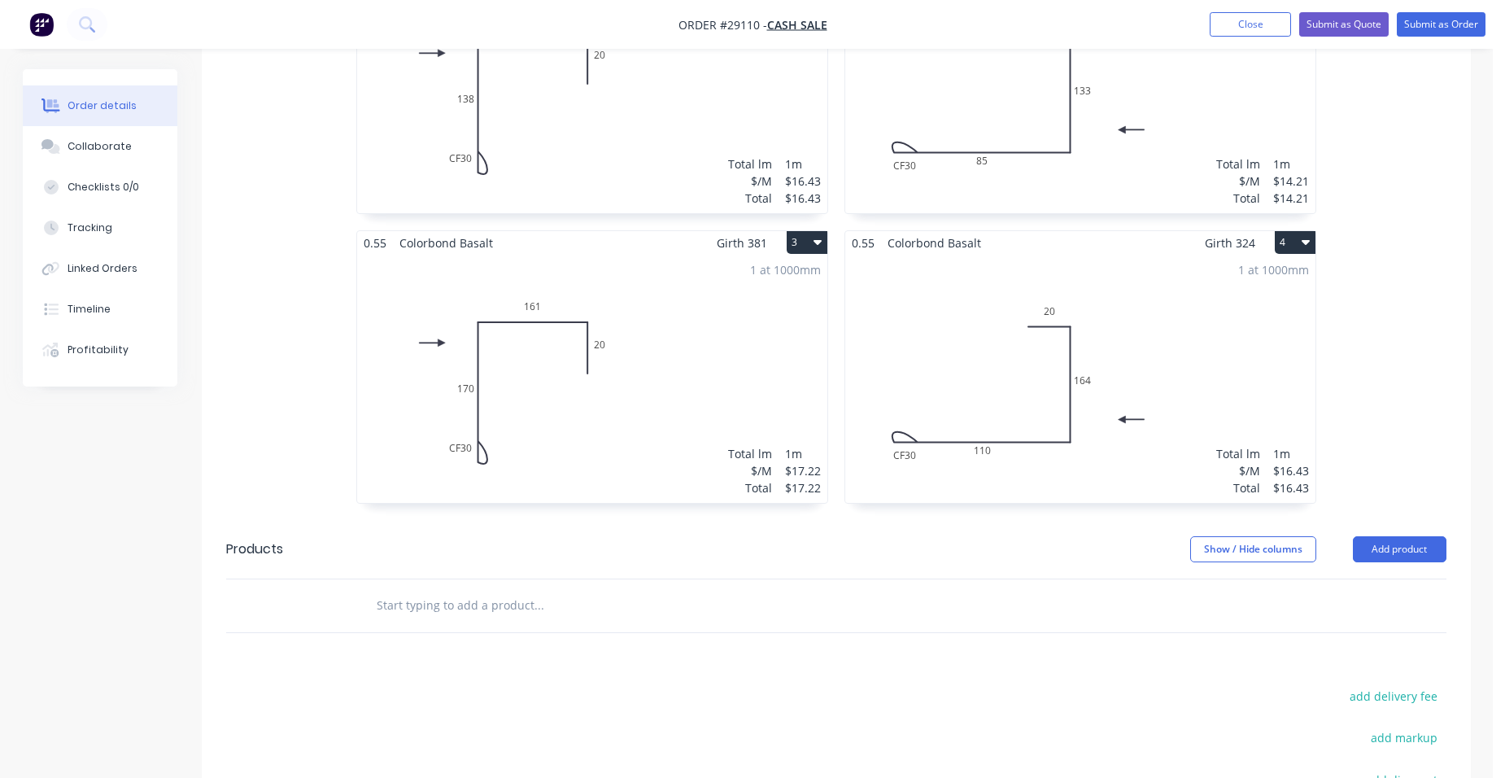
scroll to position [814, 0]
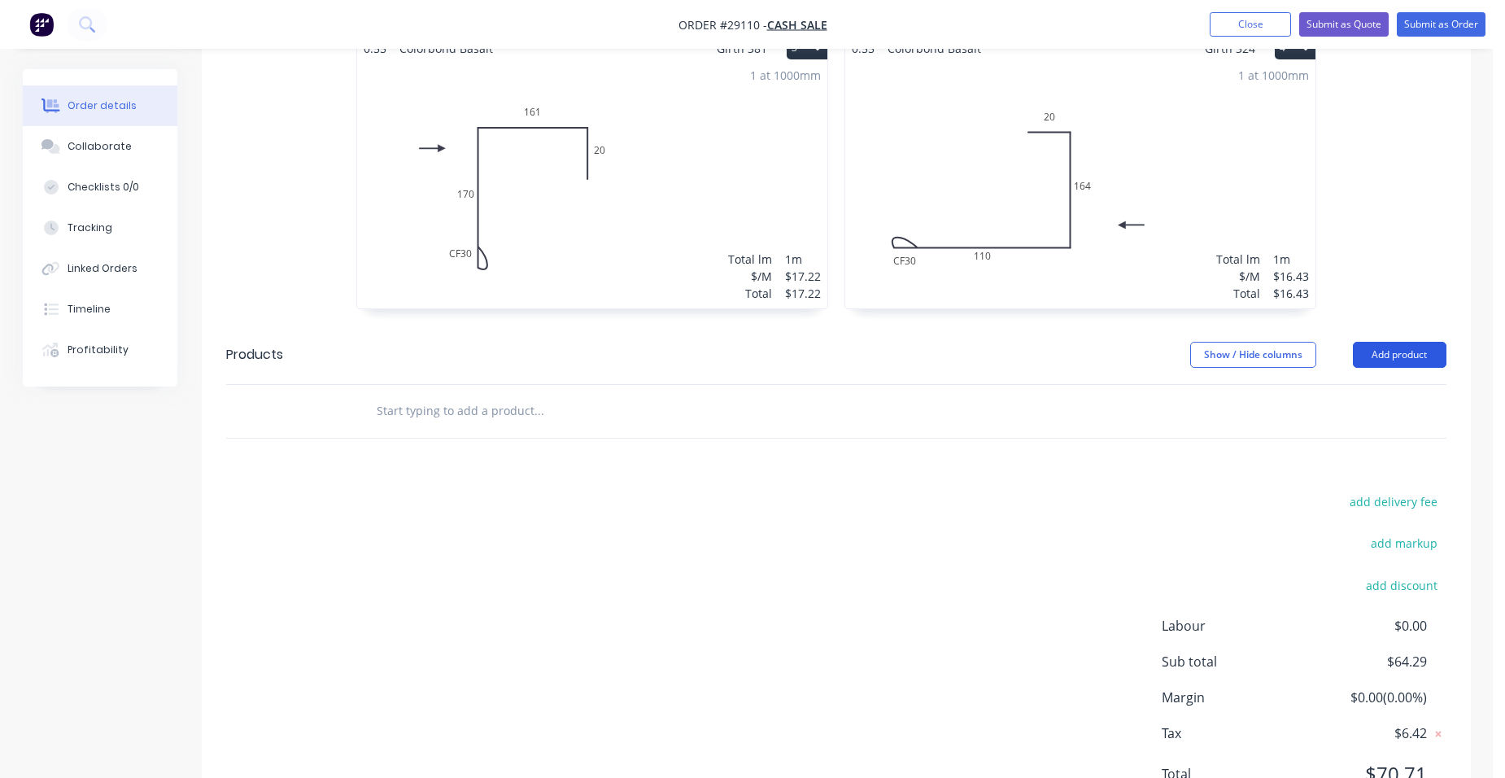
click at [1362, 342] on button "Add product" at bounding box center [1400, 355] width 94 height 26
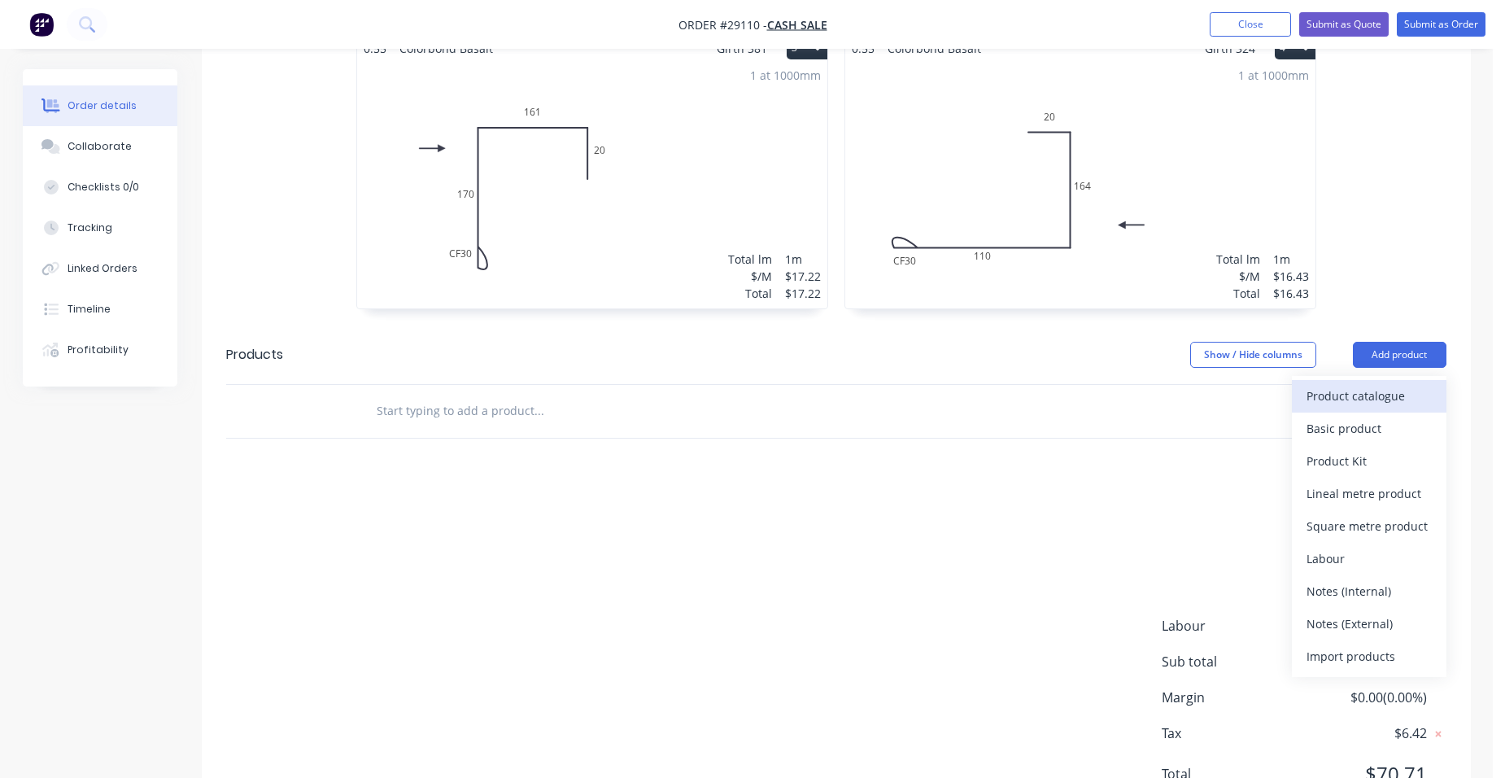
click at [1345, 384] on div "Product catalogue" at bounding box center [1369, 396] width 125 height 24
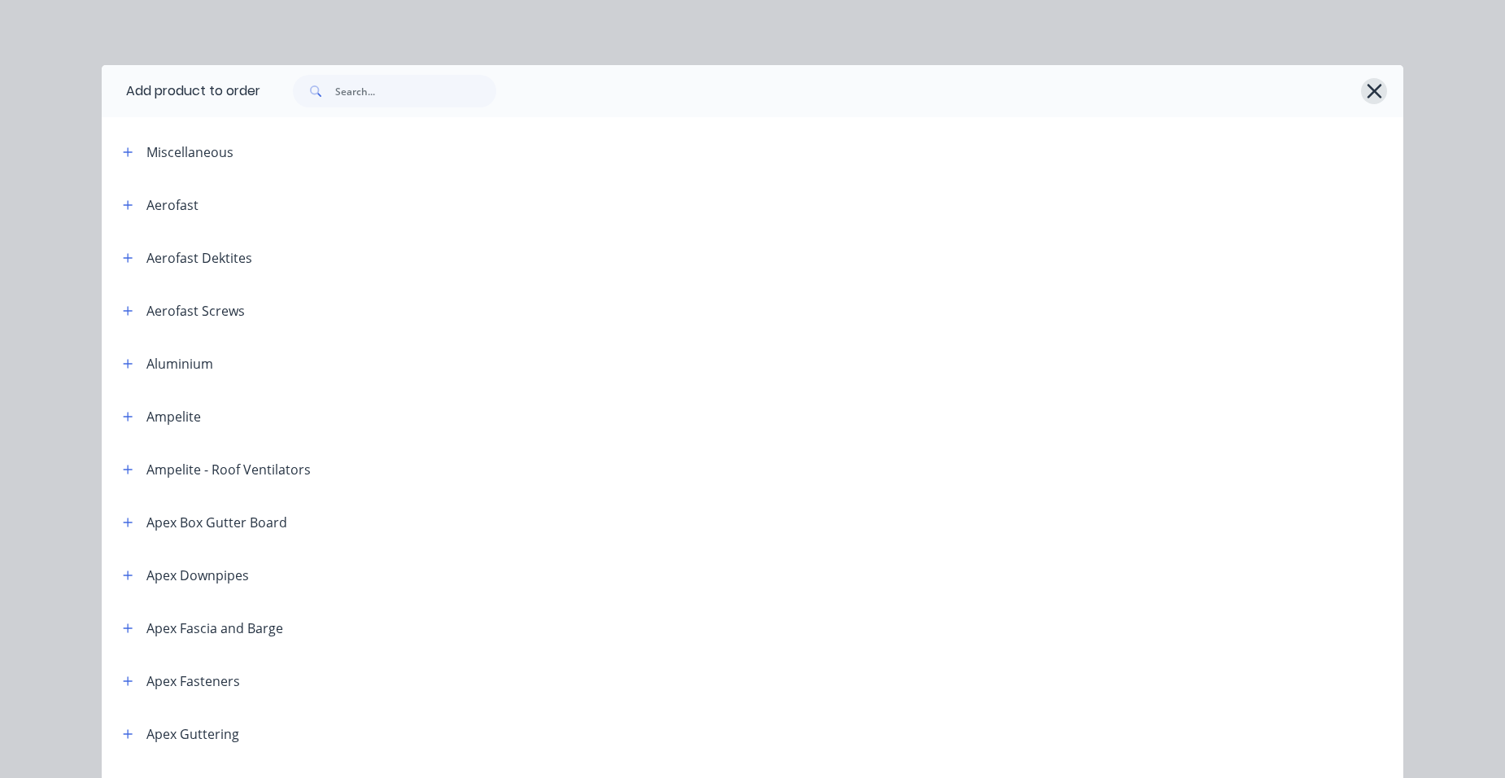
click at [1361, 94] on button "button" at bounding box center [1374, 91] width 26 height 26
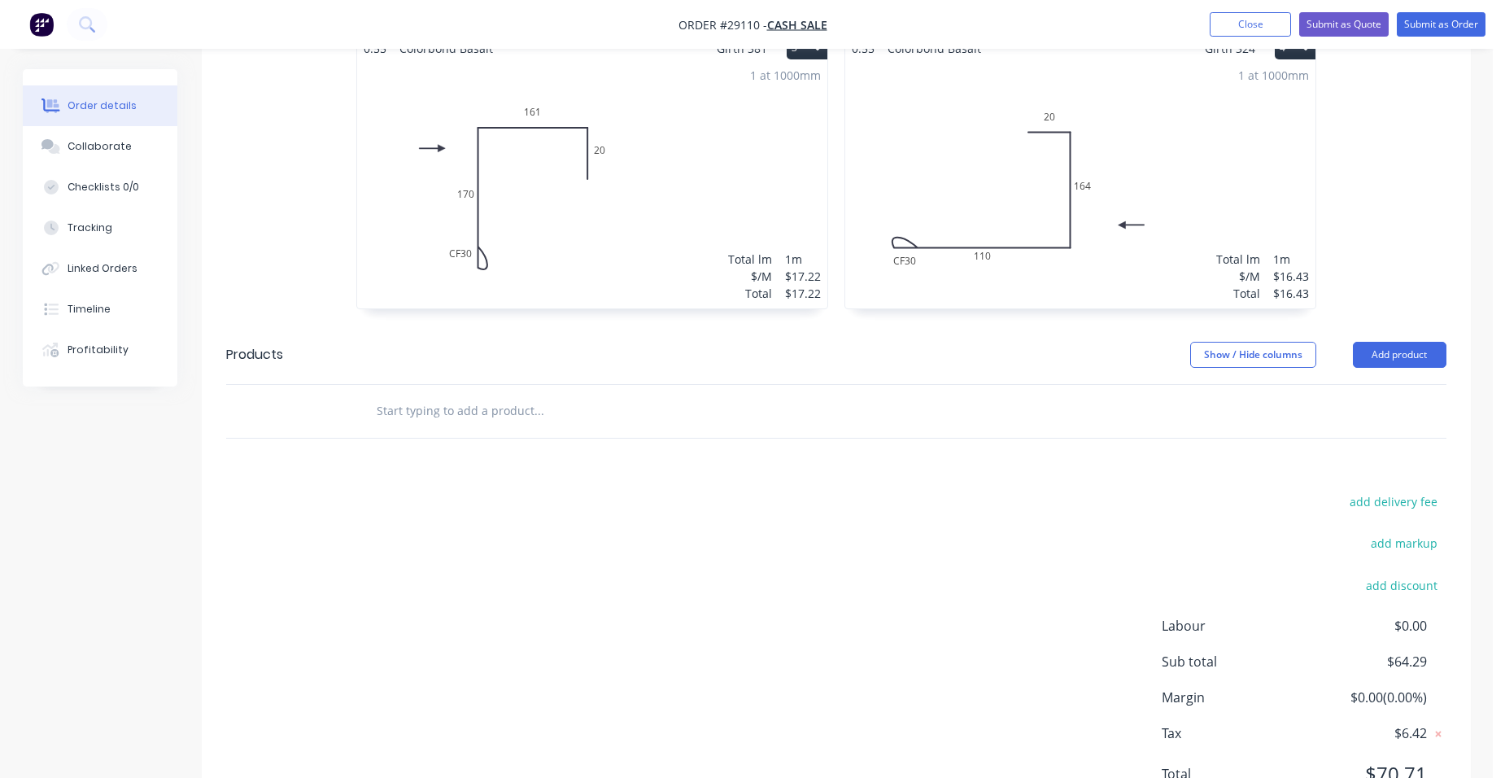
scroll to position [867, 0]
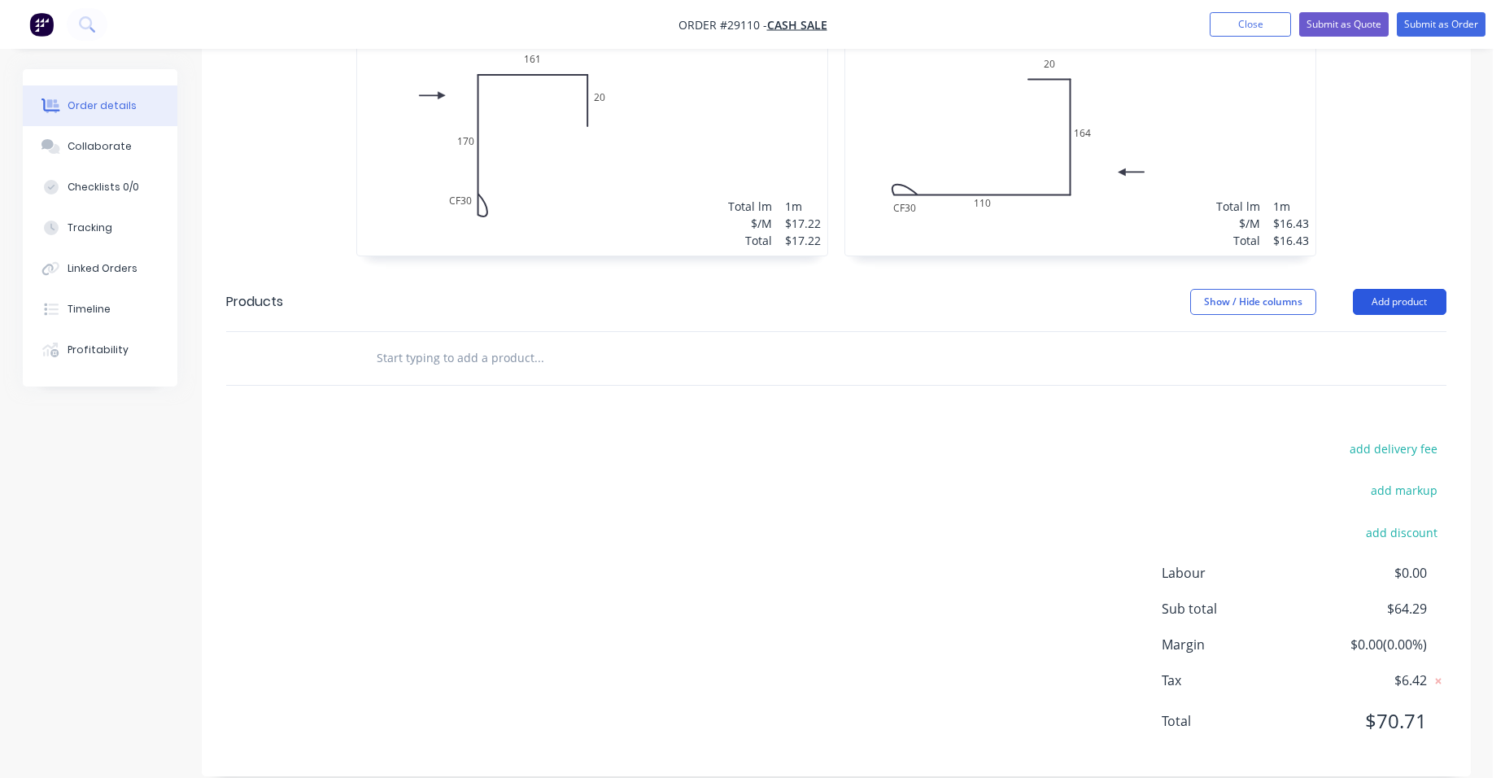
click at [1399, 289] on button "Add product" at bounding box center [1400, 302] width 94 height 26
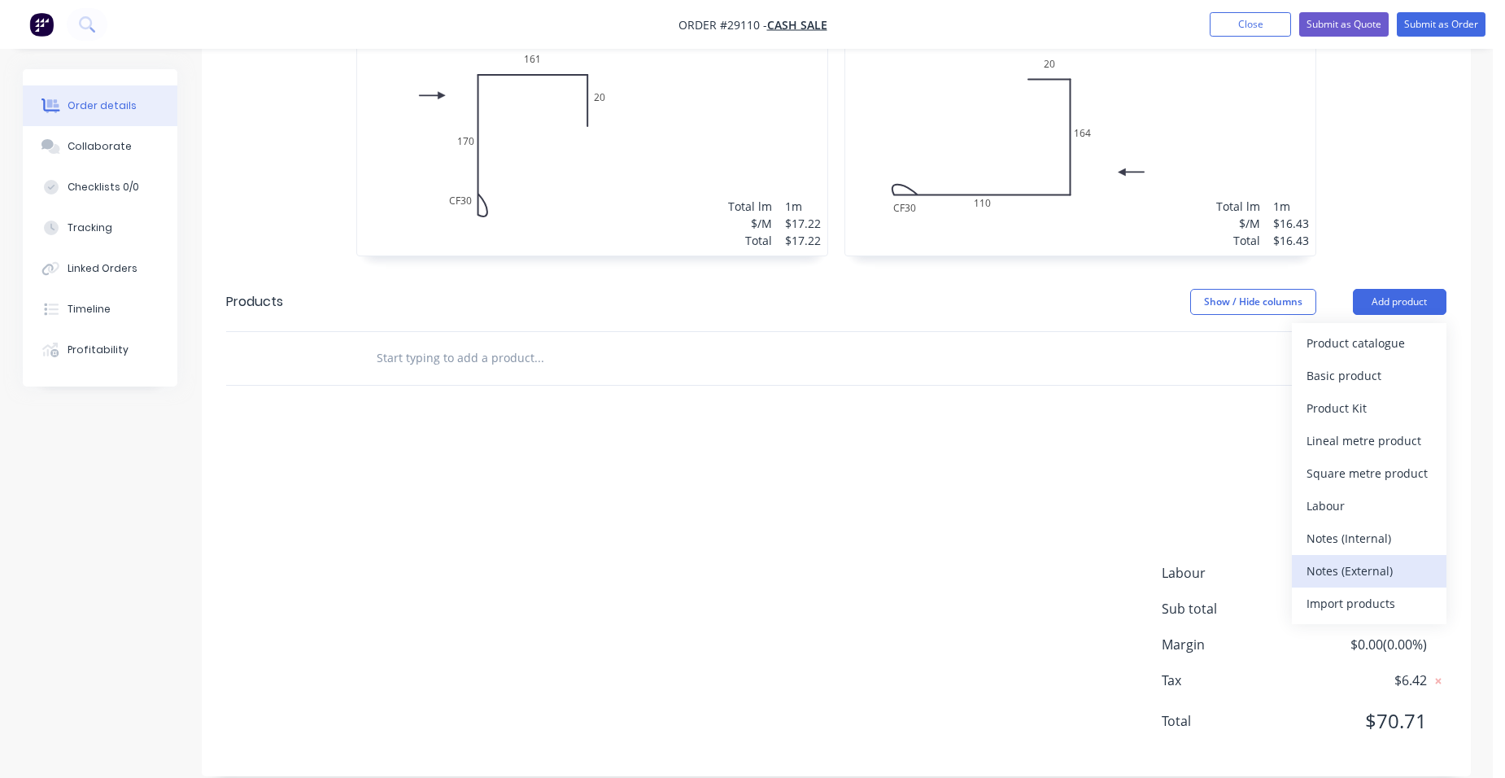
click at [1379, 555] on button "Notes (External)" at bounding box center [1369, 571] width 155 height 33
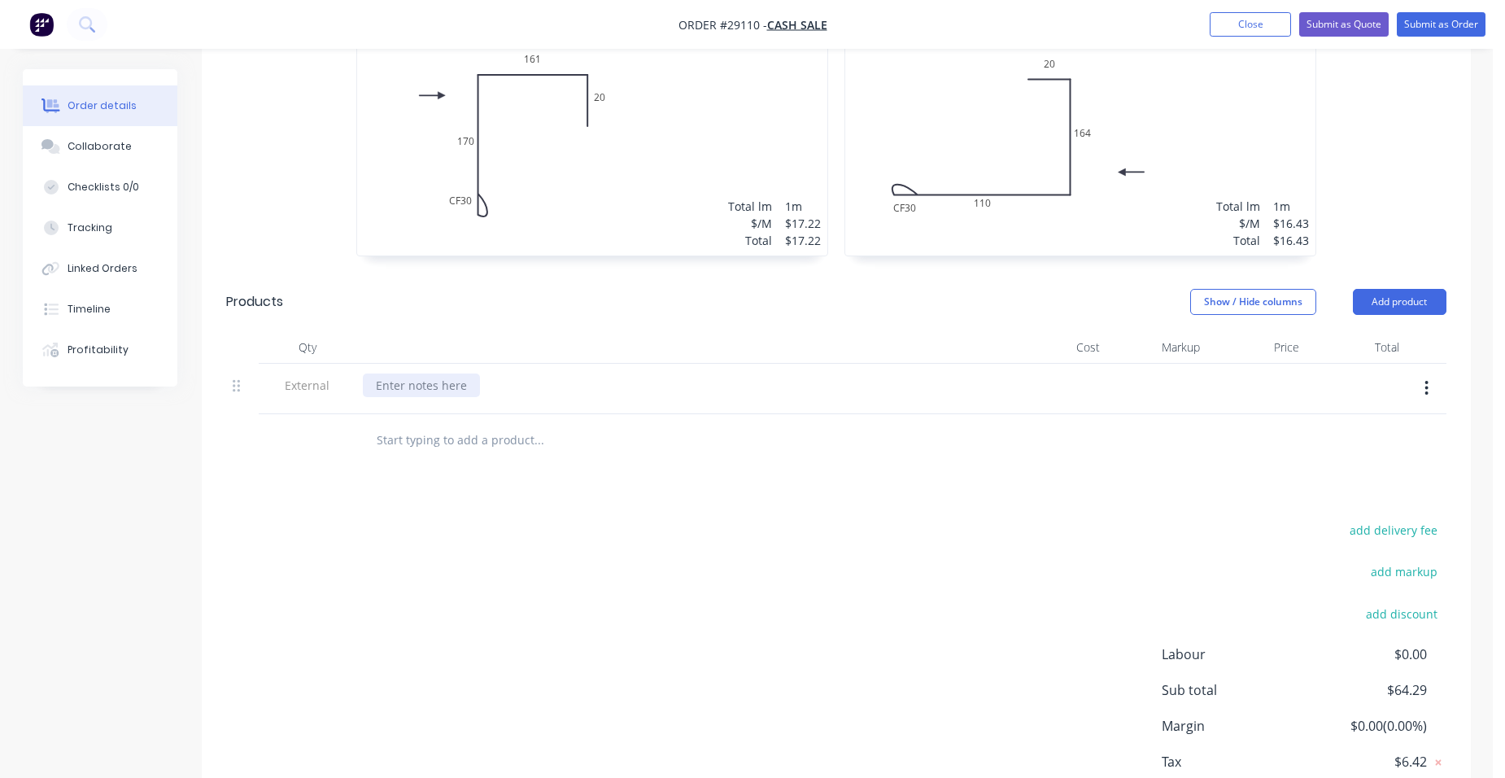
click at [416, 374] on div at bounding box center [421, 386] width 117 height 24
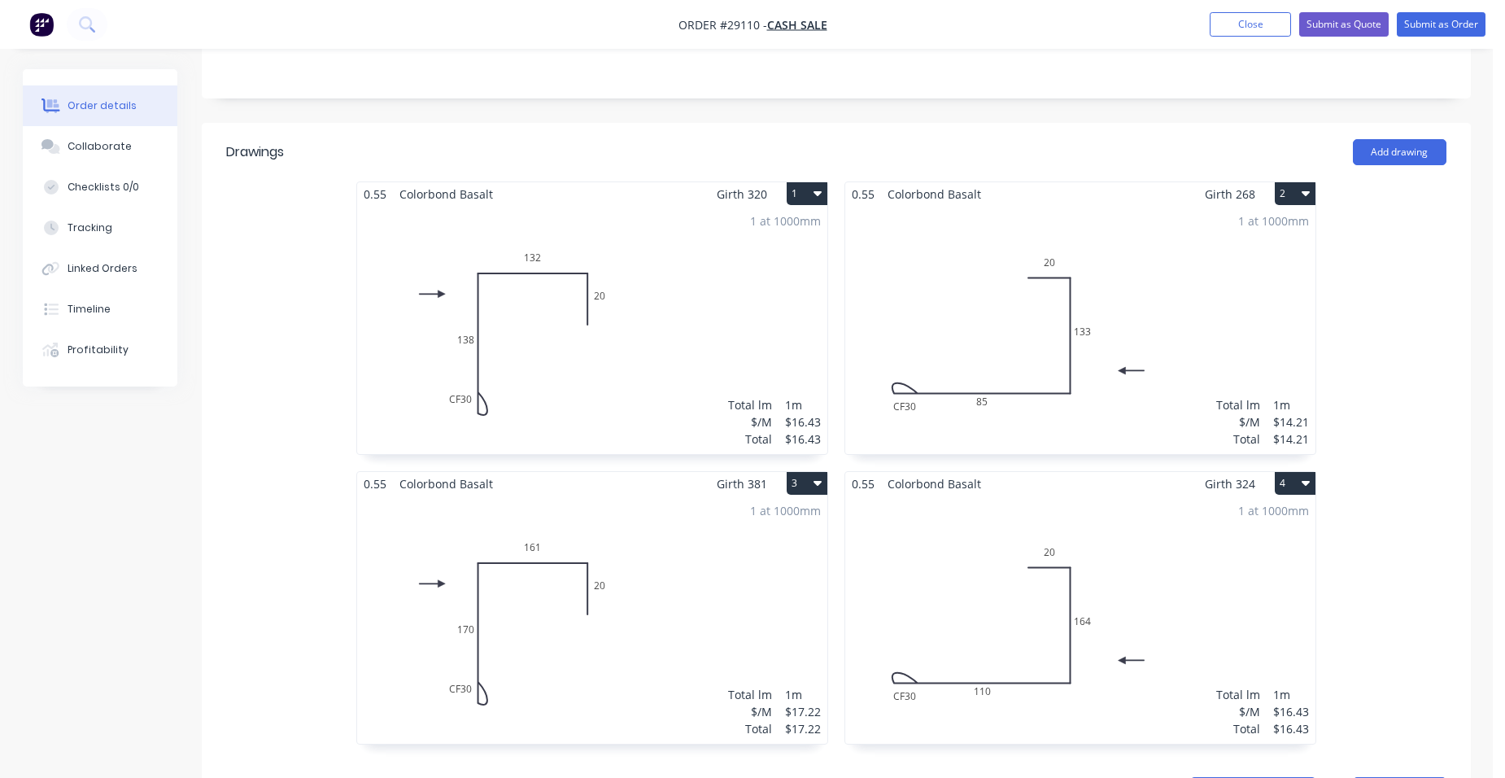
click at [653, 305] on div "1 at 1000mm Total lm $/M Total 1m $16.43 $16.43" at bounding box center [592, 330] width 470 height 248
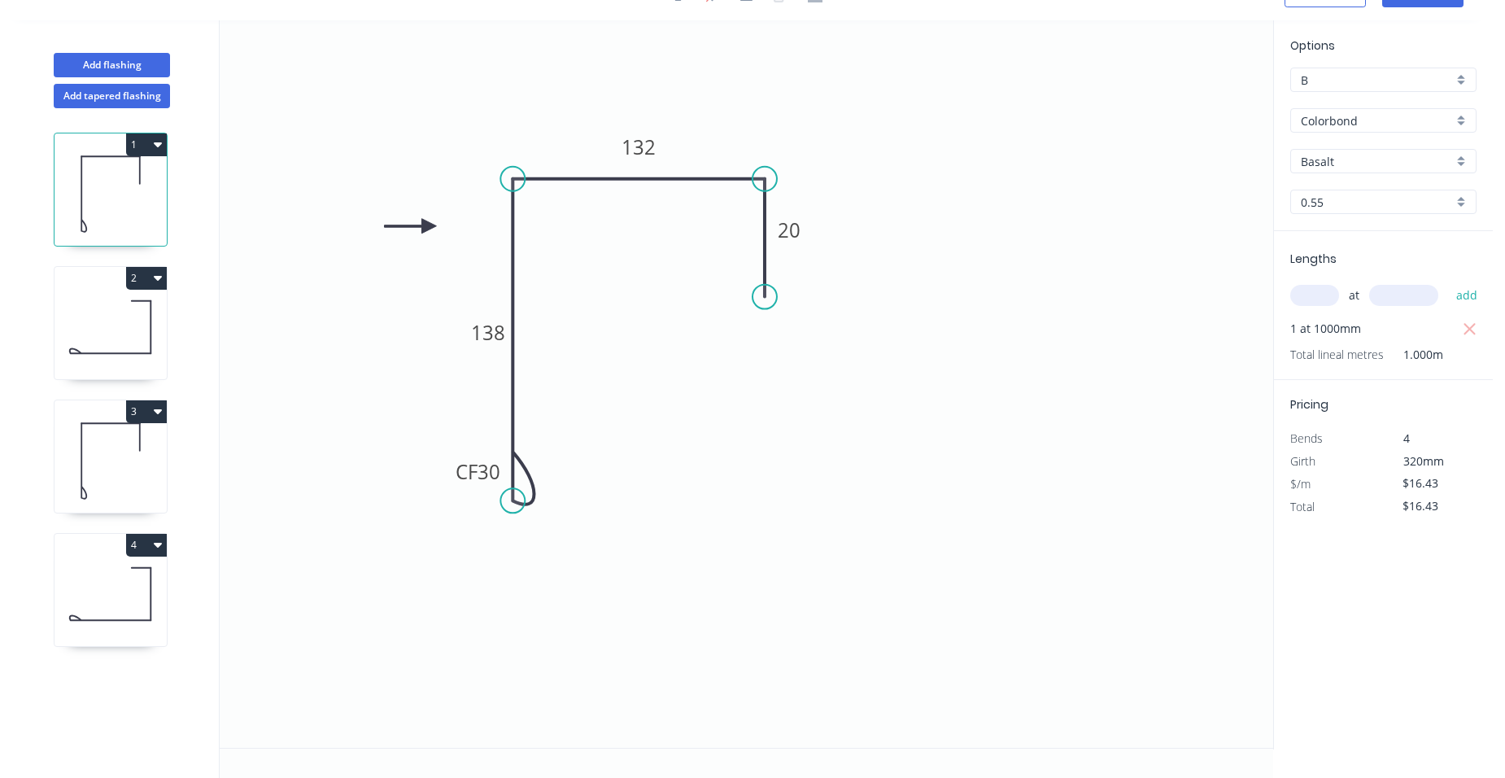
scroll to position [30, 0]
click at [1466, 67] on div "Options B B Colorbond Colorbond Colorbond Matt Colorbond Ultra Basalt Basalt 0.…" at bounding box center [1383, 134] width 219 height 194
click at [1465, 75] on div "B" at bounding box center [1384, 80] width 186 height 24
click at [1394, 111] on div "A" at bounding box center [1383, 111] width 185 height 28
type input "A"
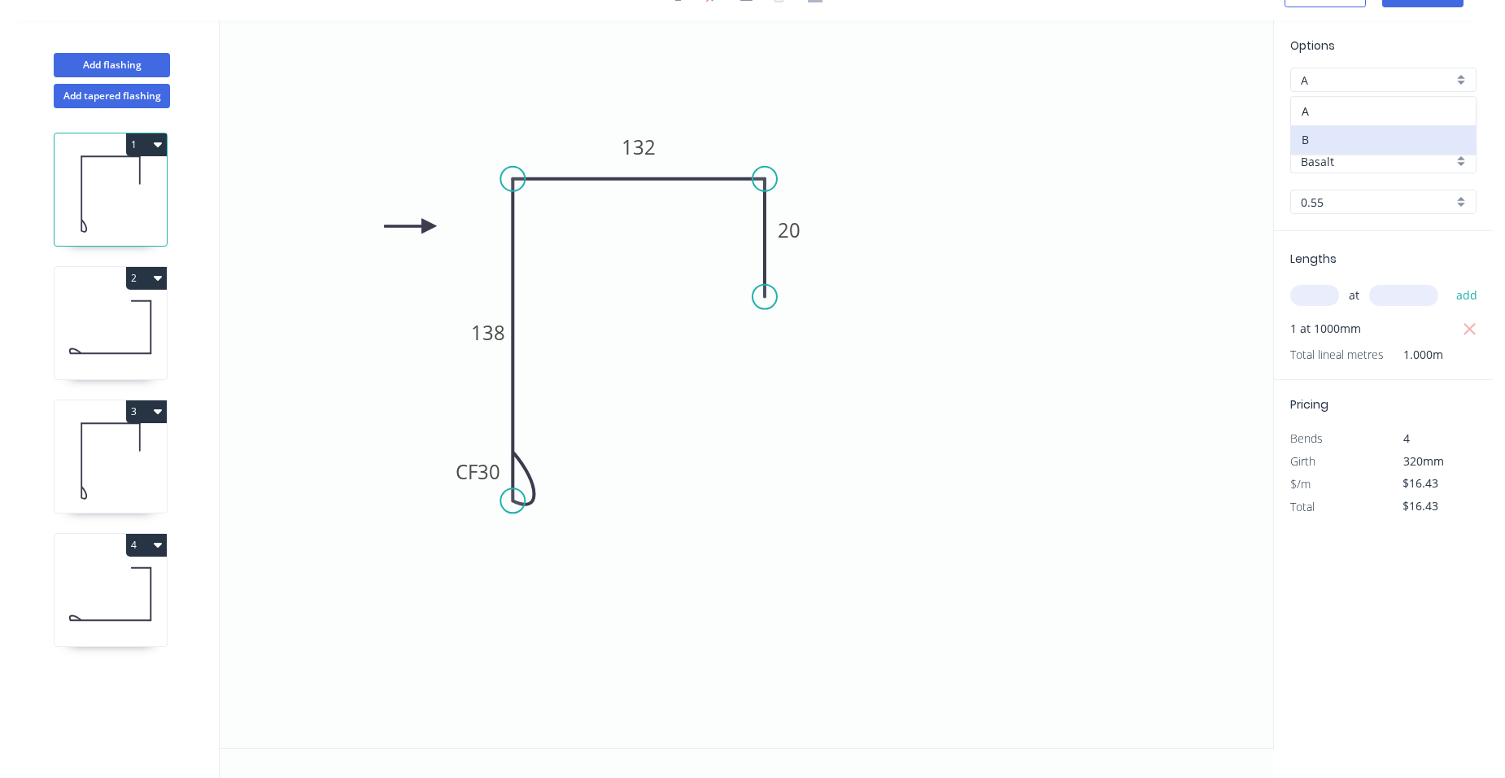
type input "$15.80"
click at [123, 305] on icon at bounding box center [111, 327] width 112 height 104
type input "B"
type input "$14.21"
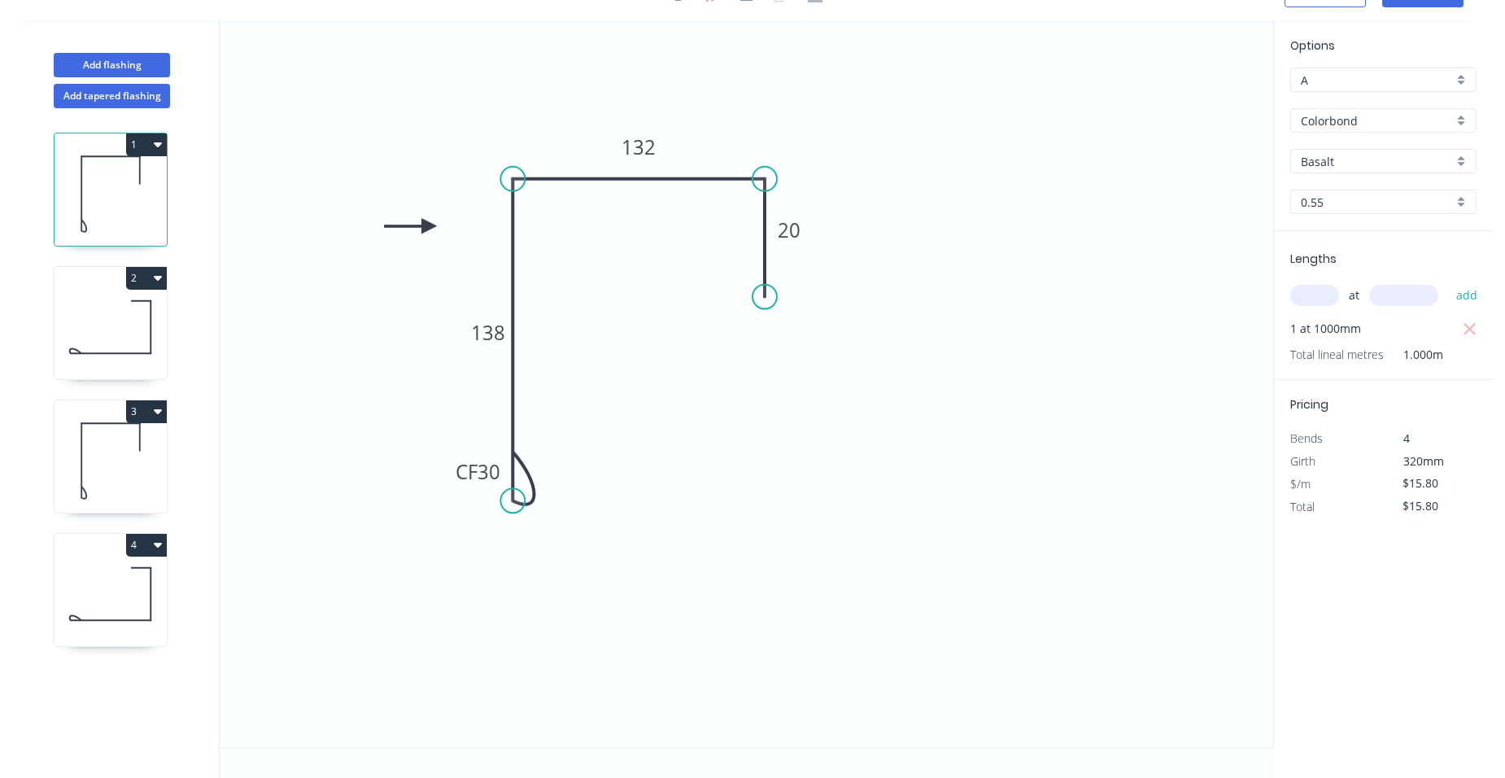
type input "$14.21"
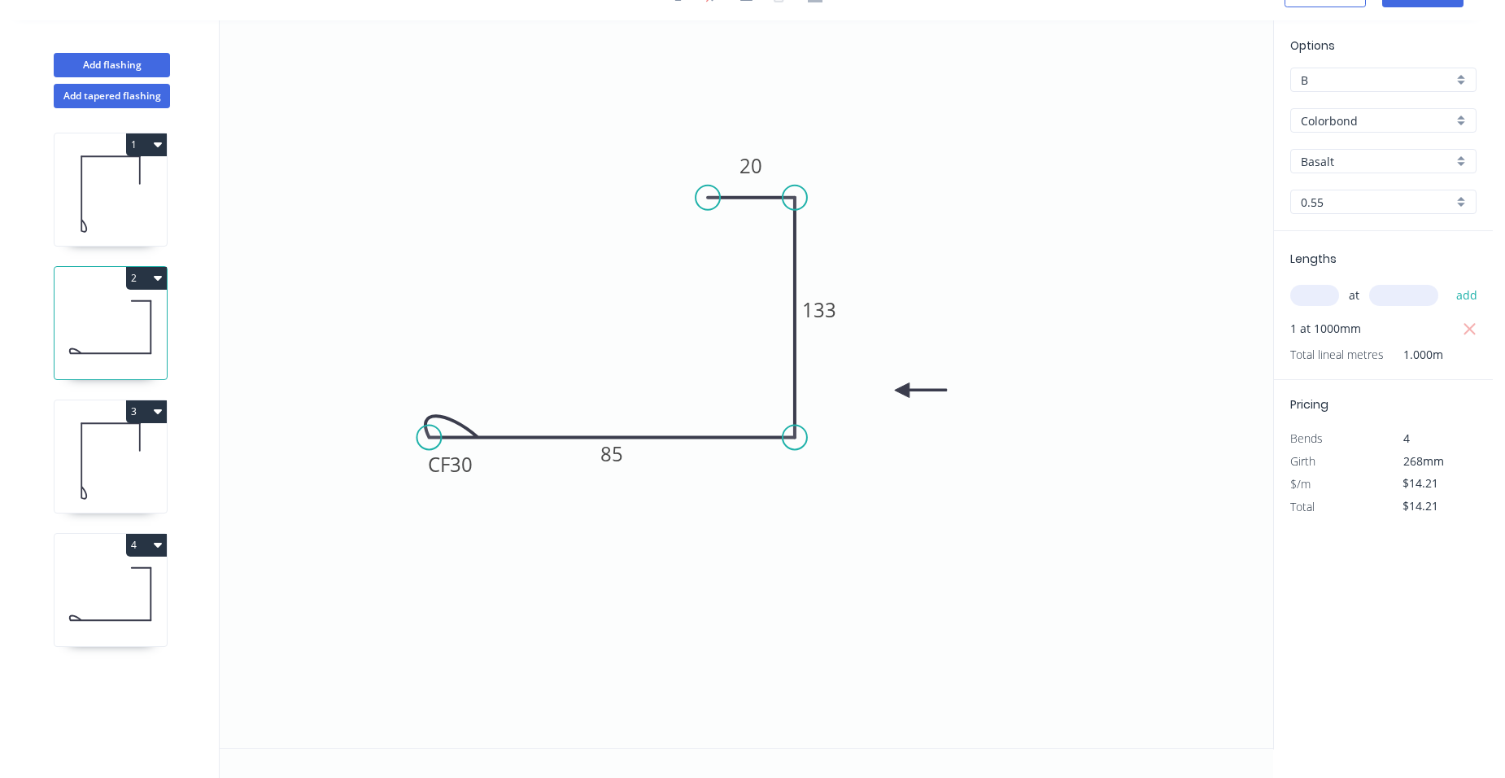
click at [1457, 112] on div "Colorbond" at bounding box center [1384, 120] width 186 height 24
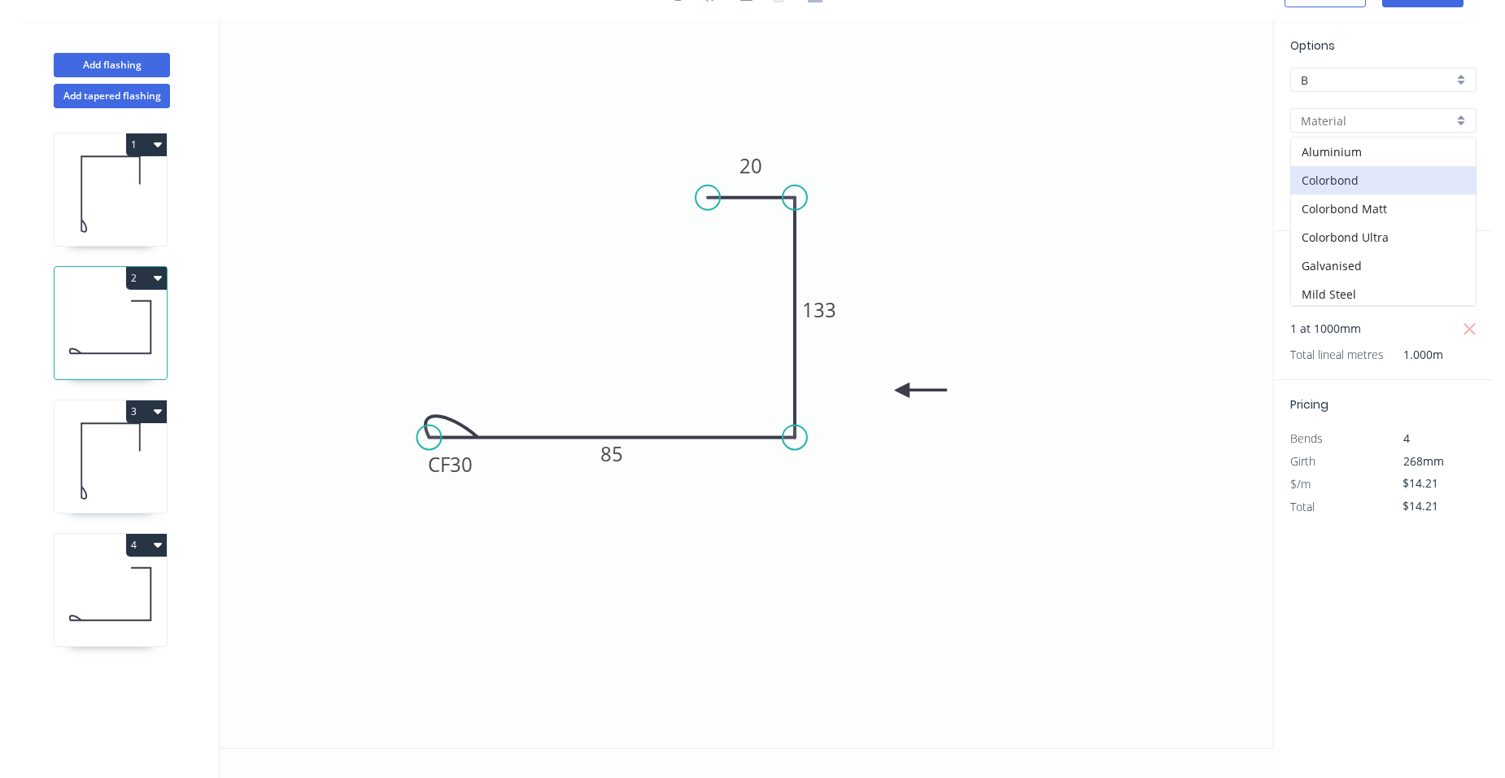
click at [1465, 81] on div "B" at bounding box center [1384, 80] width 186 height 24
type input "Colorbond"
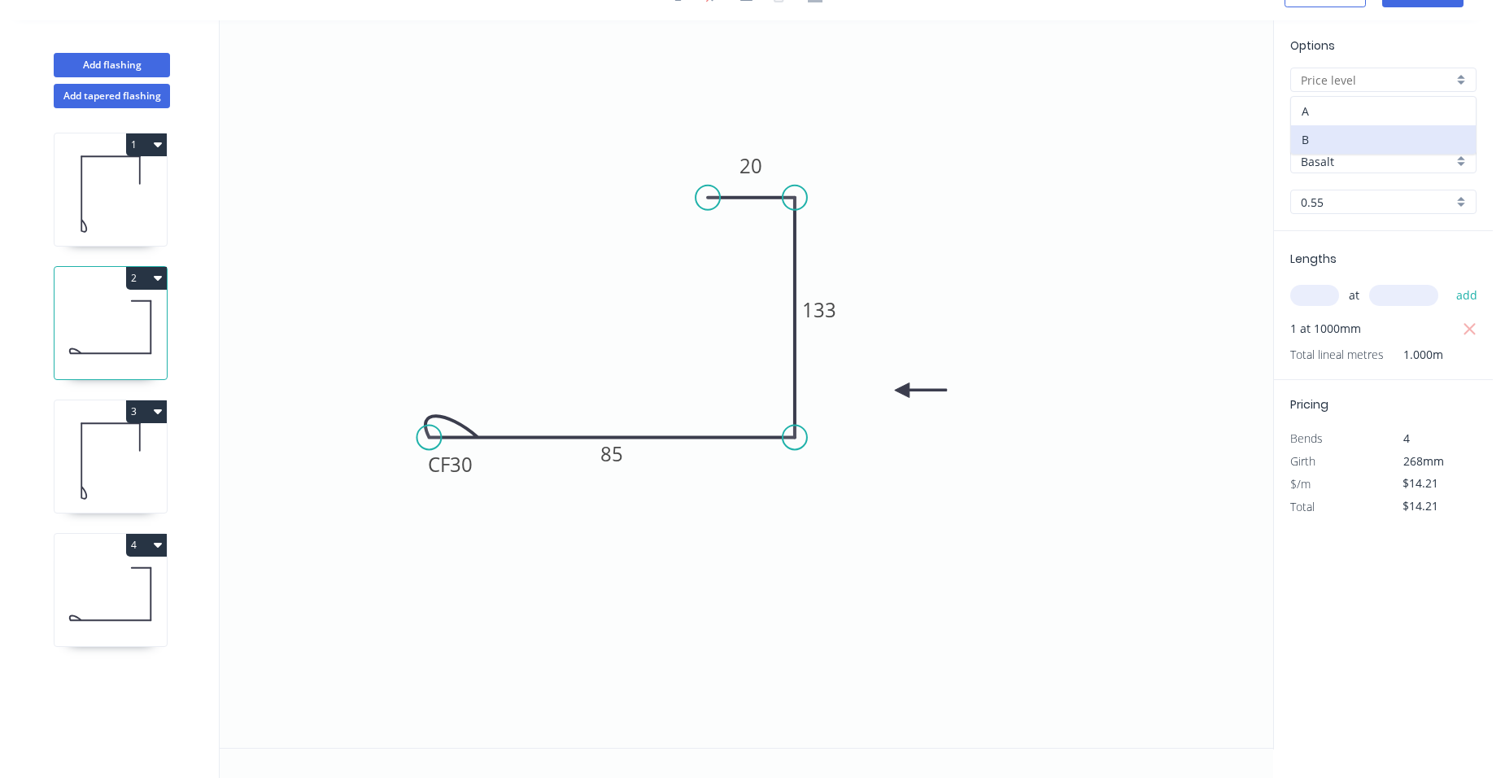
click at [1360, 108] on div "A" at bounding box center [1383, 111] width 185 height 28
type input "A"
type input "$13.66"
click at [111, 426] on icon at bounding box center [111, 461] width 112 height 104
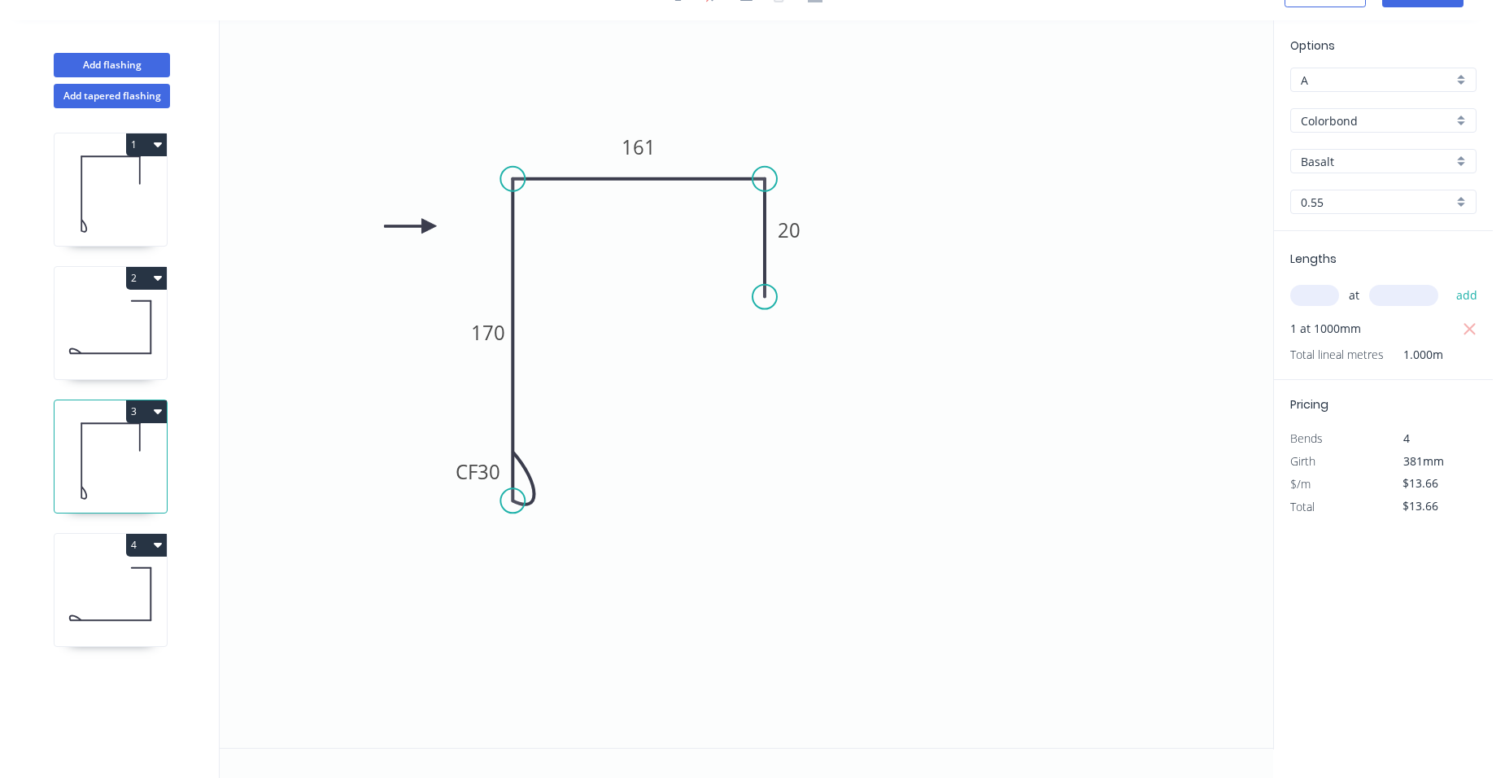
type input "B"
type input "$17.22"
click at [1459, 77] on div "B" at bounding box center [1384, 80] width 186 height 24
click at [1352, 113] on div "A" at bounding box center [1383, 111] width 185 height 28
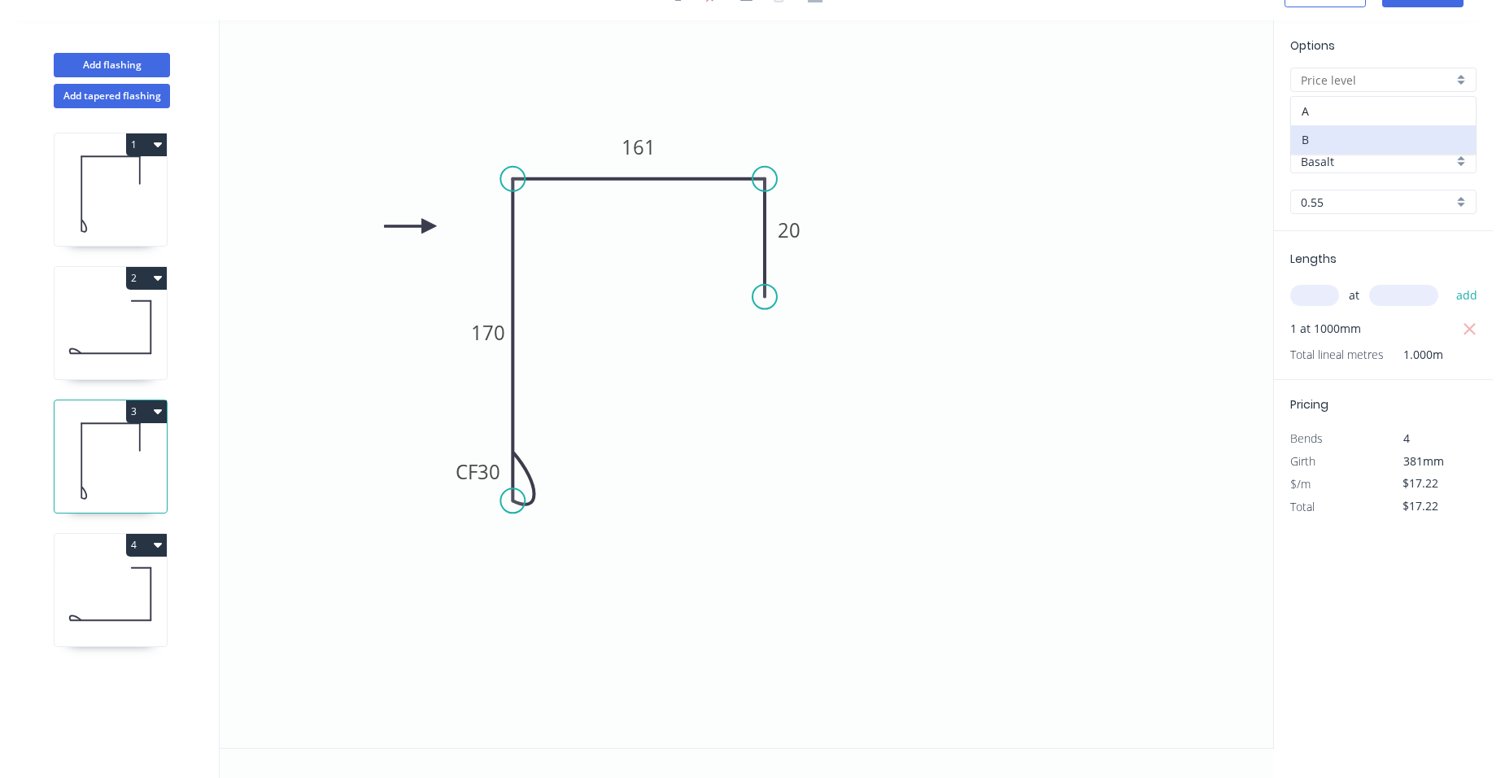
type input "A"
type input "$16.56"
click at [83, 577] on icon at bounding box center [111, 594] width 112 height 104
type input "B"
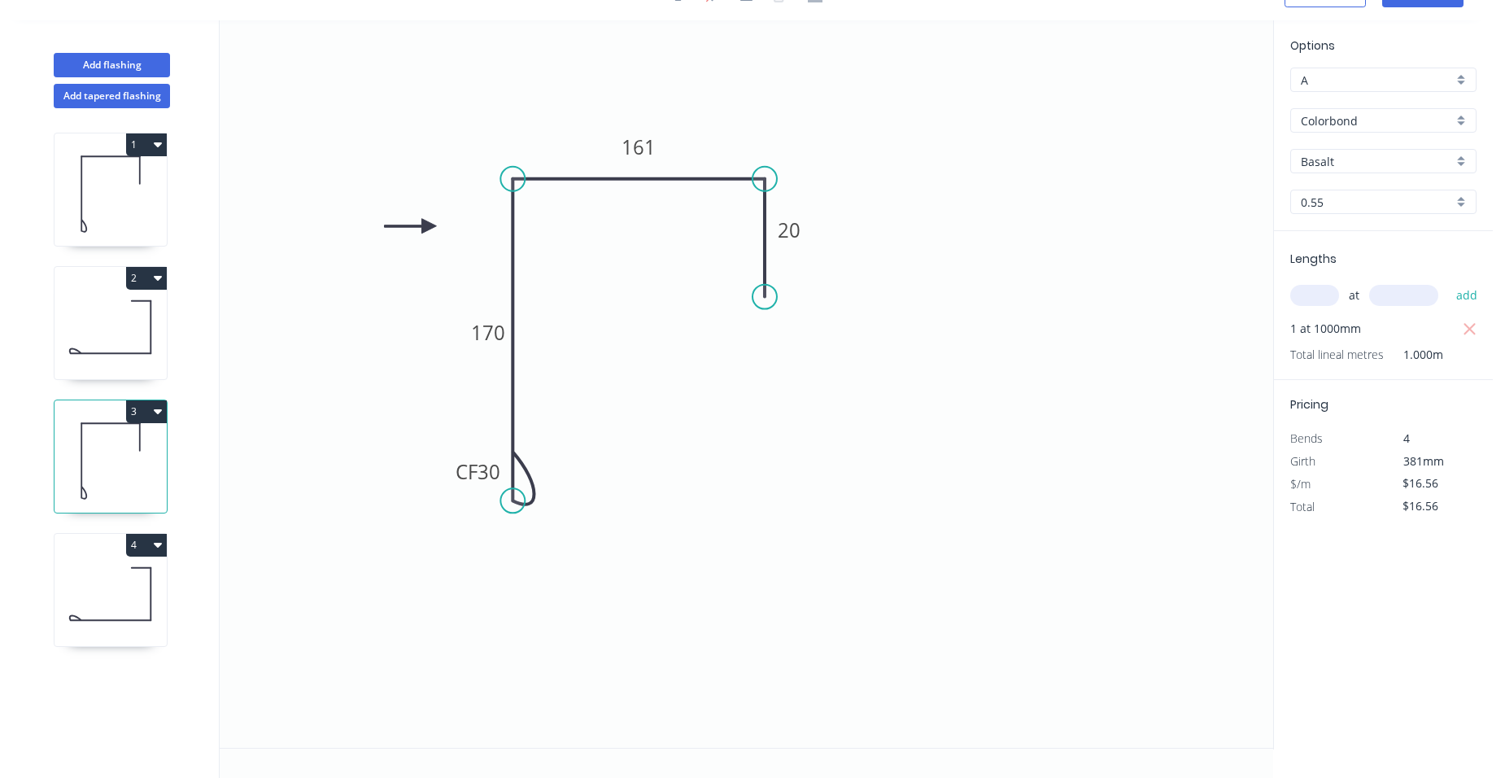
type input "$16.43"
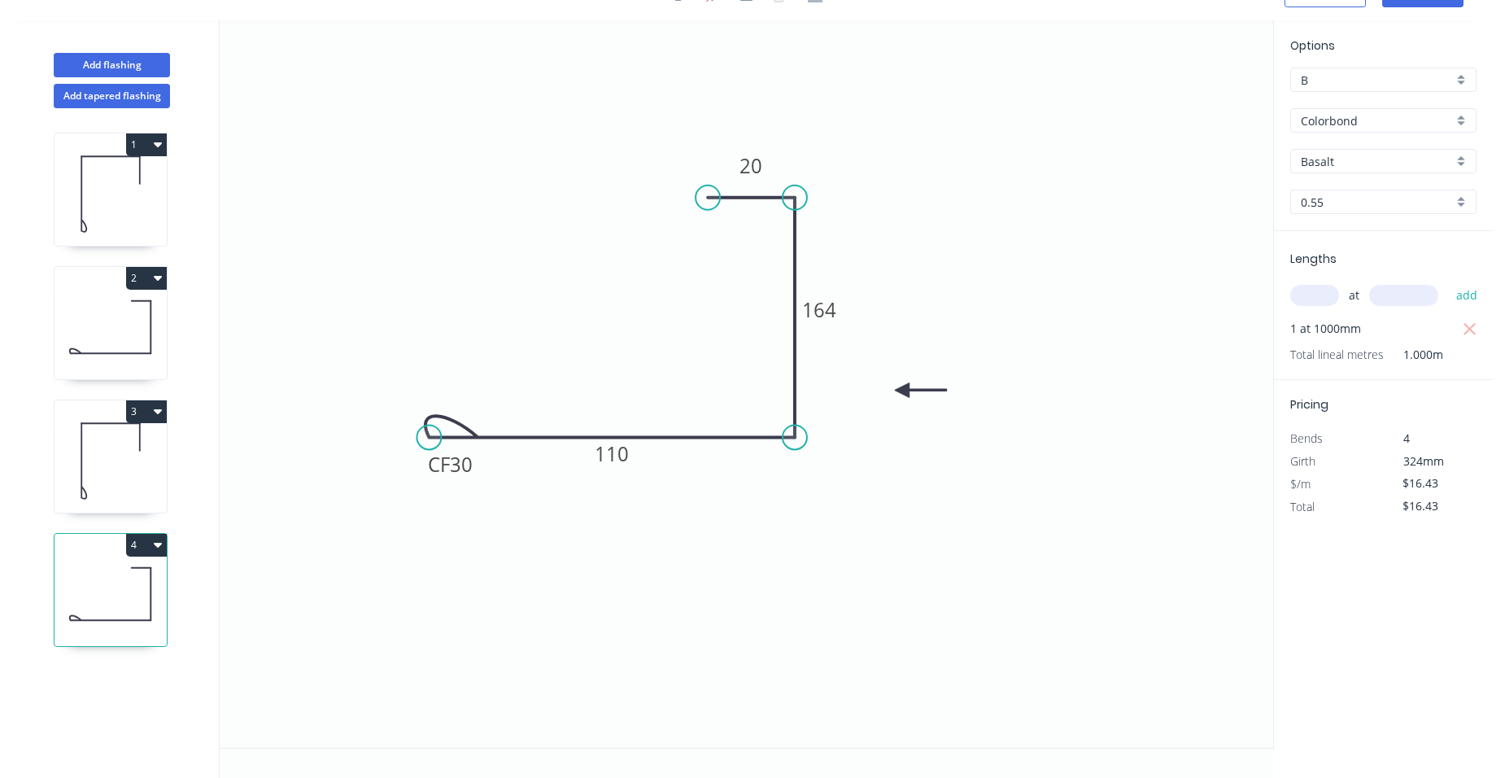
click at [1455, 70] on div "B" at bounding box center [1384, 80] width 186 height 24
click at [1309, 110] on div "A" at bounding box center [1383, 111] width 185 height 28
type input "A"
type input "$15.80"
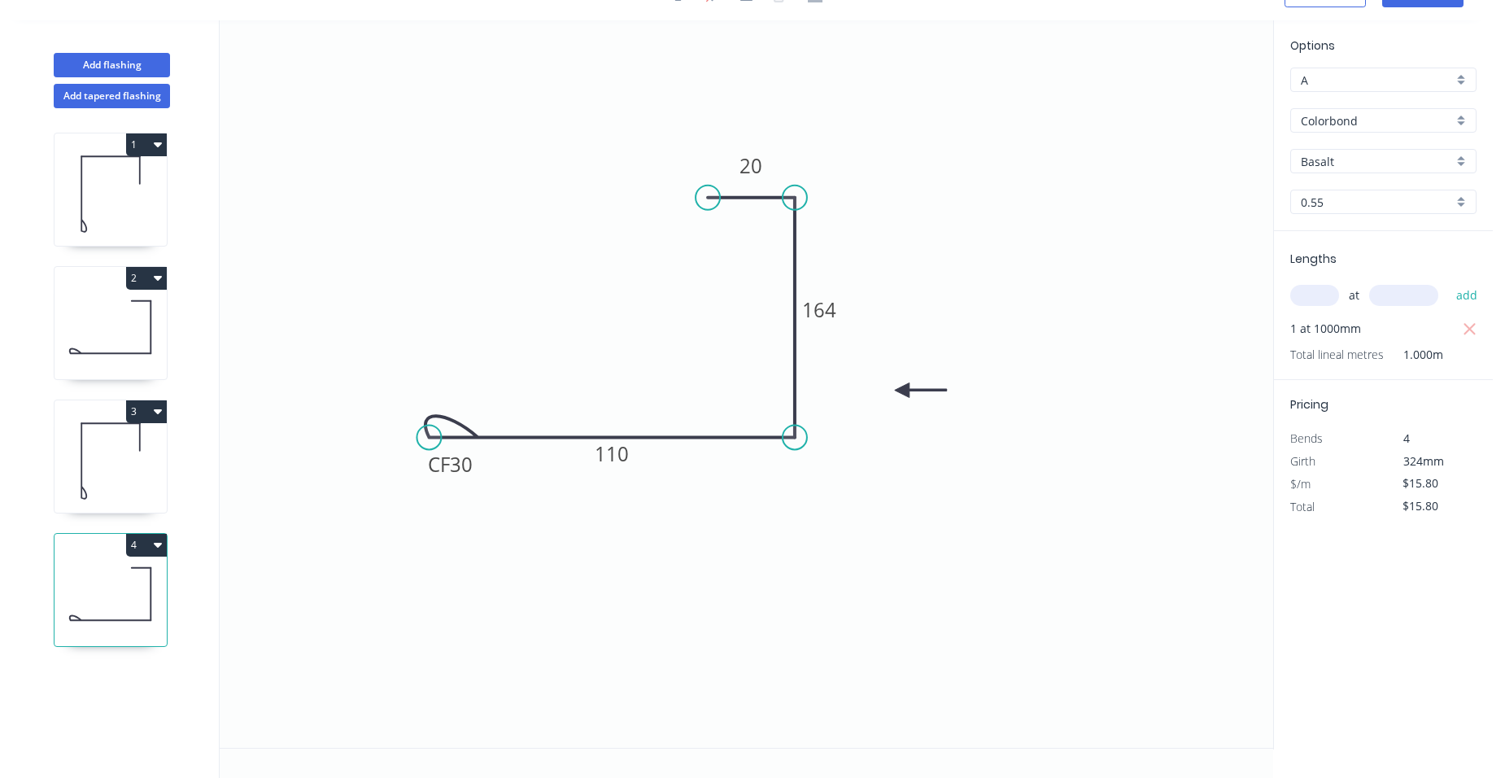
scroll to position [0, 0]
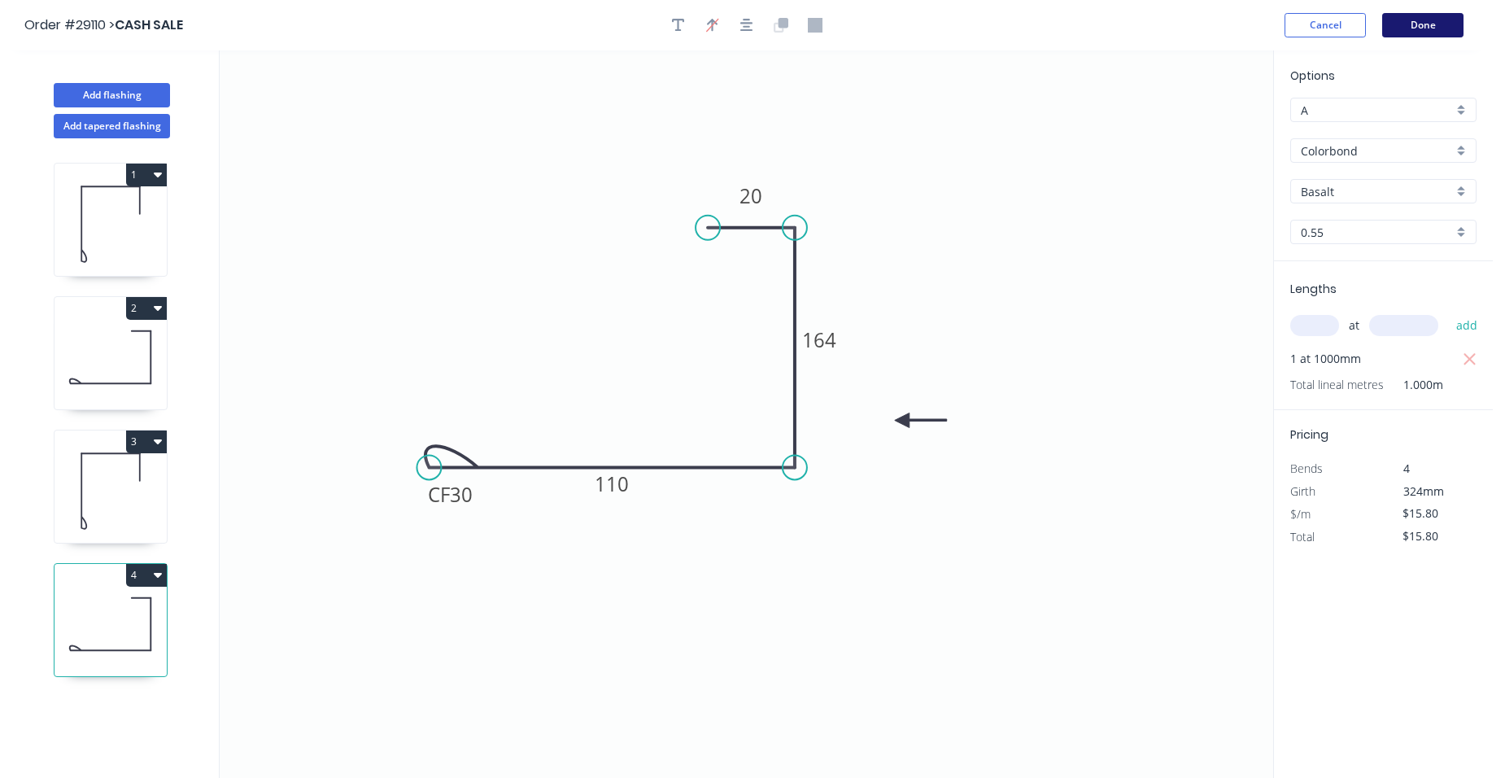
click at [1432, 16] on button "Done" at bounding box center [1423, 25] width 81 height 24
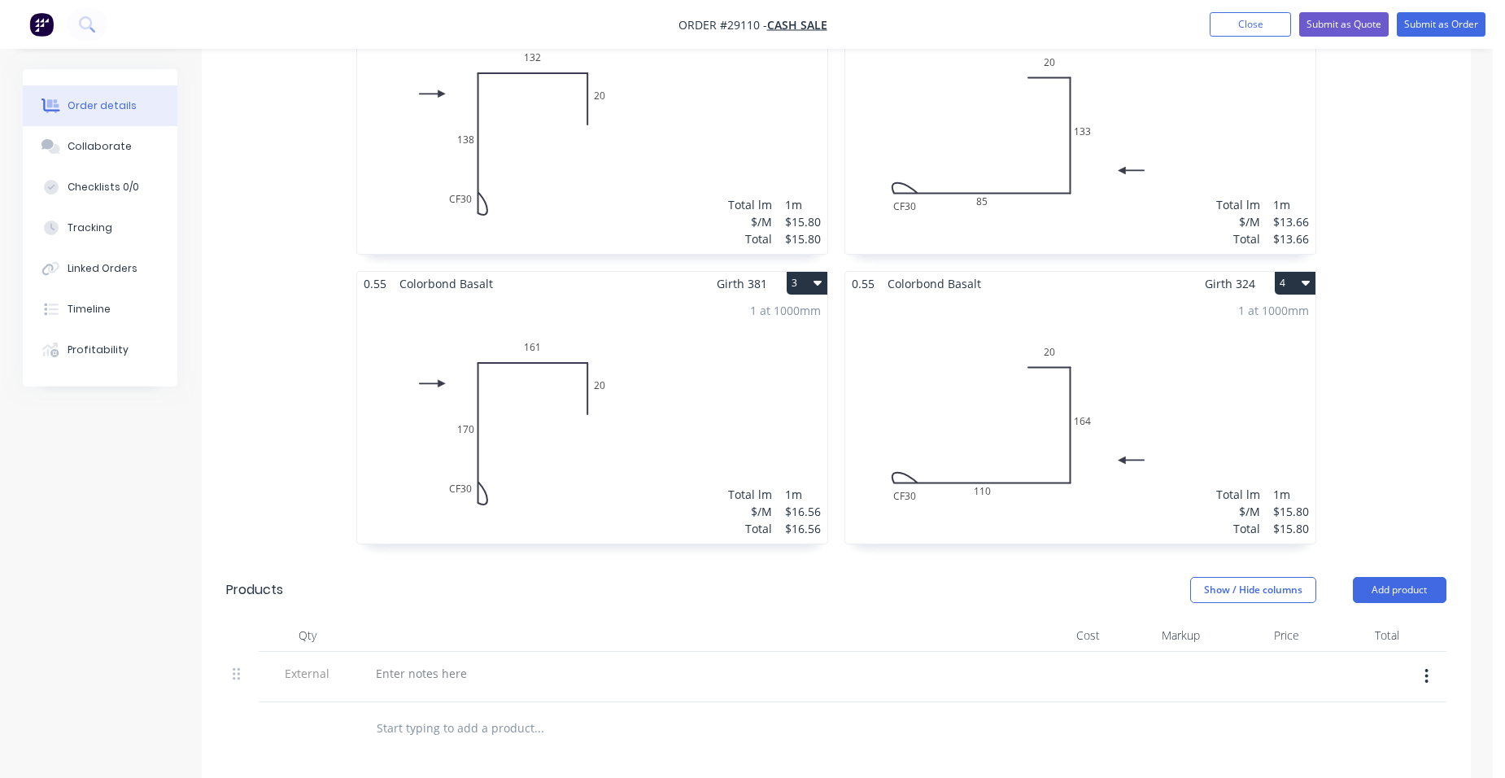
scroll to position [704, 0]
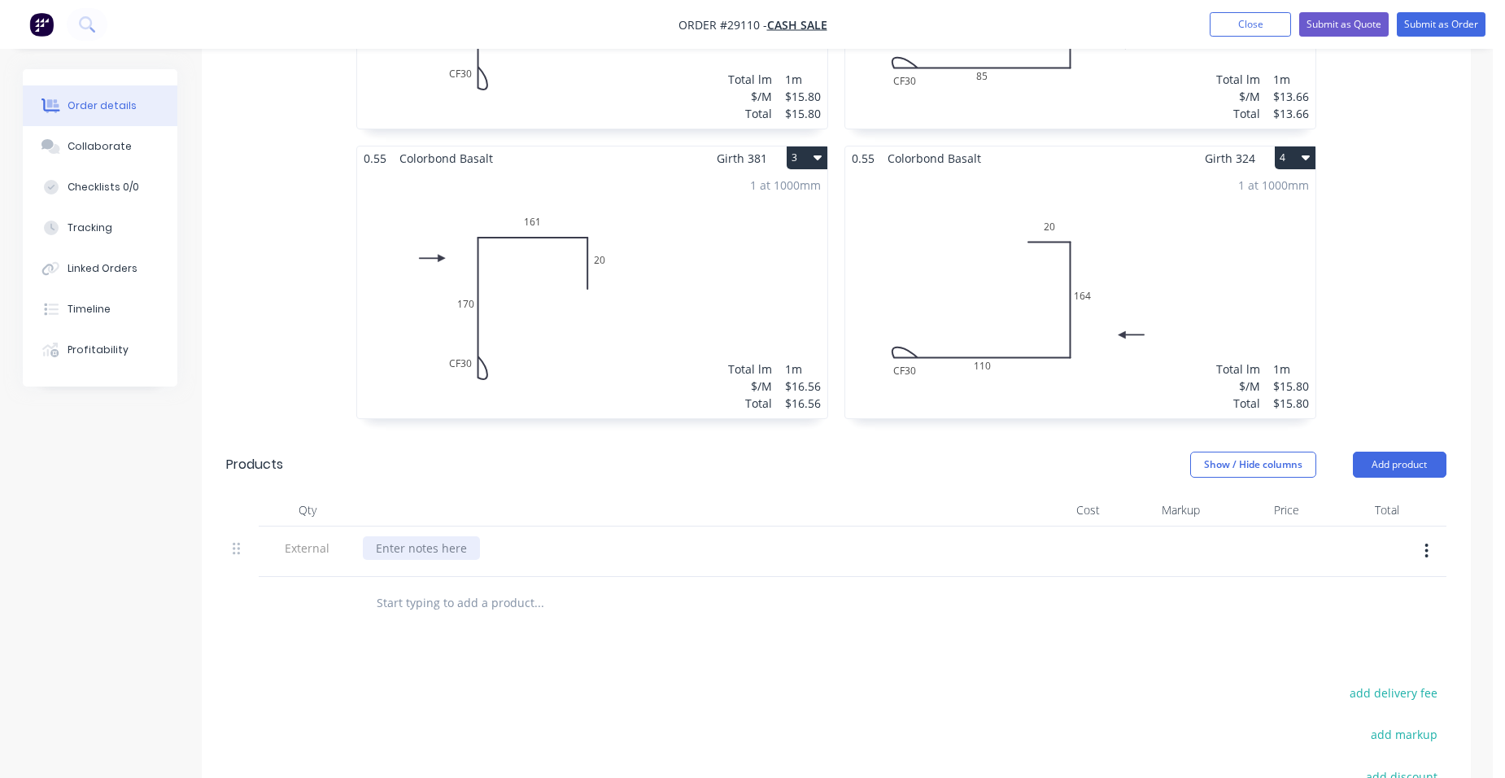
click at [393, 536] on div at bounding box center [421, 548] width 117 height 24
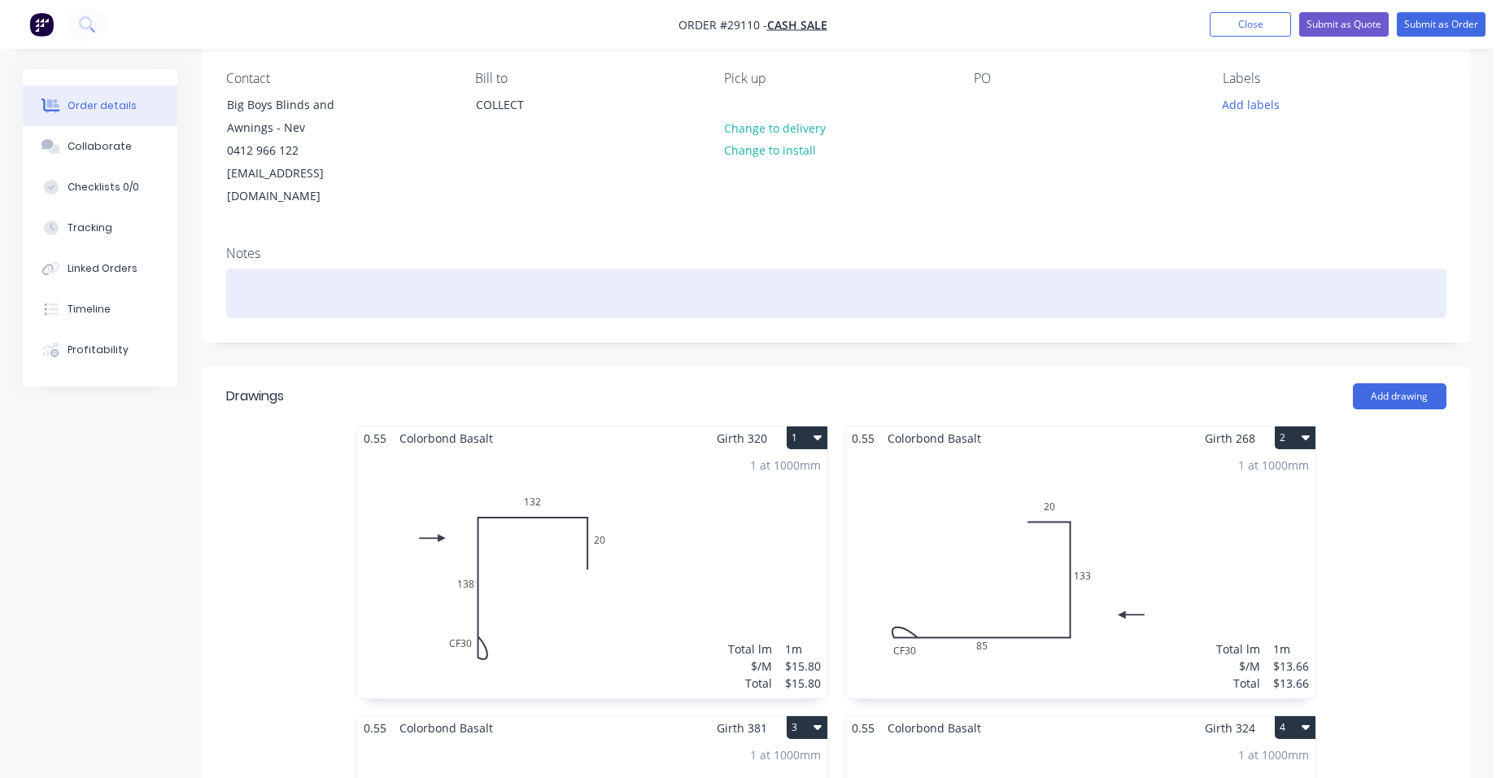
scroll to position [0, 0]
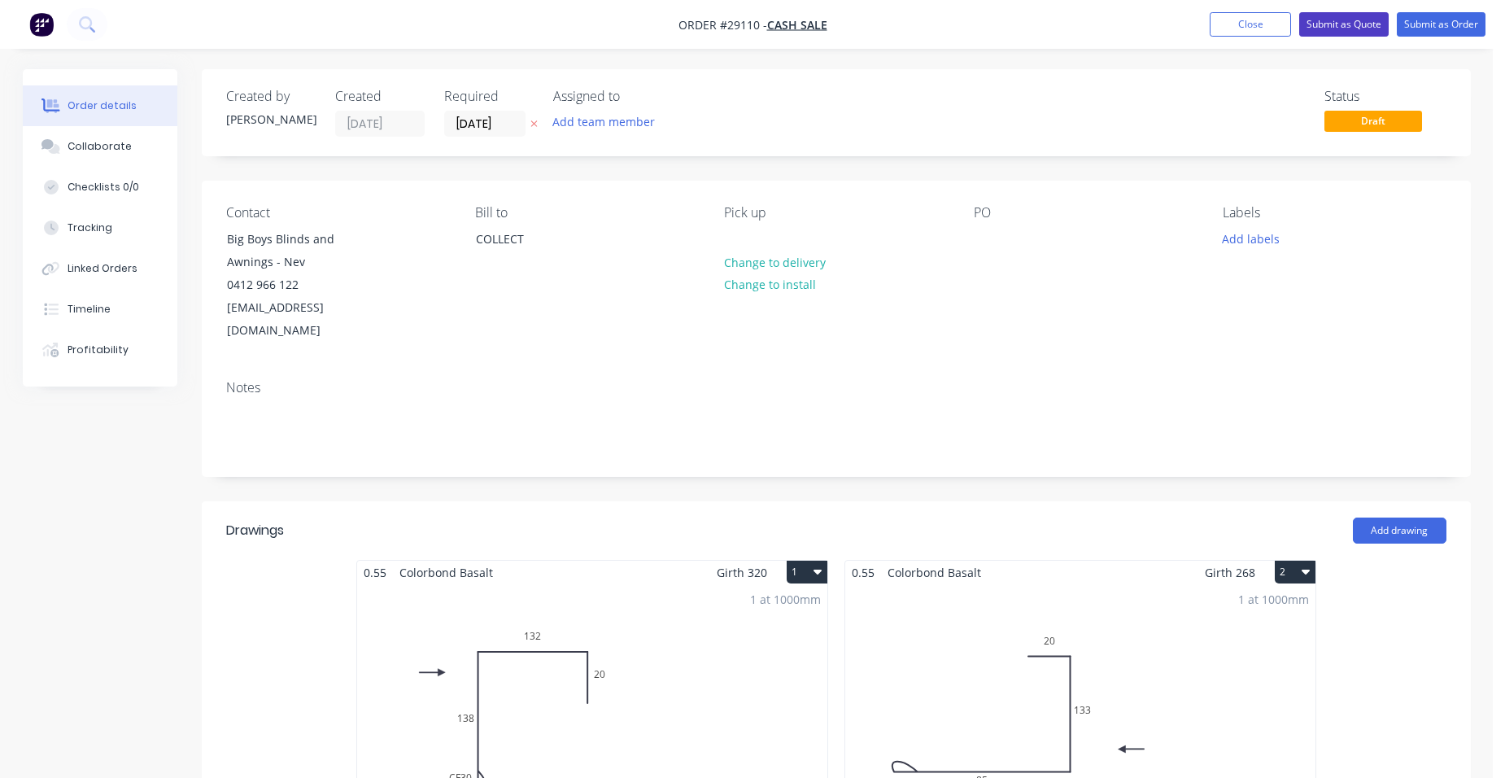
click at [1343, 13] on button "Submit as Quote" at bounding box center [1345, 24] width 90 height 24
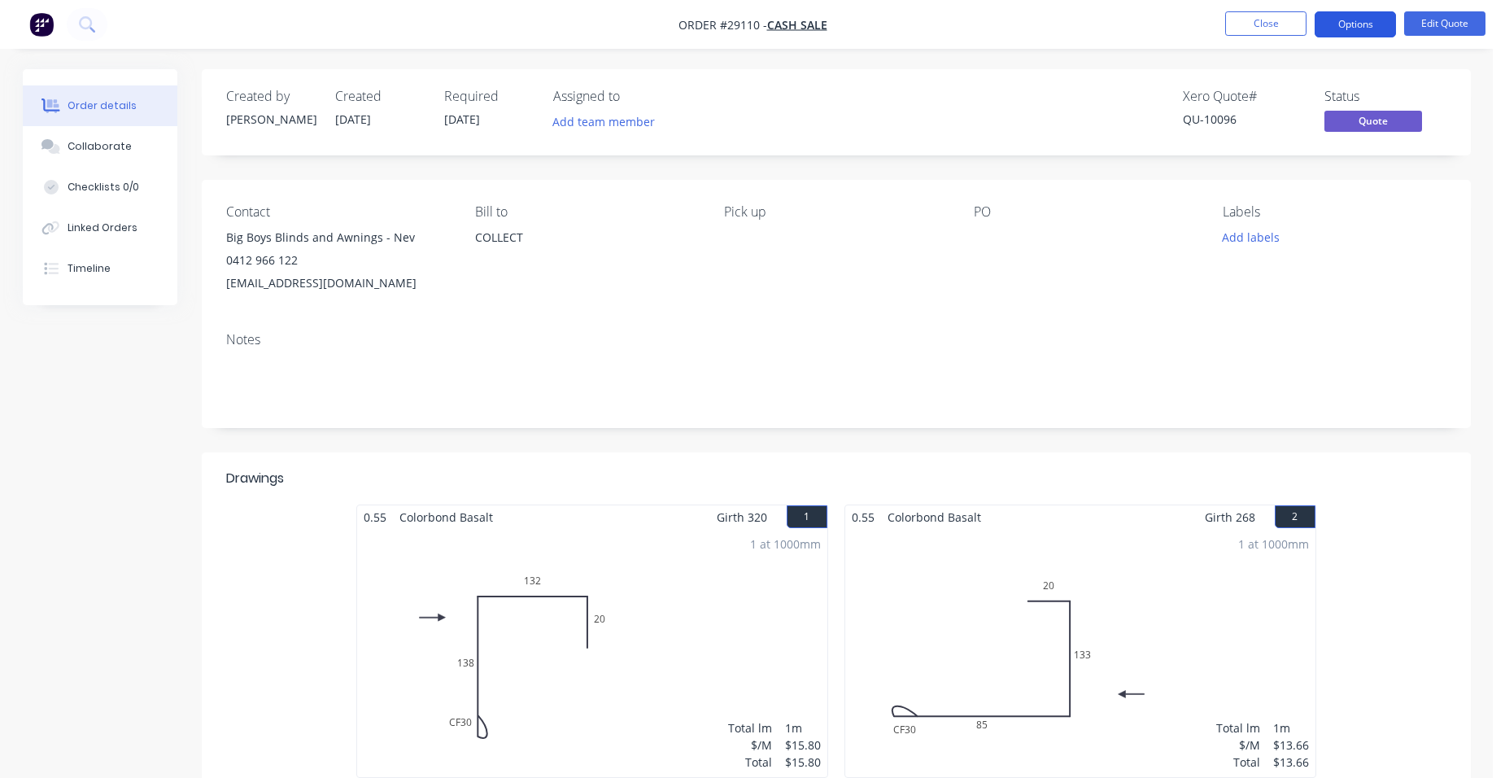
click at [1365, 33] on button "Options" at bounding box center [1355, 24] width 81 height 26
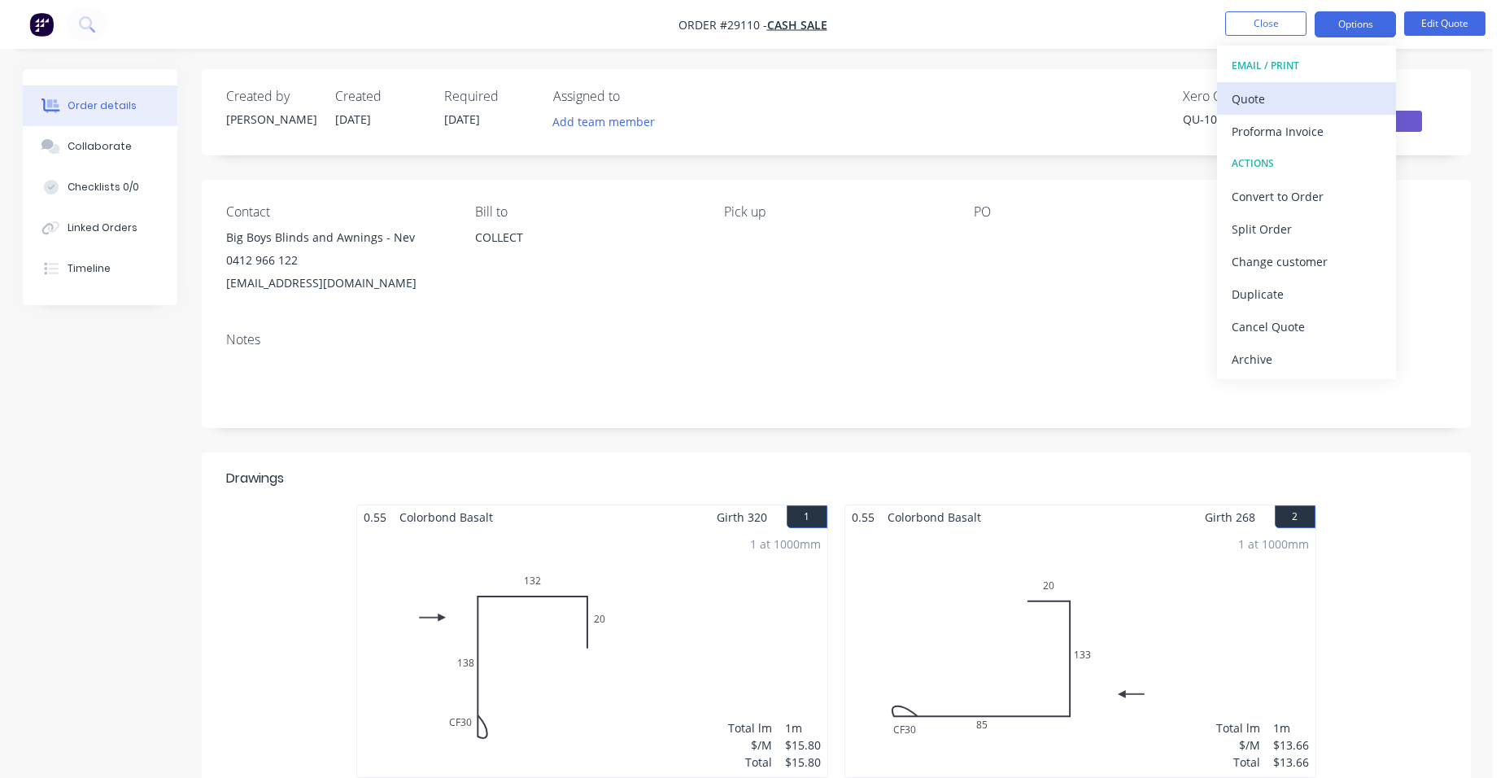
click at [1303, 89] on div "Quote" at bounding box center [1307, 99] width 150 height 24
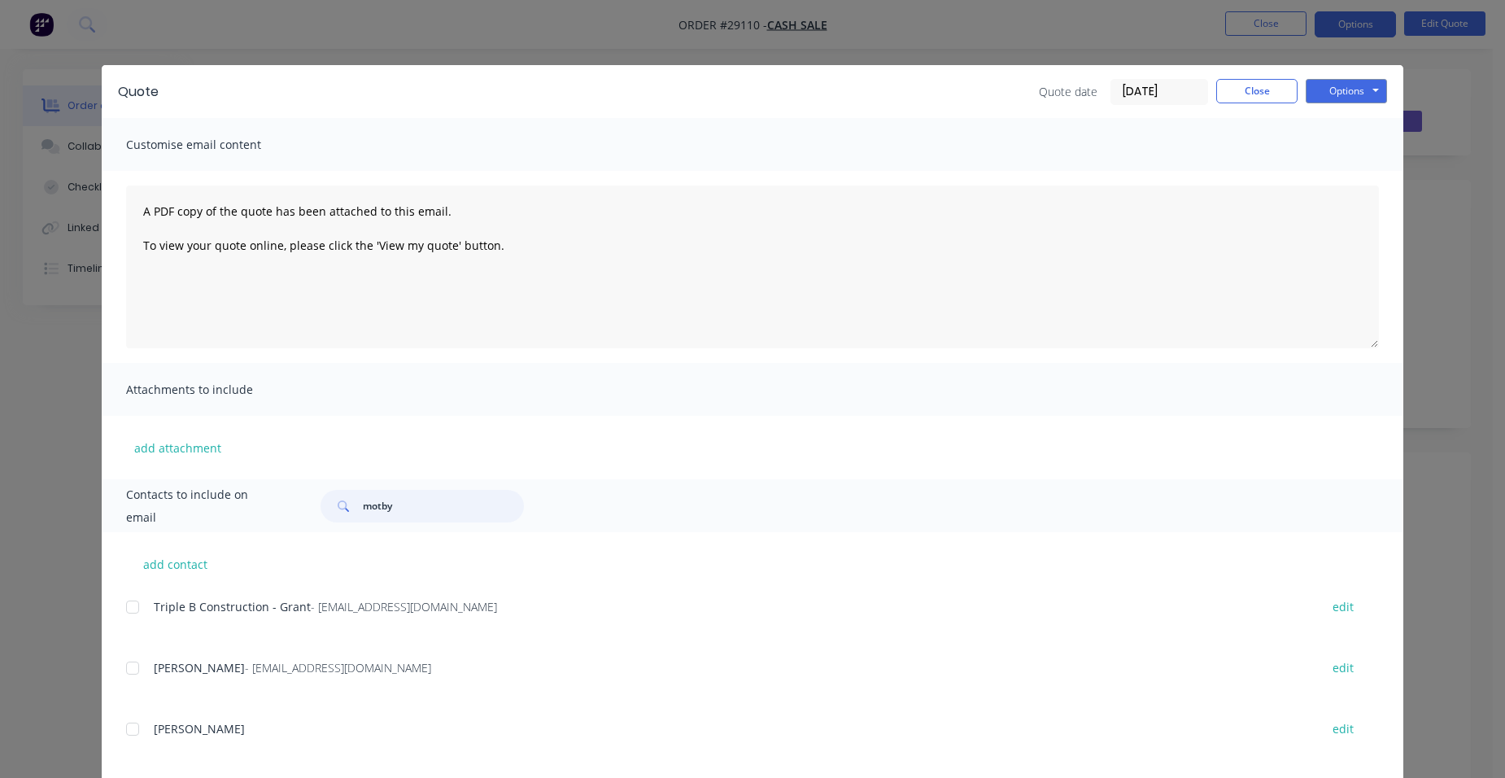
drag, startPoint x: 407, startPoint y: 508, endPoint x: 266, endPoint y: 518, distance: 141.2
click at [266, 518] on div "Contacts to include on email motby" at bounding box center [753, 505] width 1302 height 53
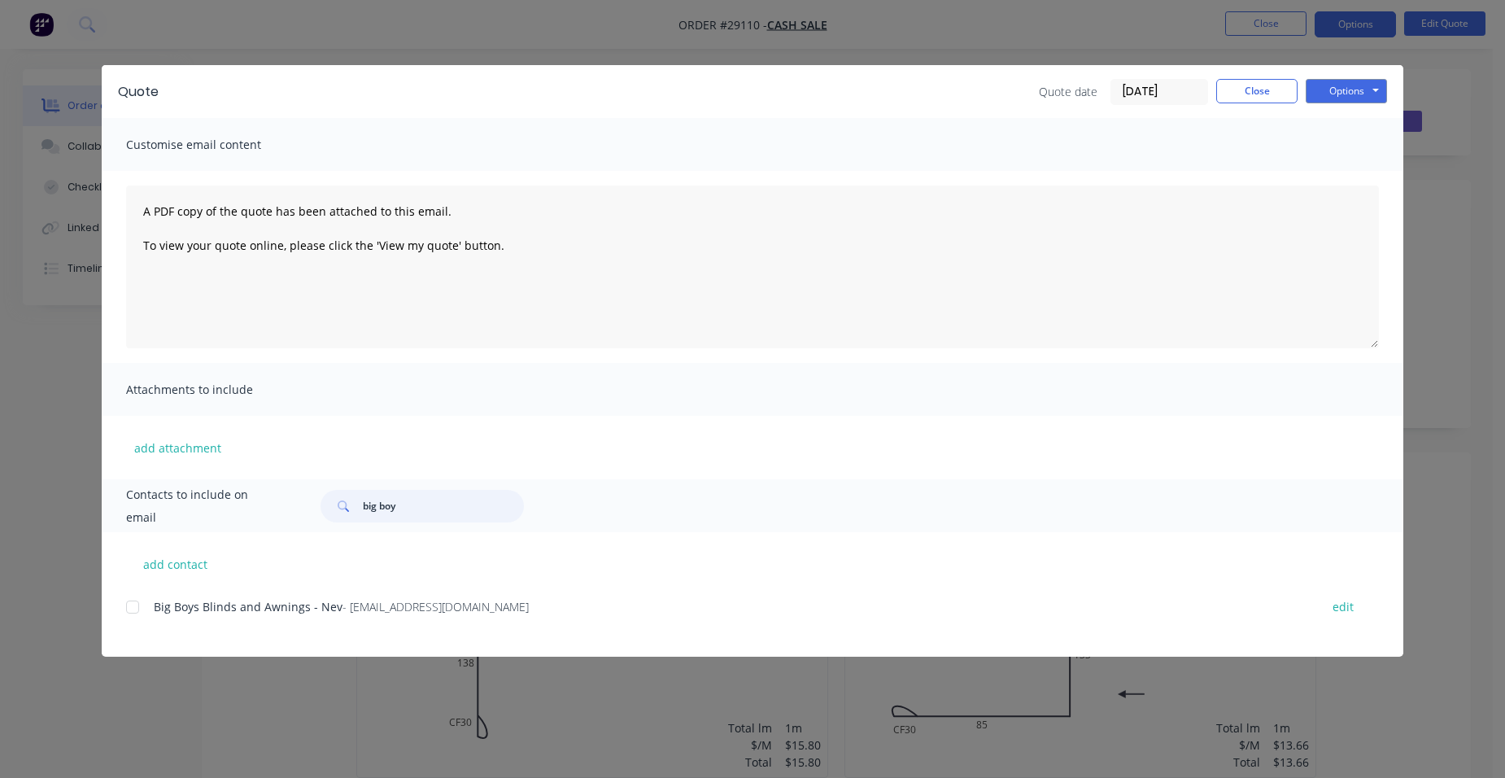
click at [136, 597] on div at bounding box center [132, 607] width 33 height 33
type input "big boy"
click at [1334, 86] on button "Options" at bounding box center [1346, 91] width 81 height 24
click at [1339, 162] on button "Email" at bounding box center [1358, 173] width 104 height 27
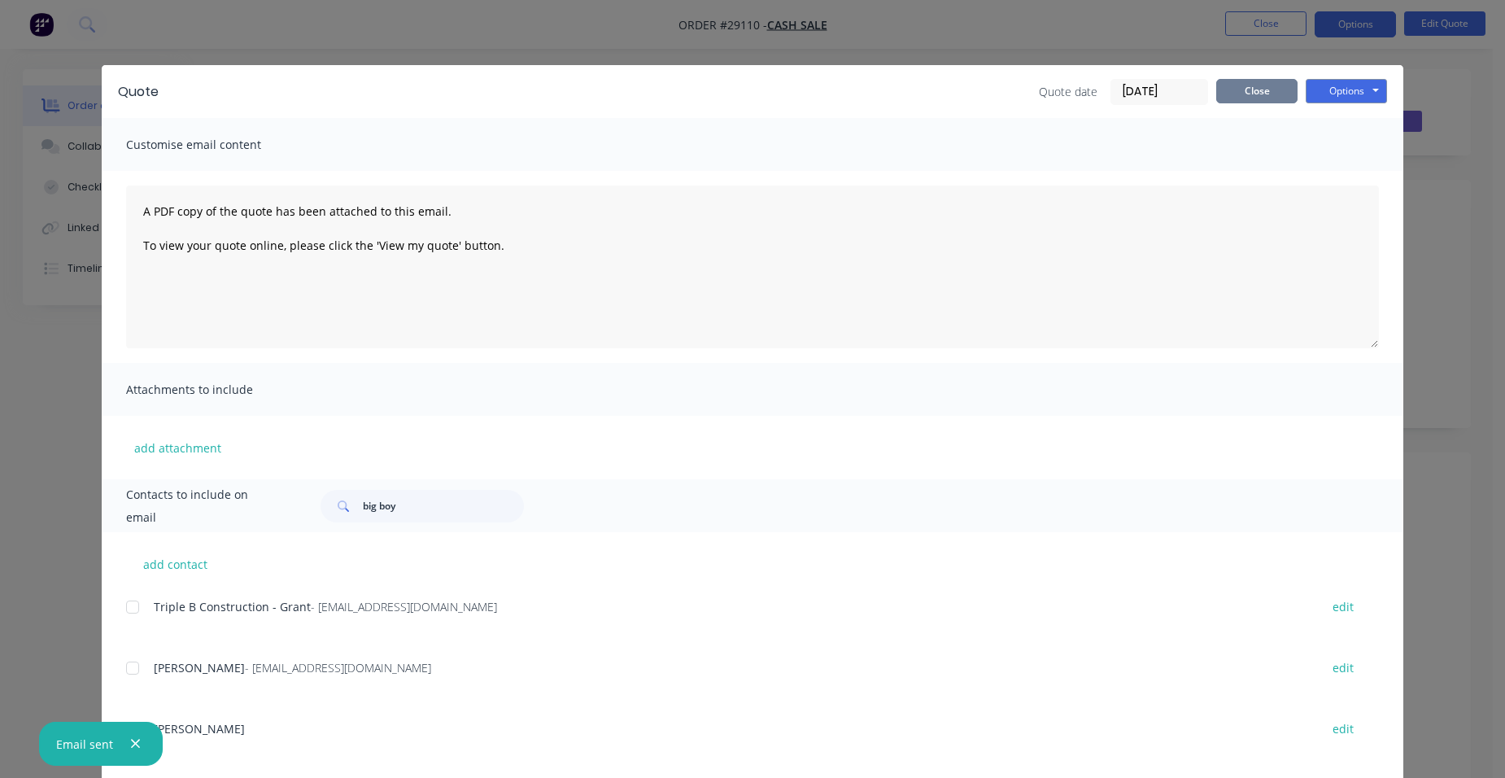
click at [1273, 88] on button "Close" at bounding box center [1257, 91] width 81 height 24
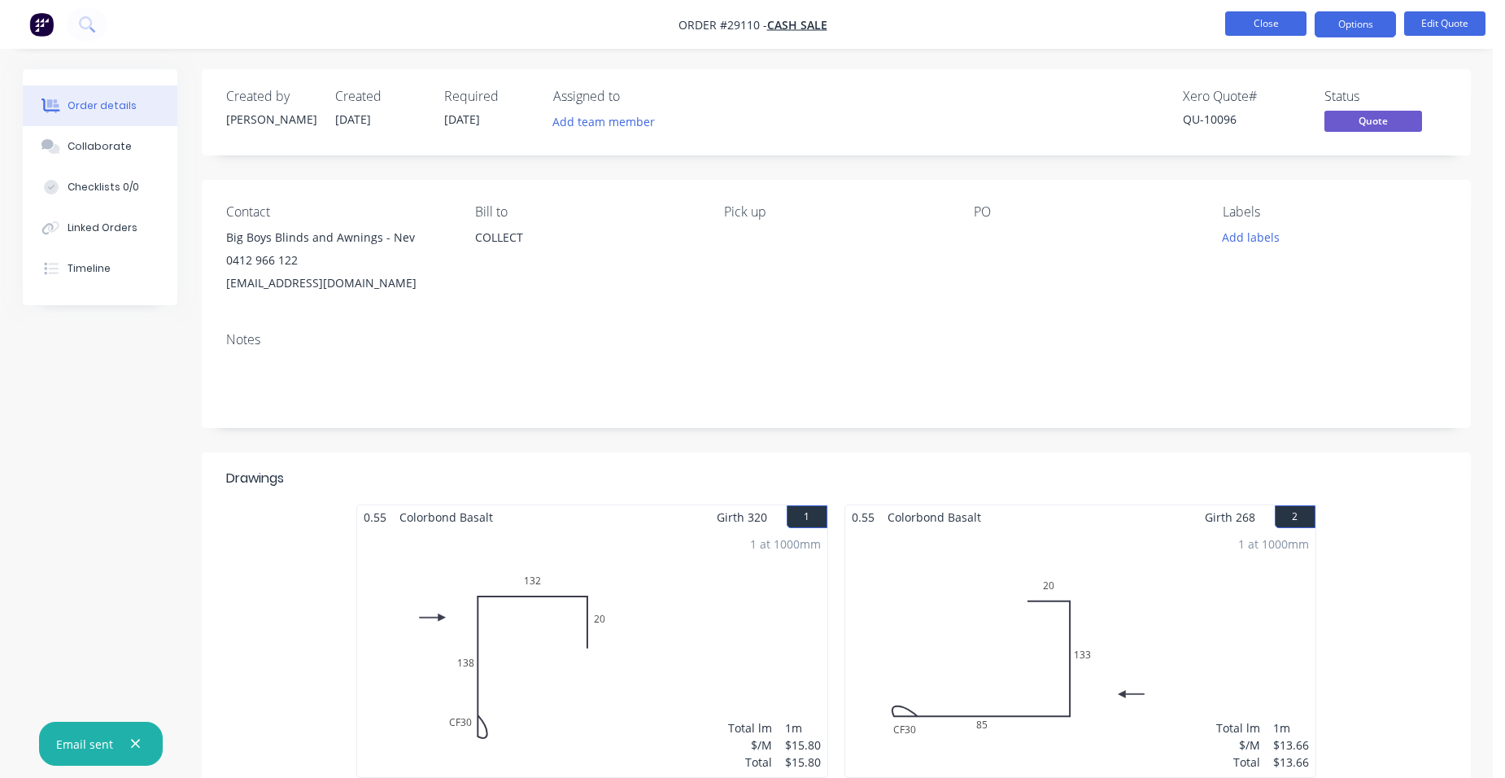
click at [1287, 16] on button "Close" at bounding box center [1266, 23] width 81 height 24
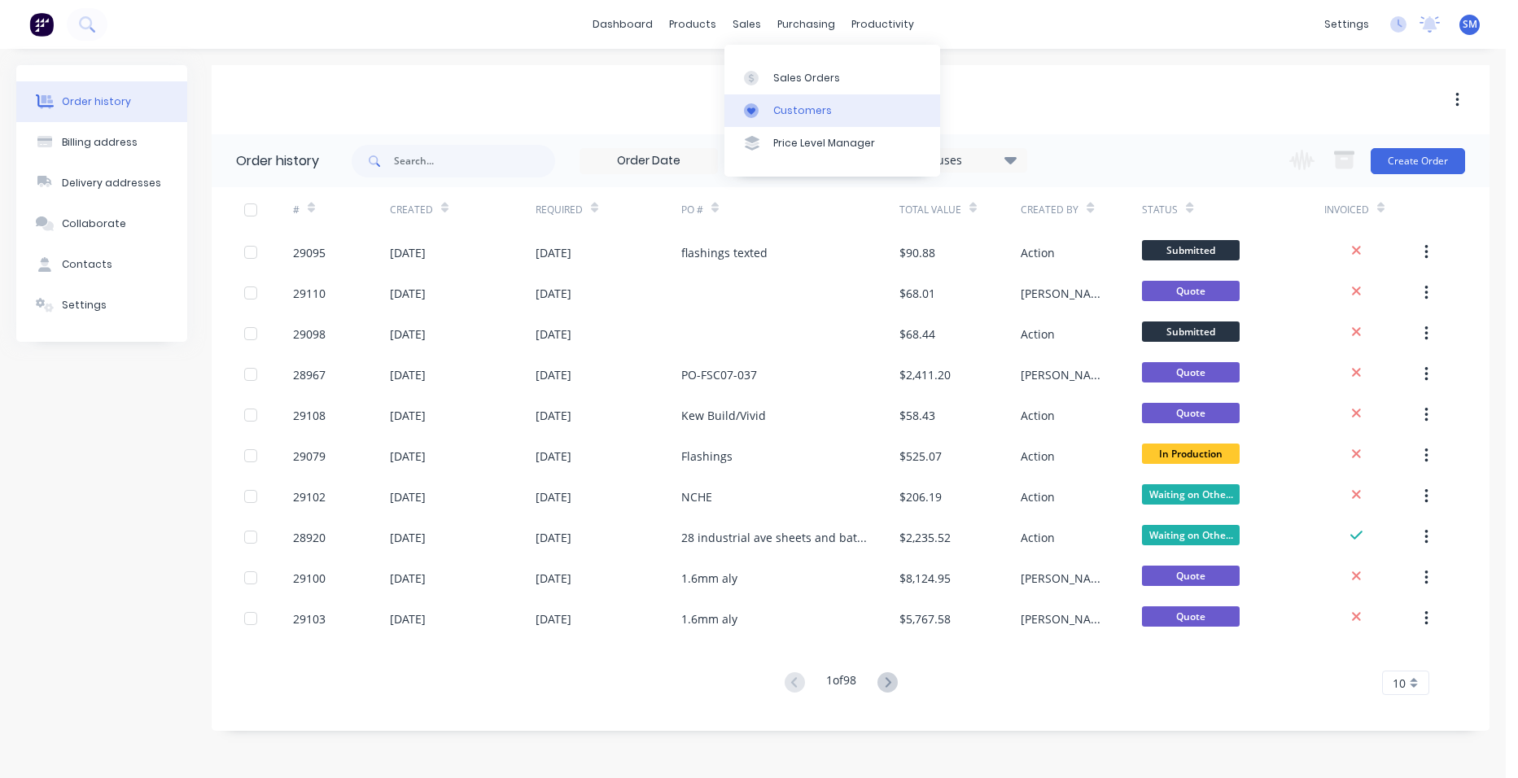
click at [776, 116] on div "Customers" at bounding box center [802, 110] width 59 height 15
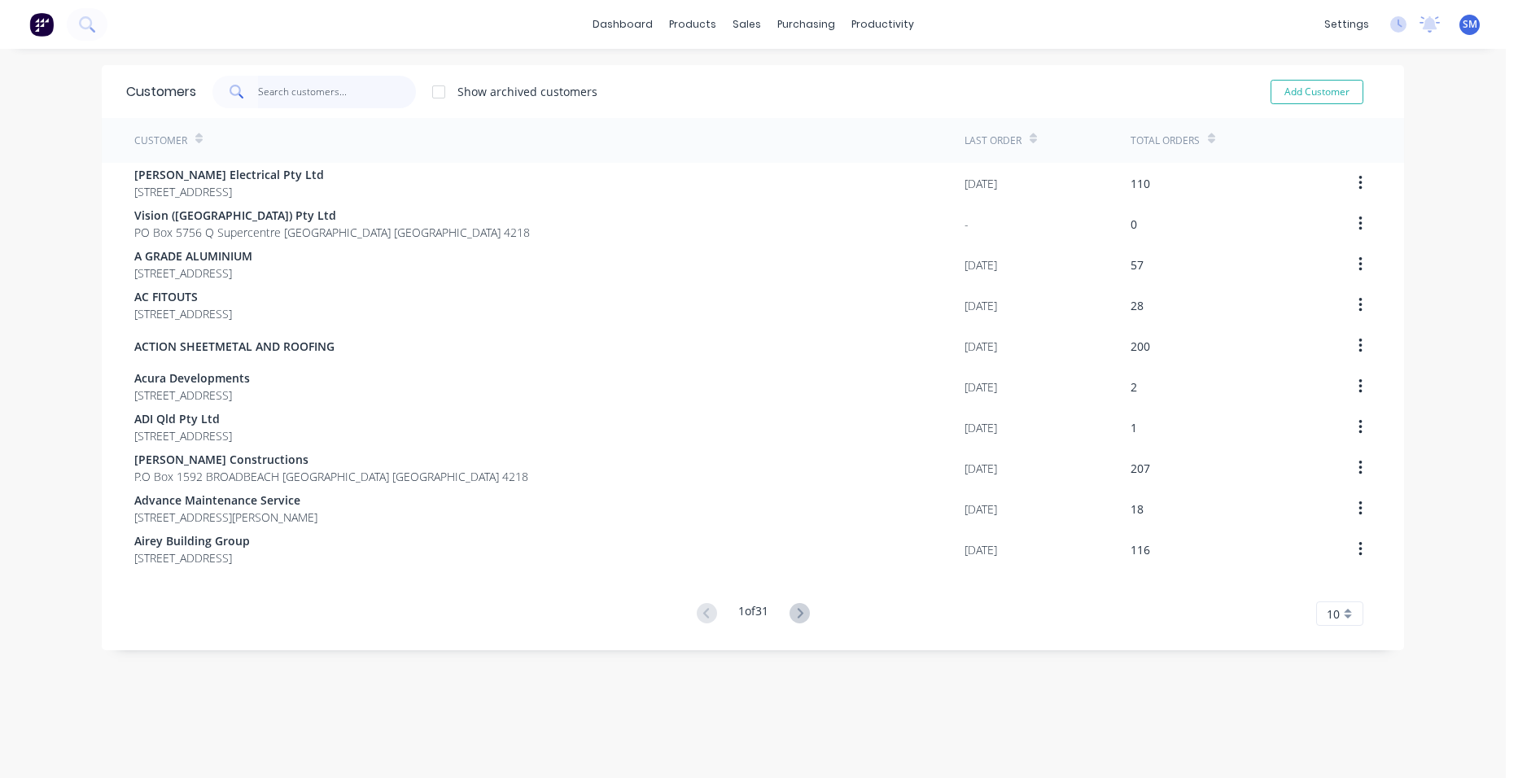
click at [335, 94] on input "text" at bounding box center [337, 92] width 159 height 33
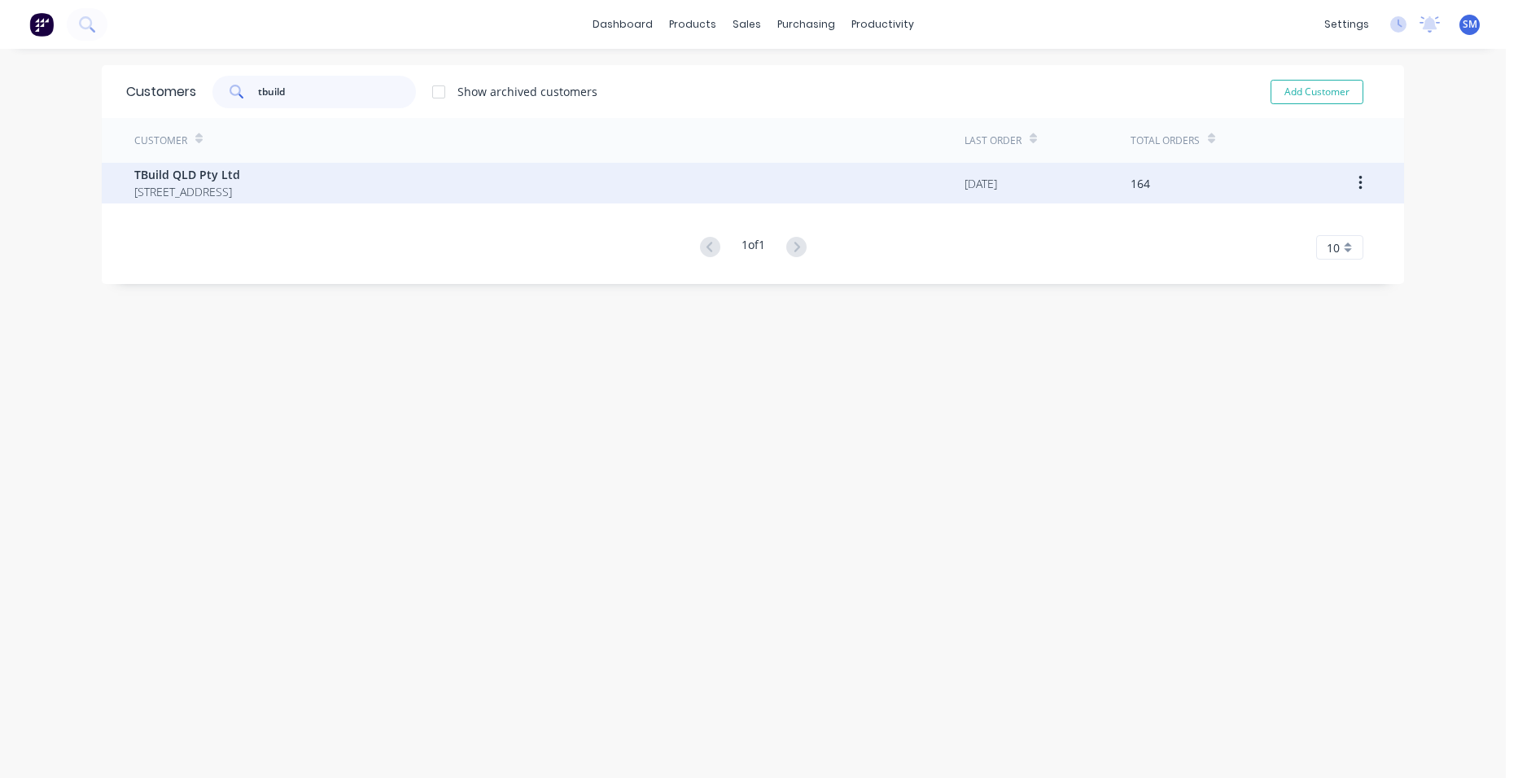
type input "tbuild"
click at [198, 196] on span "[STREET_ADDRESS]" at bounding box center [187, 191] width 106 height 17
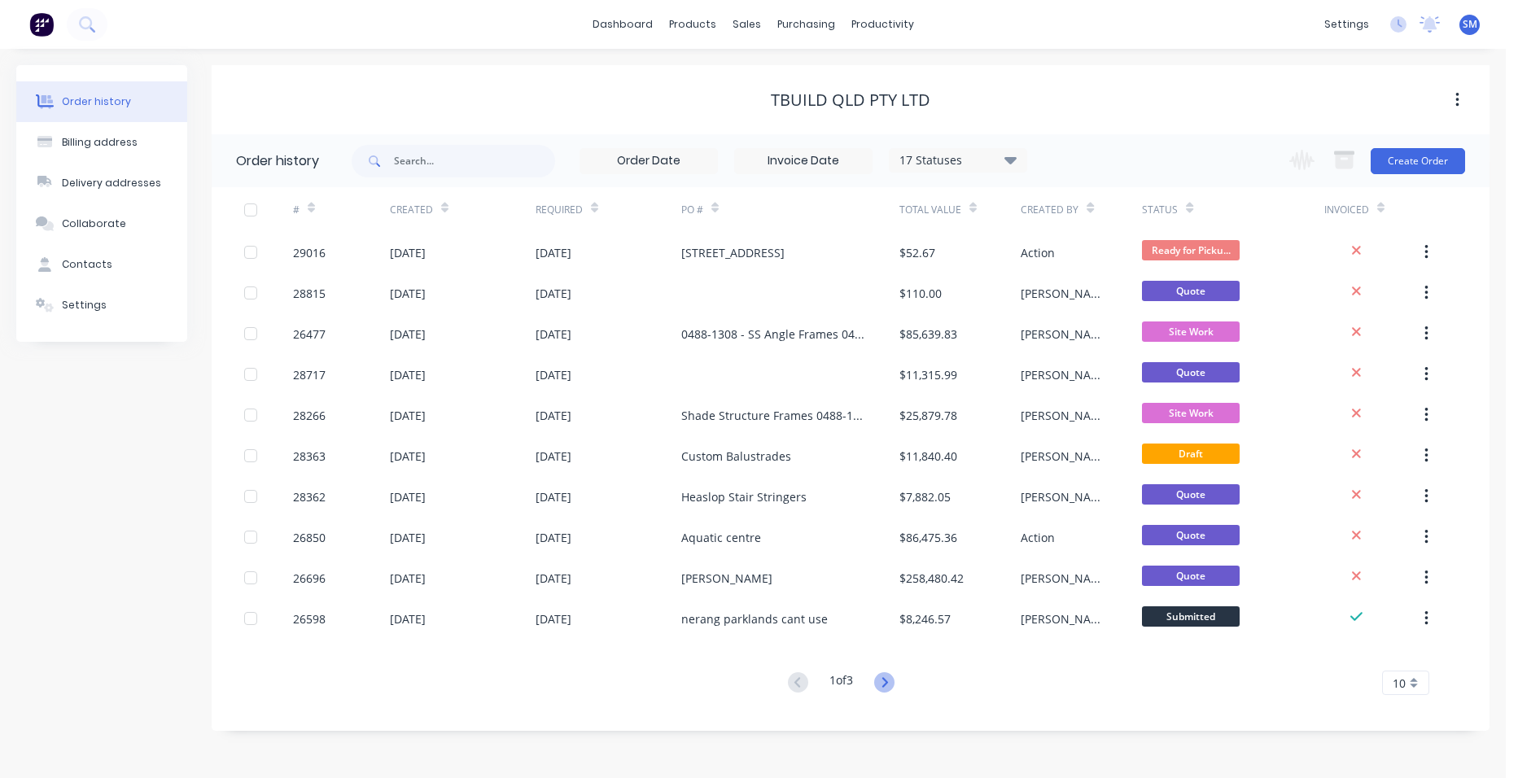
click at [887, 682] on icon at bounding box center [884, 682] width 6 height 10
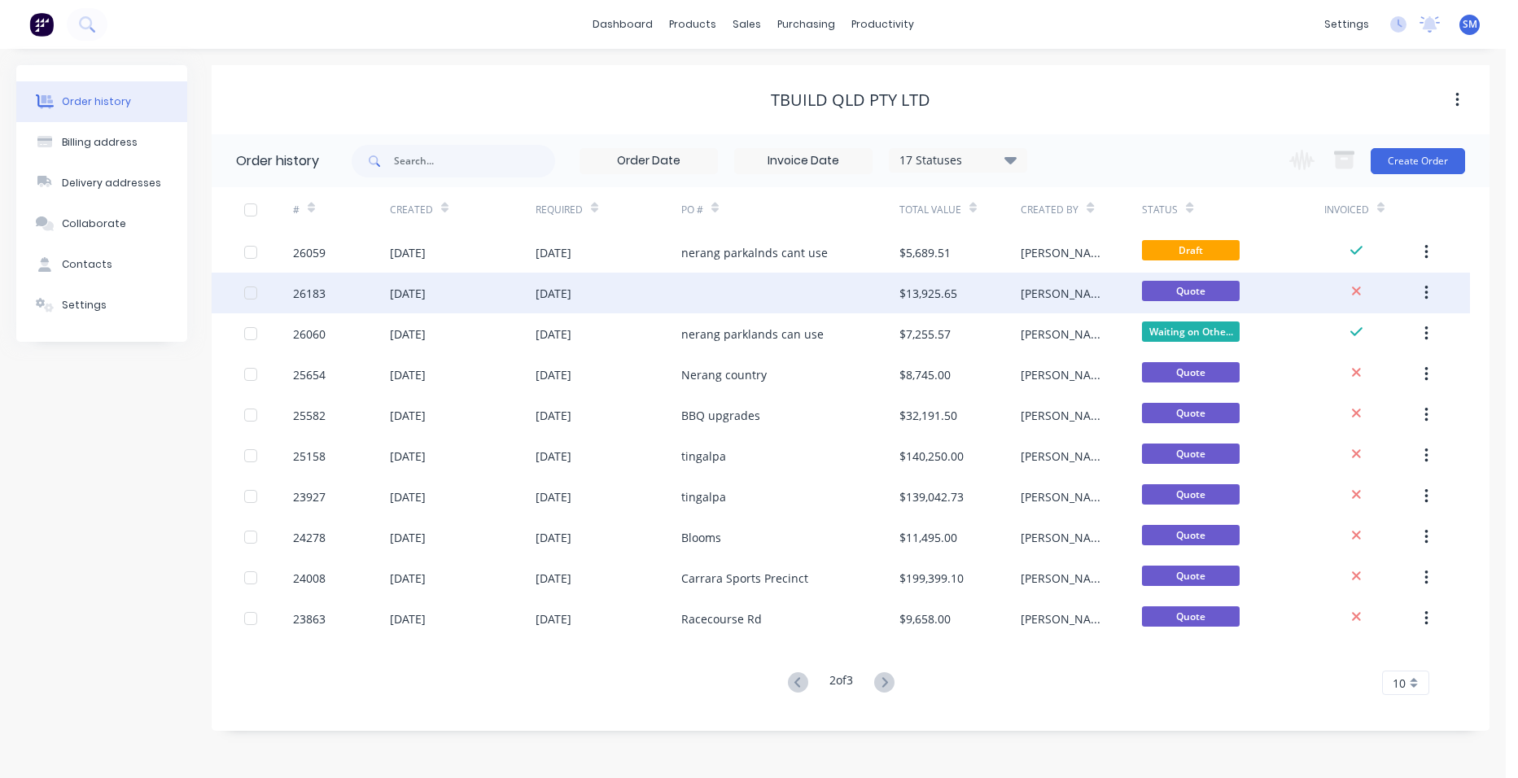
click at [799, 294] on div at bounding box center [790, 293] width 218 height 41
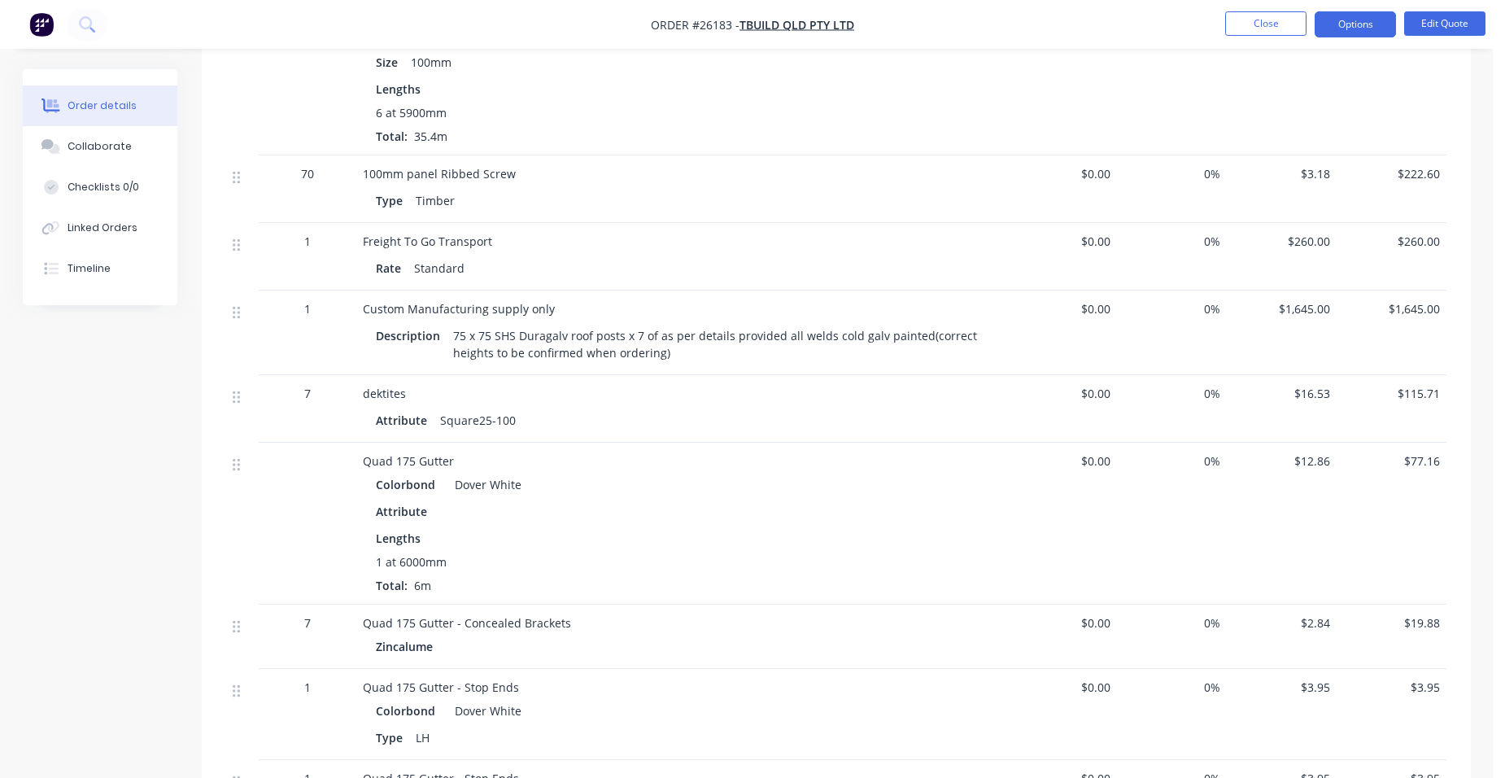
scroll to position [1221, 0]
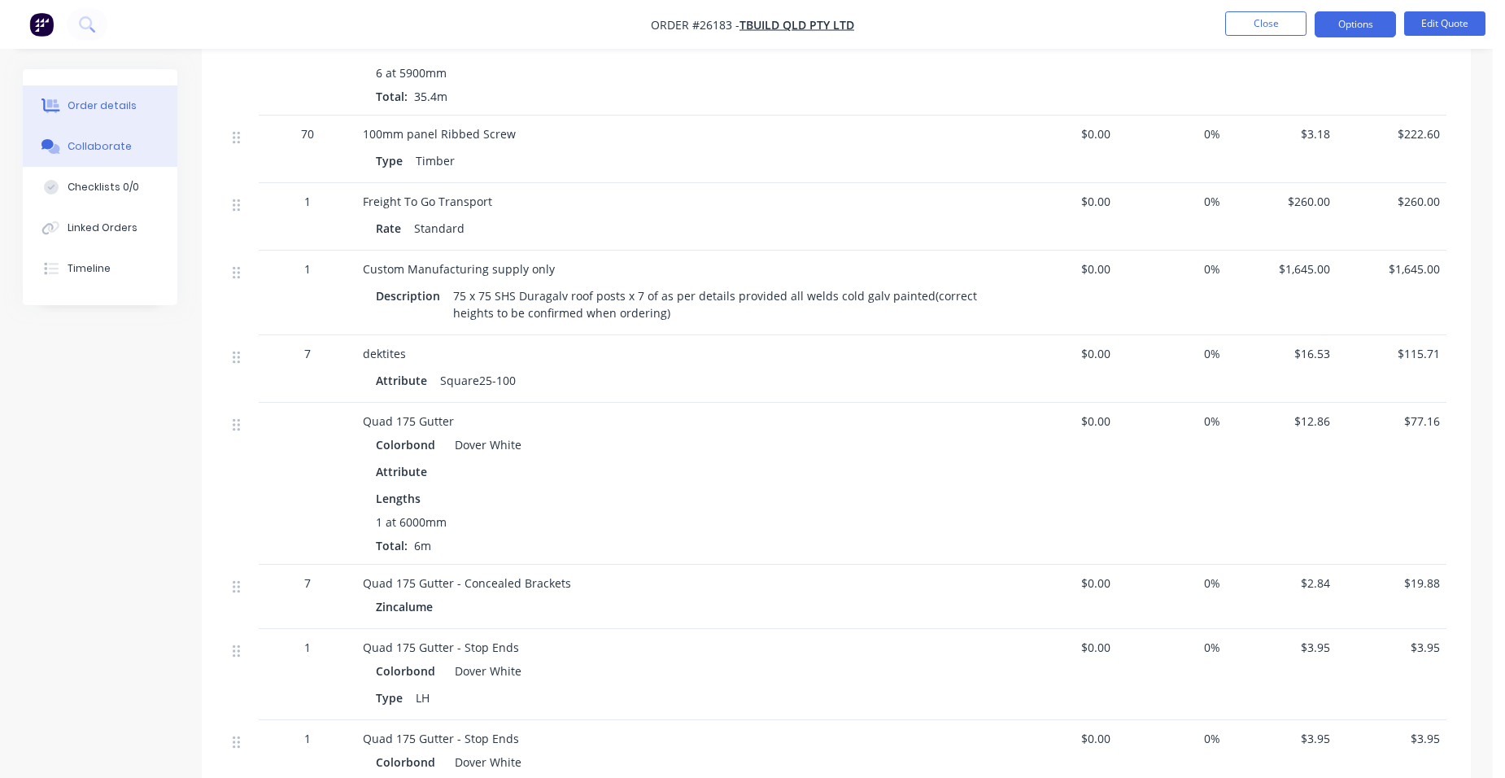
click at [77, 145] on div "Collaborate" at bounding box center [100, 146] width 64 height 15
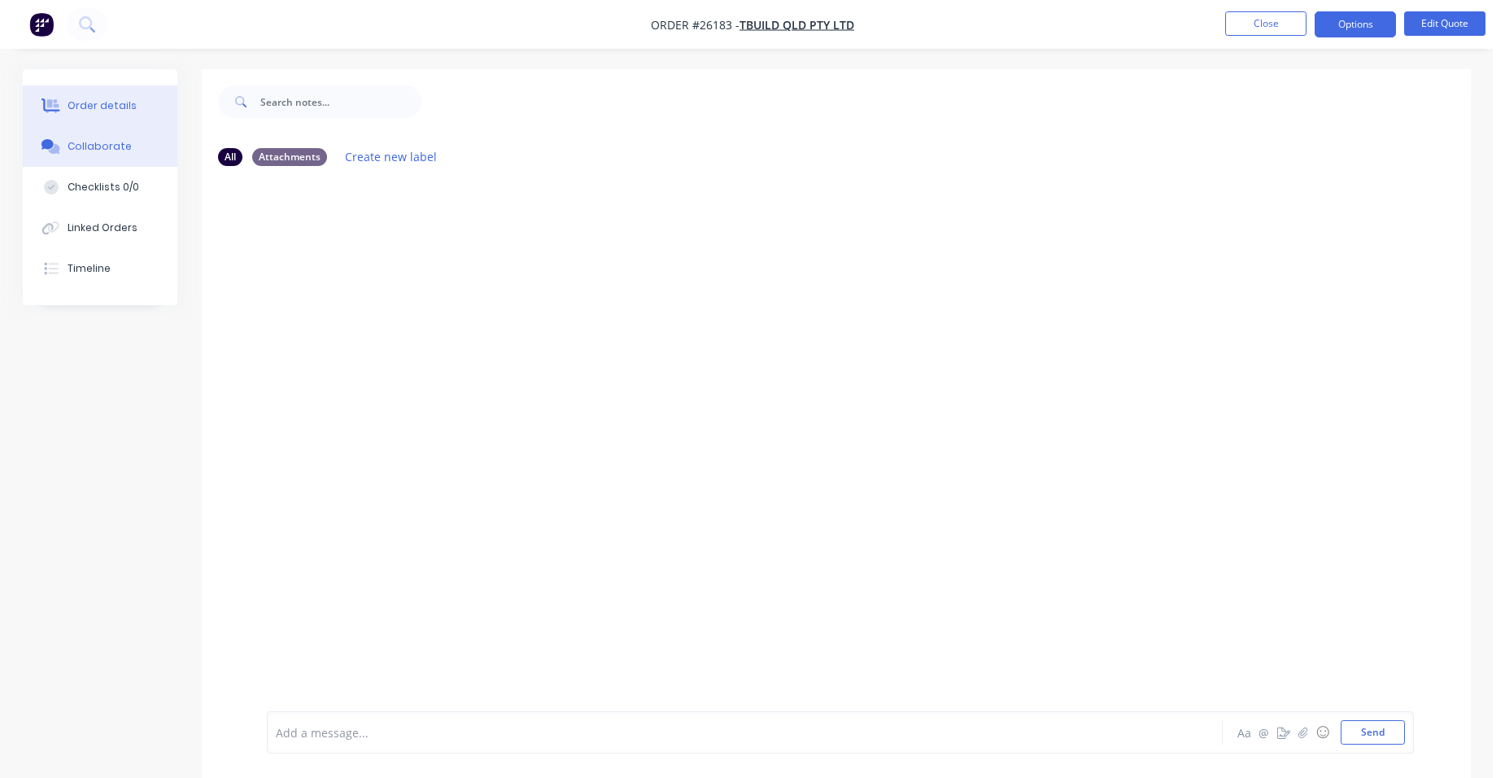
click at [90, 104] on div "Order details" at bounding box center [102, 105] width 69 height 15
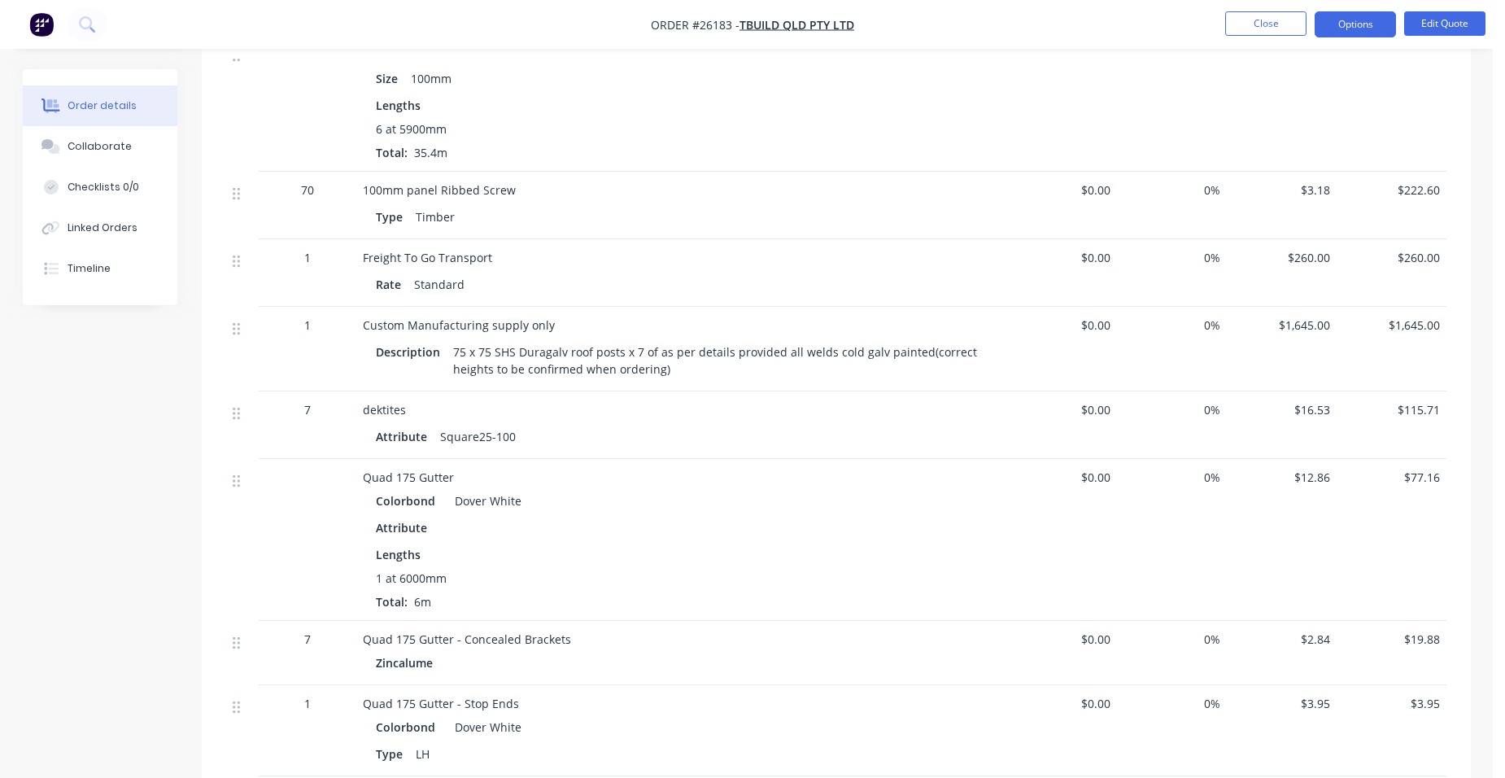
scroll to position [1221, 0]
